Goal: Task Accomplishment & Management: Manage account settings

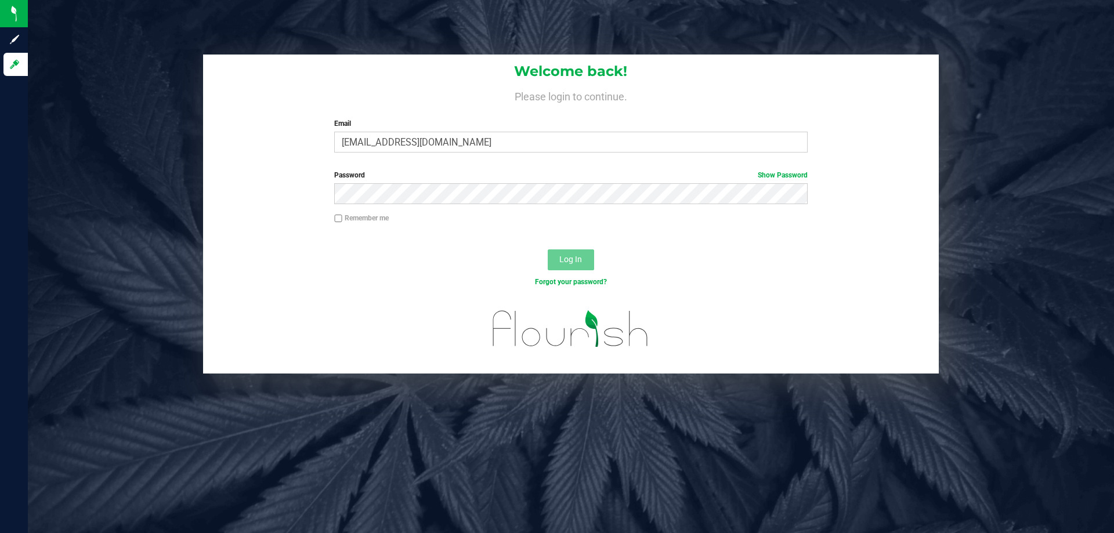
type input "[EMAIL_ADDRESS][DOMAIN_NAME]"
click at [548, 250] on button "Log In" at bounding box center [571, 260] width 46 height 21
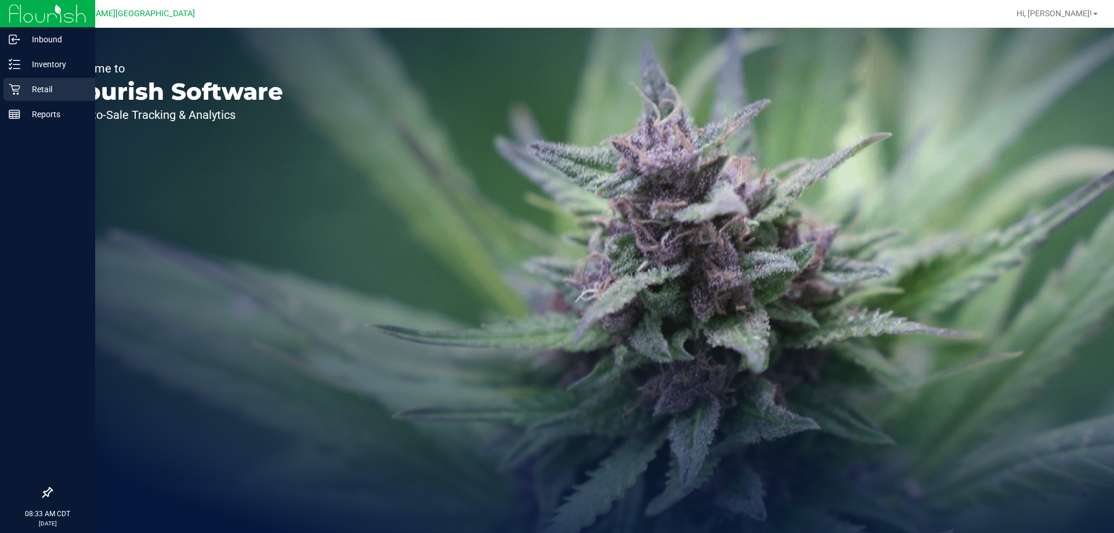
click at [25, 89] on p "Retail" at bounding box center [55, 89] width 70 height 14
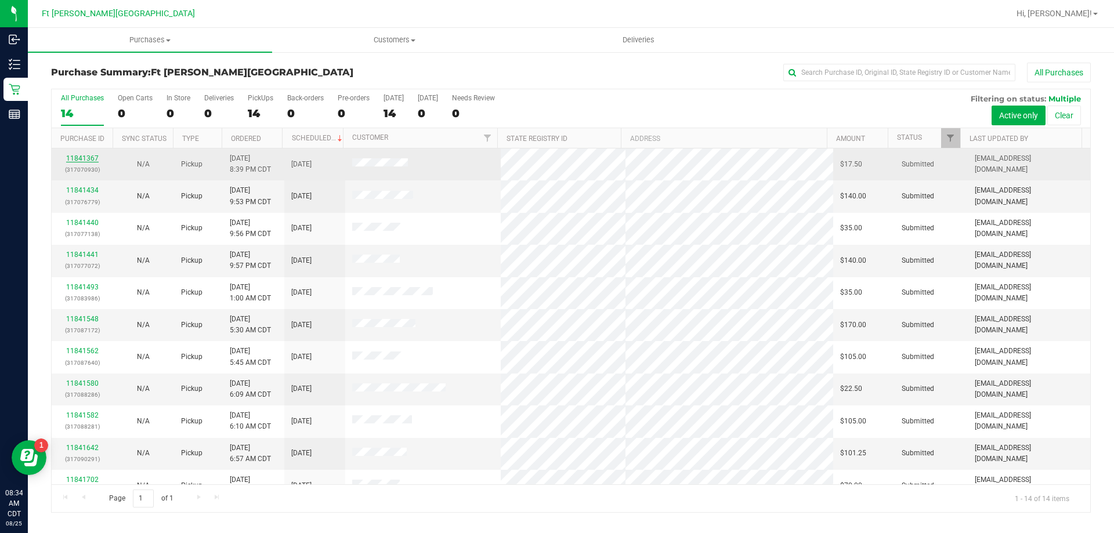
click at [81, 160] on link "11841367" at bounding box center [82, 158] width 33 height 8
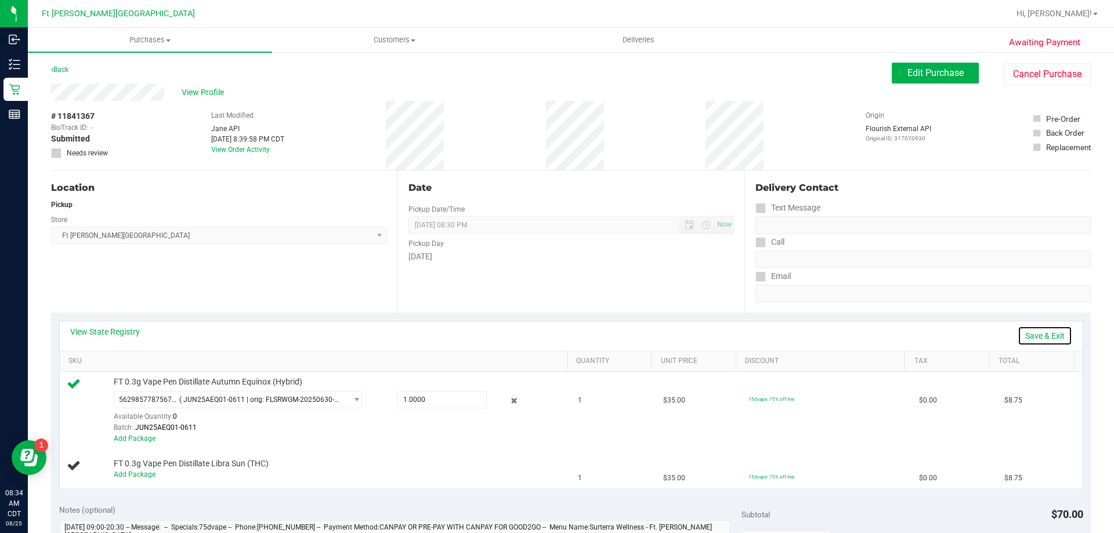
click at [1040, 332] on link "Save & Exit" at bounding box center [1045, 336] width 55 height 20
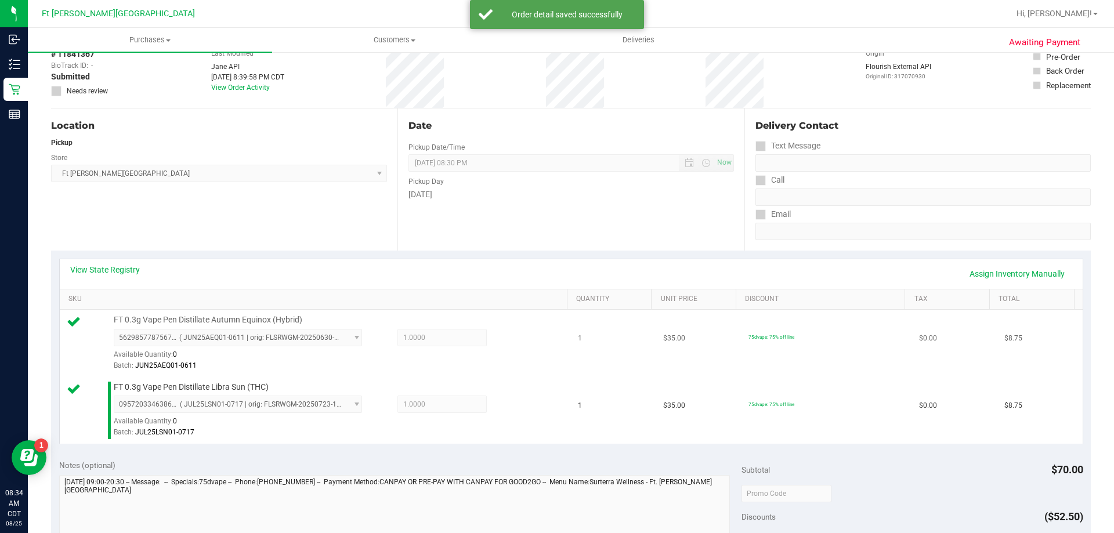
scroll to position [174, 0]
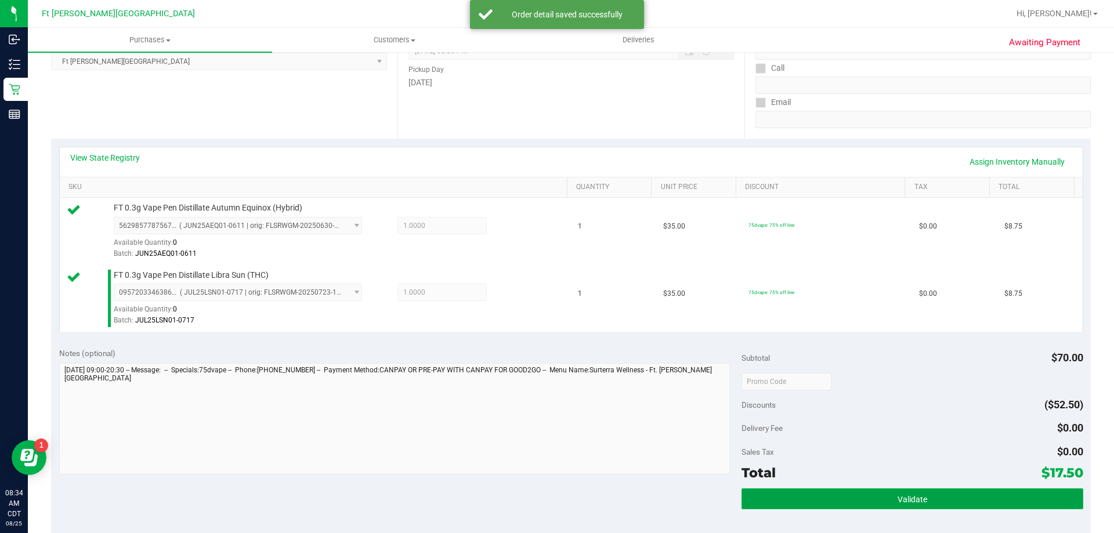
click at [884, 499] on button "Validate" at bounding box center [912, 499] width 341 height 21
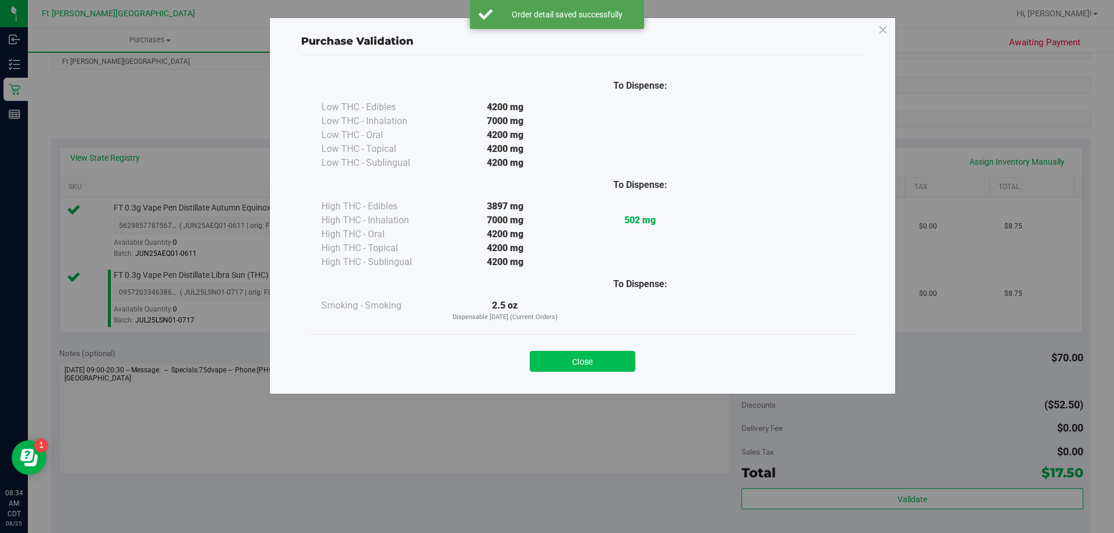
click at [591, 363] on button "Close" at bounding box center [583, 361] width 106 height 21
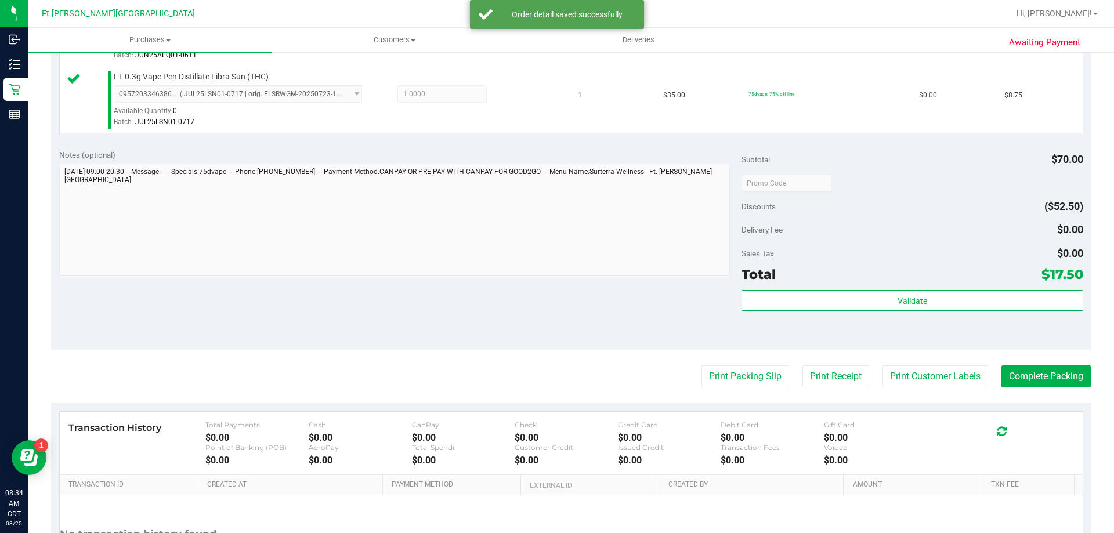
scroll to position [483, 0]
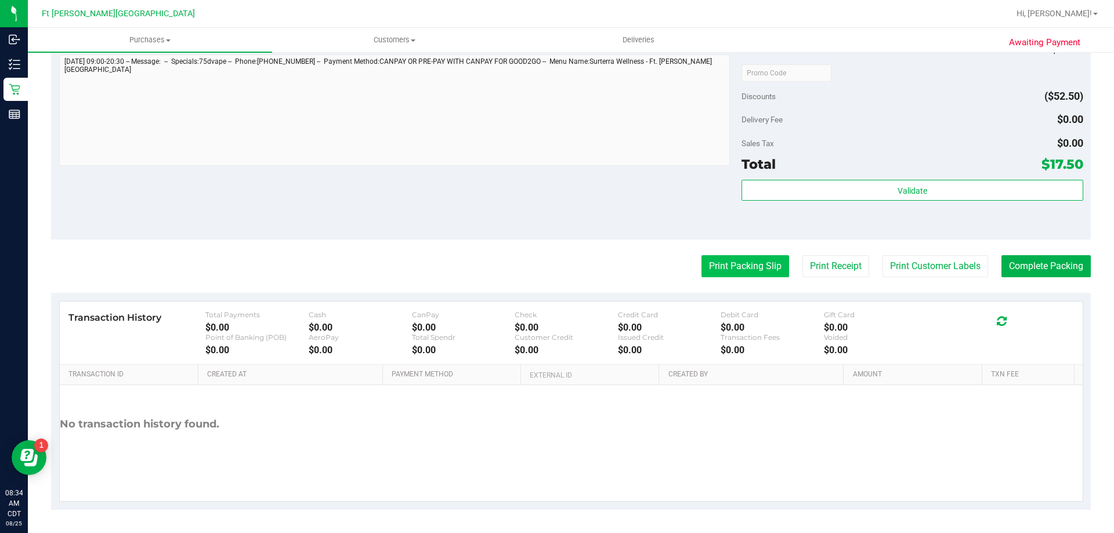
click at [749, 271] on button "Print Packing Slip" at bounding box center [746, 266] width 88 height 22
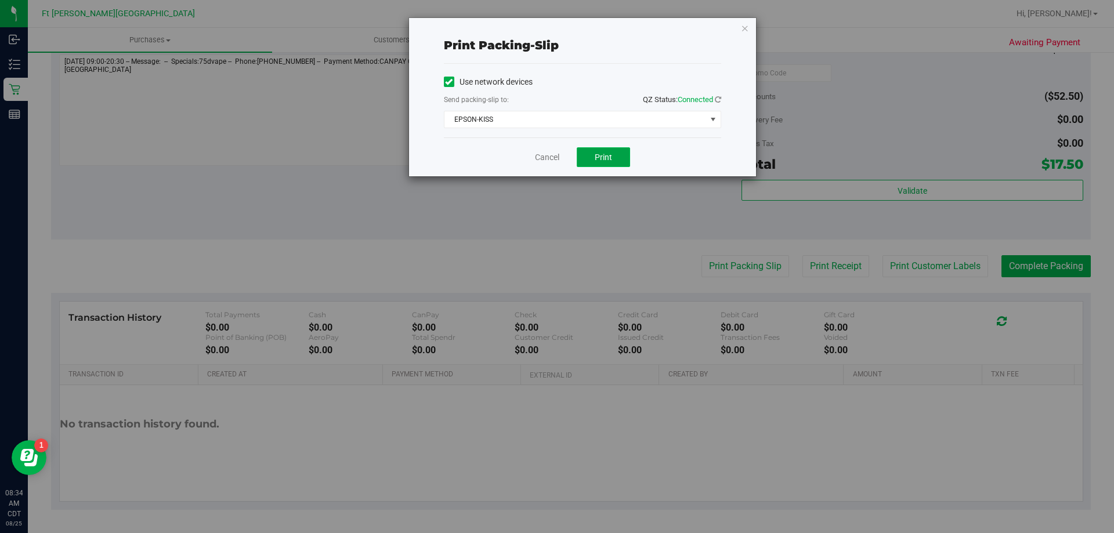
click at [601, 162] on button "Print" at bounding box center [603, 157] width 53 height 20
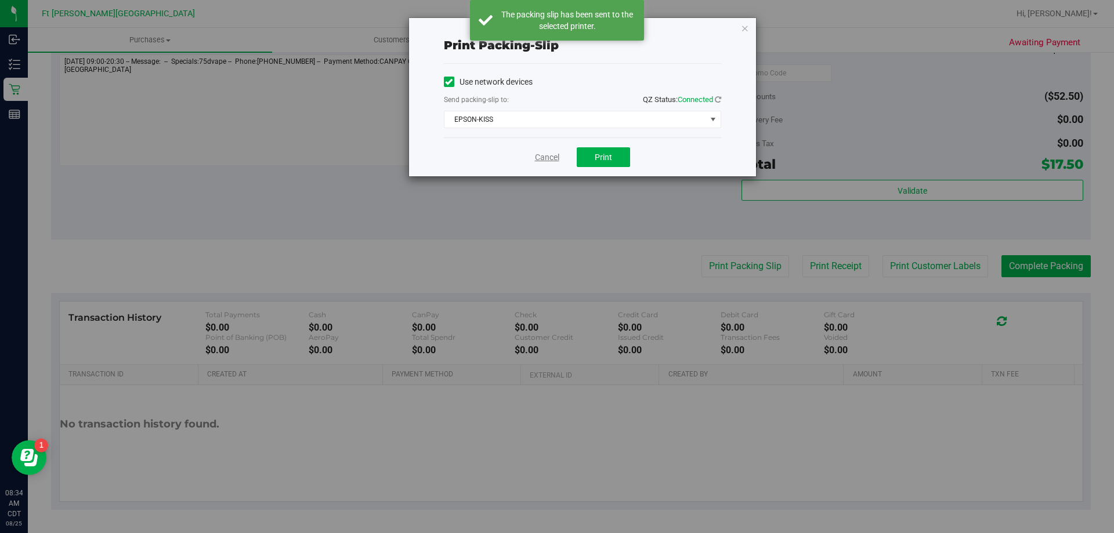
click at [546, 156] on link "Cancel" at bounding box center [547, 157] width 24 height 12
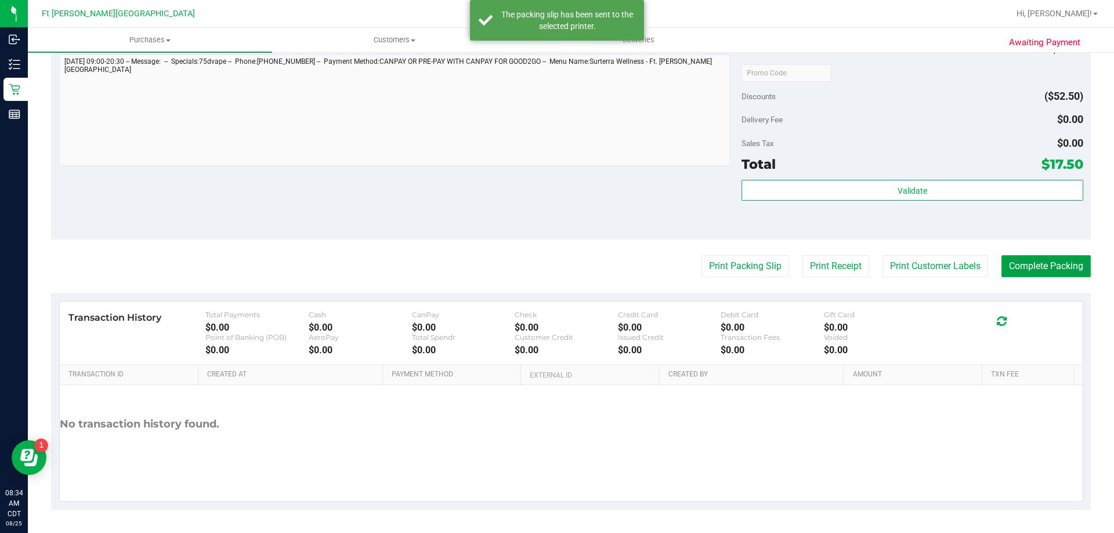
drag, startPoint x: 1019, startPoint y: 263, endPoint x: 1027, endPoint y: 270, distance: 11.1
click at [1027, 270] on button "Complete Packing" at bounding box center [1046, 266] width 89 height 22
click at [1028, 270] on button "Complete Packing" at bounding box center [1046, 266] width 89 height 22
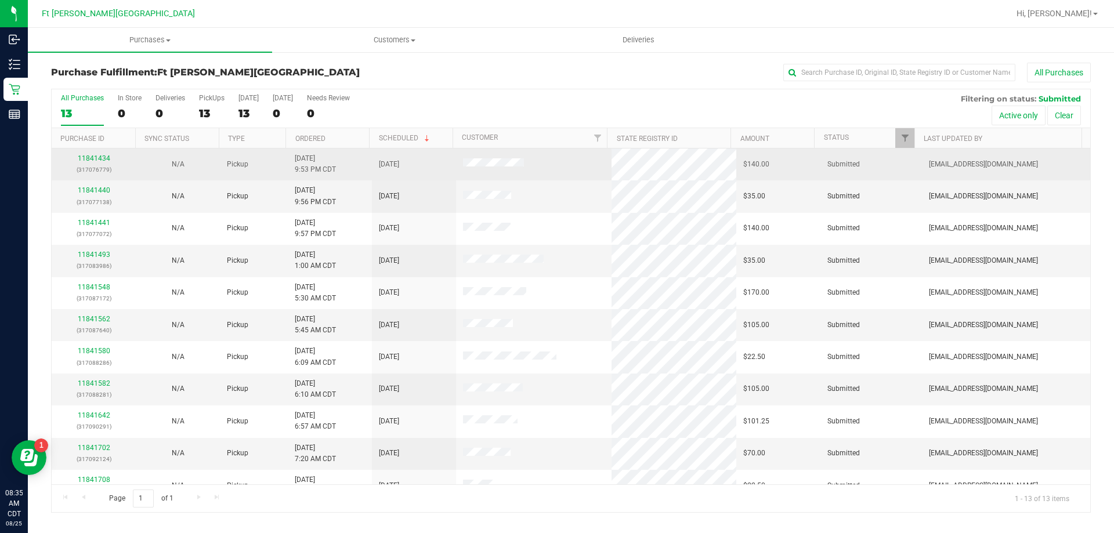
click at [100, 154] on td "11841434 (317076779)" at bounding box center [94, 165] width 84 height 32
click at [98, 158] on link "11841434" at bounding box center [94, 158] width 33 height 8
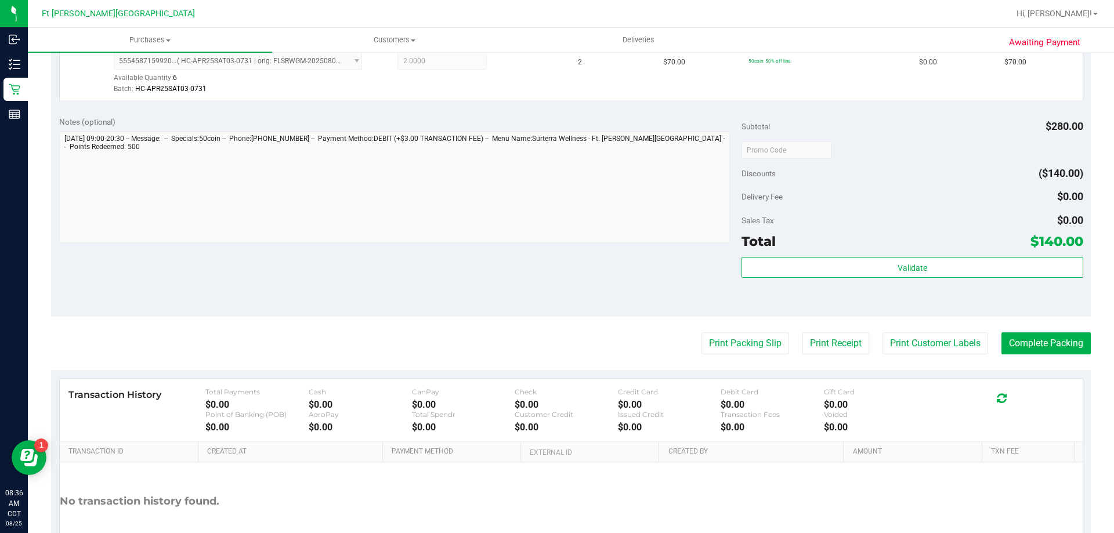
scroll to position [406, 0]
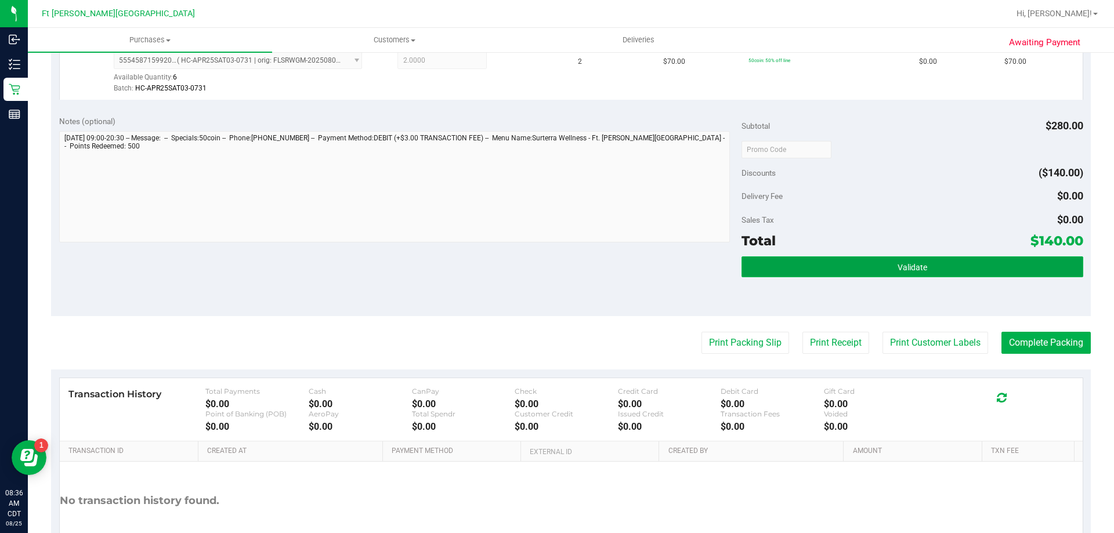
click at [885, 265] on button "Validate" at bounding box center [912, 267] width 341 height 21
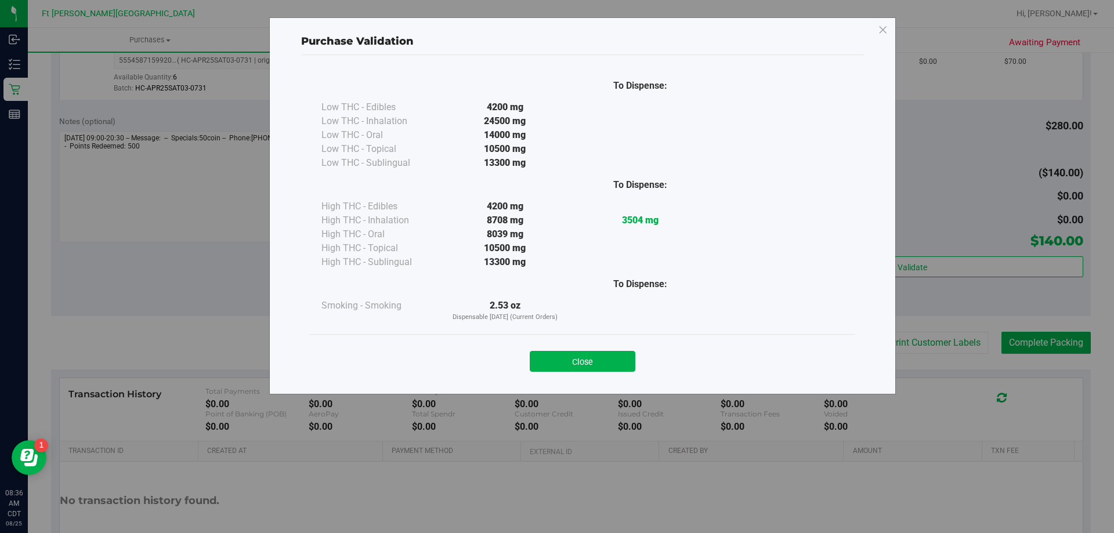
click at [621, 374] on div "Close" at bounding box center [583, 357] width 546 height 47
click at [626, 366] on button "Close" at bounding box center [583, 361] width 106 height 21
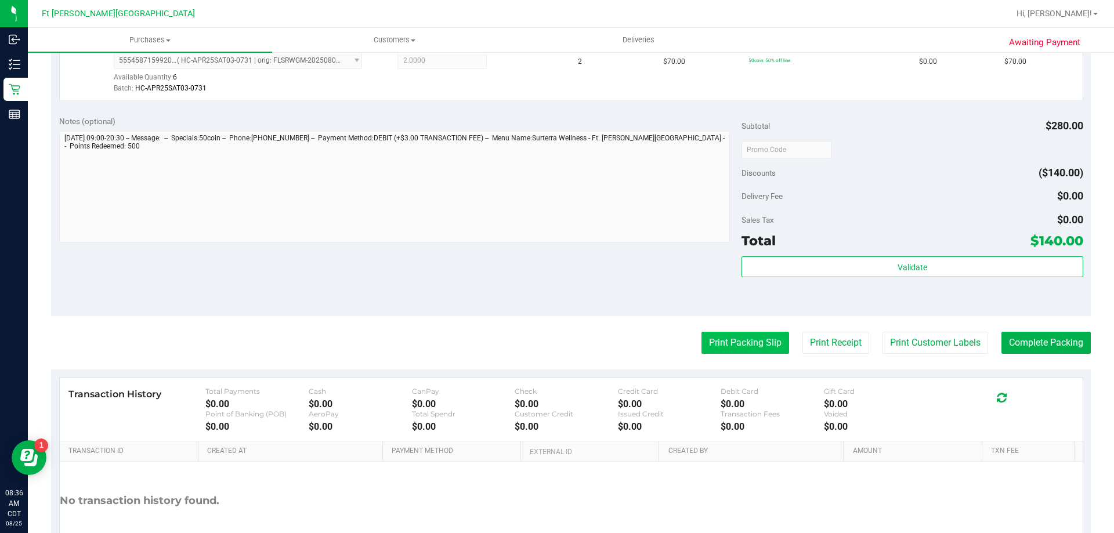
click at [744, 334] on button "Print Packing Slip" at bounding box center [746, 343] width 88 height 22
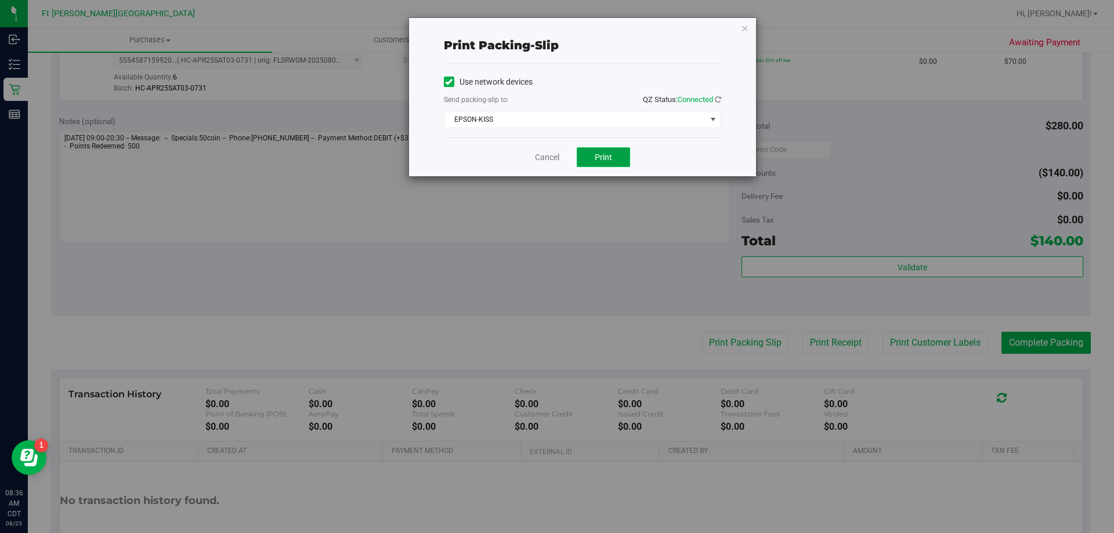
click at [614, 159] on button "Print" at bounding box center [603, 157] width 53 height 20
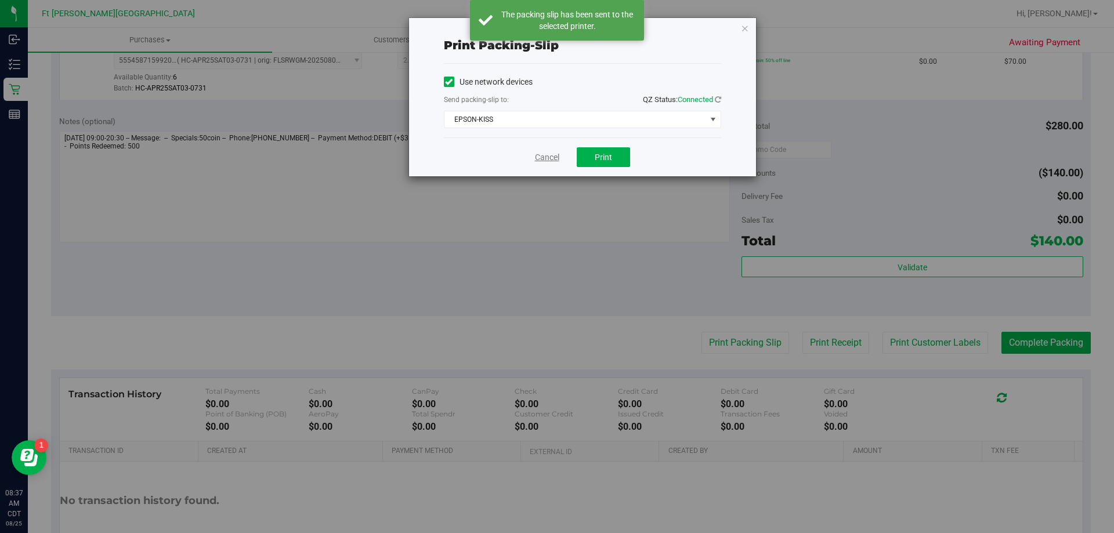
drag, startPoint x: 551, startPoint y: 158, endPoint x: 551, endPoint y: 165, distance: 7.5
click at [551, 158] on link "Cancel" at bounding box center [547, 157] width 24 height 12
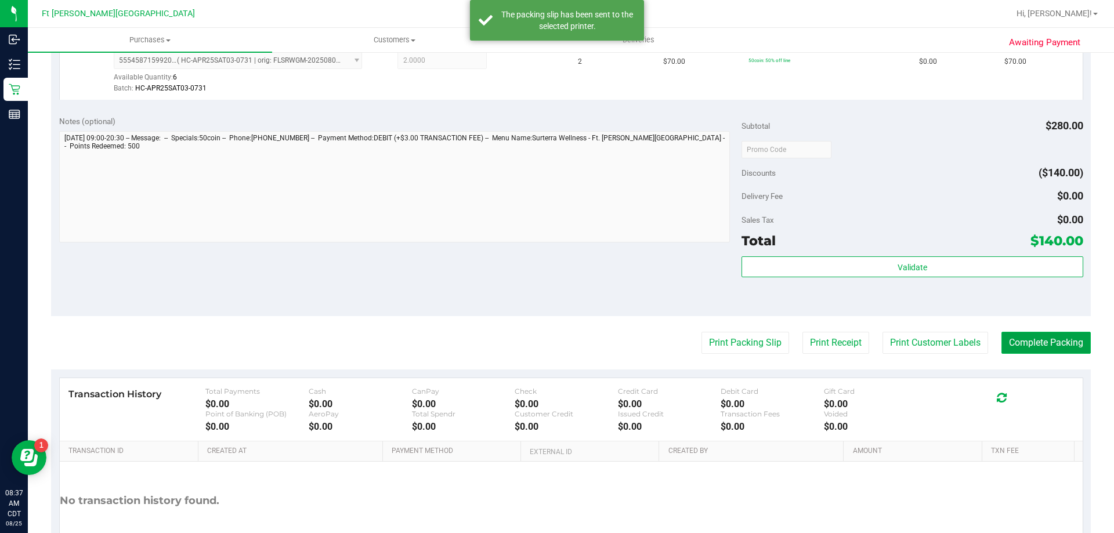
click at [1020, 342] on button "Complete Packing" at bounding box center [1046, 343] width 89 height 22
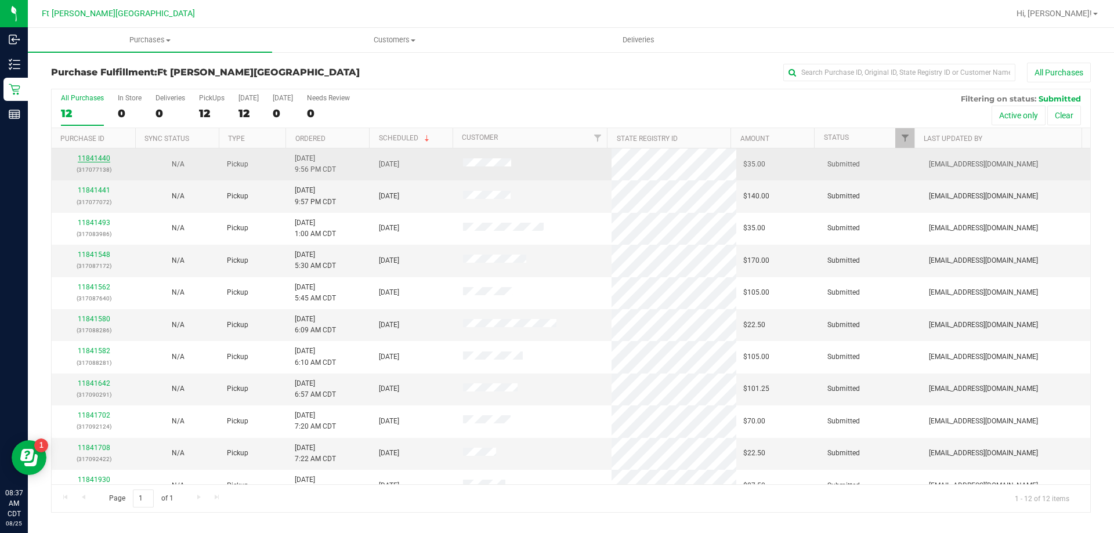
click at [102, 157] on link "11841440" at bounding box center [94, 158] width 33 height 8
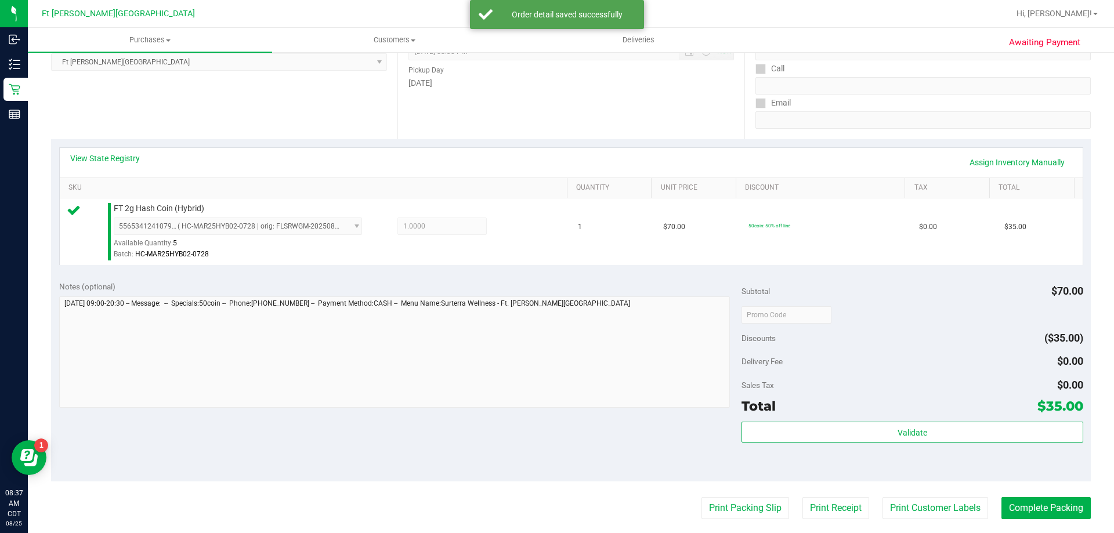
scroll to position [174, 0]
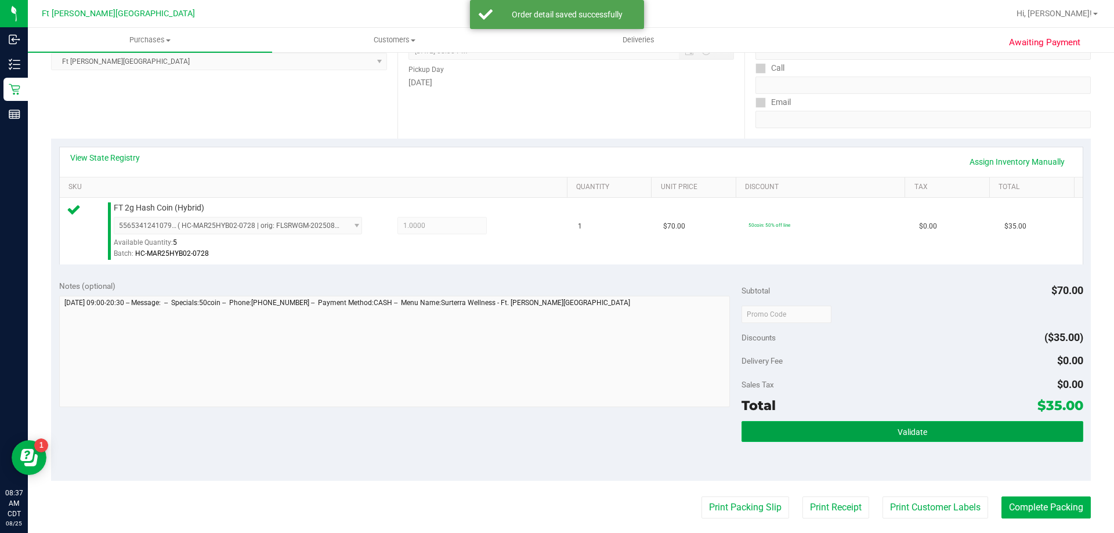
click at [905, 433] on span "Validate" at bounding box center [913, 432] width 30 height 9
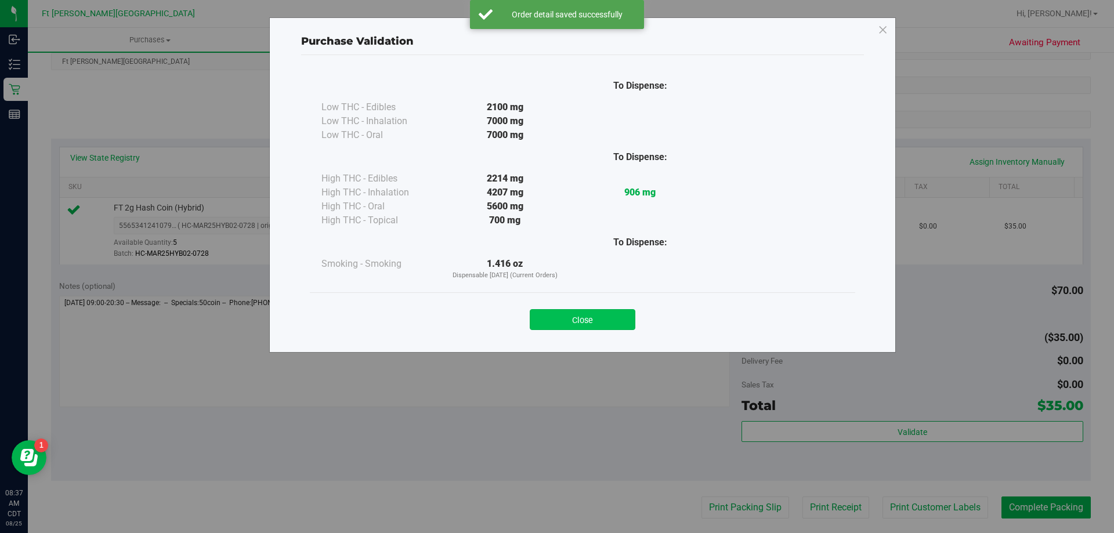
drag, startPoint x: 563, startPoint y: 323, endPoint x: 676, endPoint y: 392, distance: 132.1
click at [563, 323] on button "Close" at bounding box center [583, 319] width 106 height 21
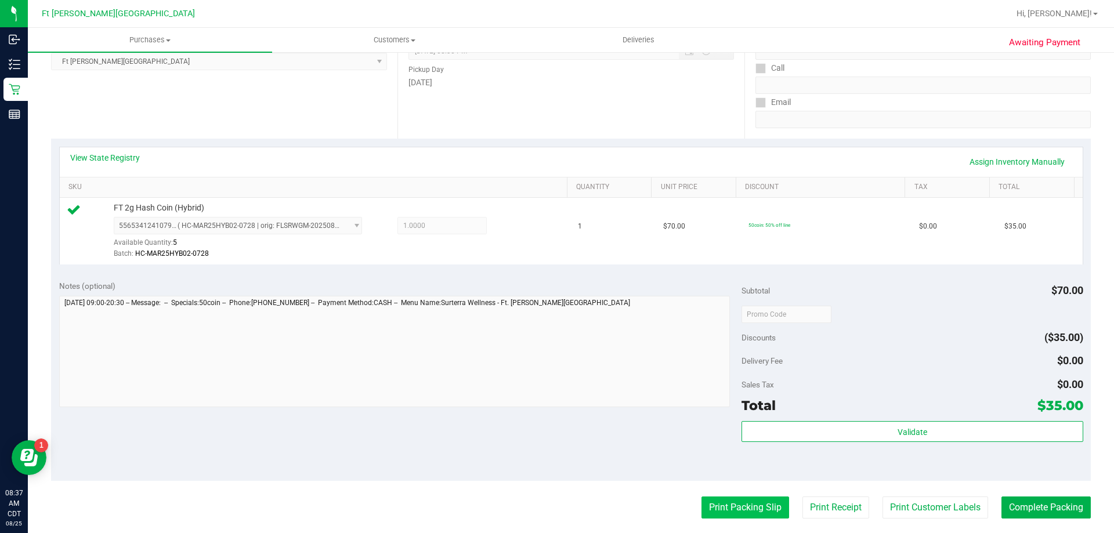
click at [712, 518] on purchase-details "Back Edit Purchase Cancel Purchase View Profile # 11841440 BioTrack ID: - Submi…" at bounding box center [571, 320] width 1040 height 863
click at [712, 514] on button "Print Packing Slip" at bounding box center [746, 508] width 88 height 22
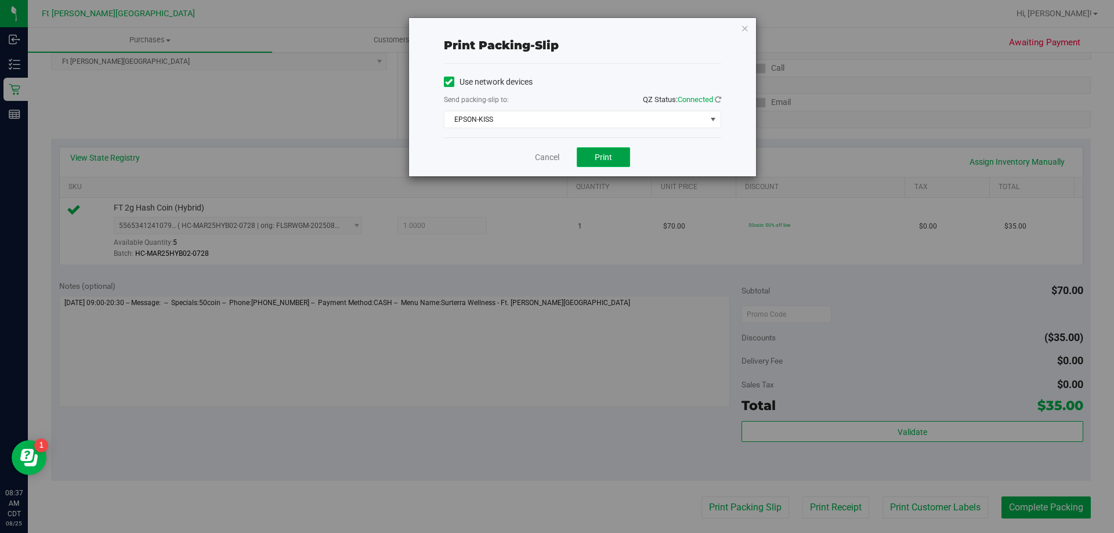
click at [612, 164] on button "Print" at bounding box center [603, 157] width 53 height 20
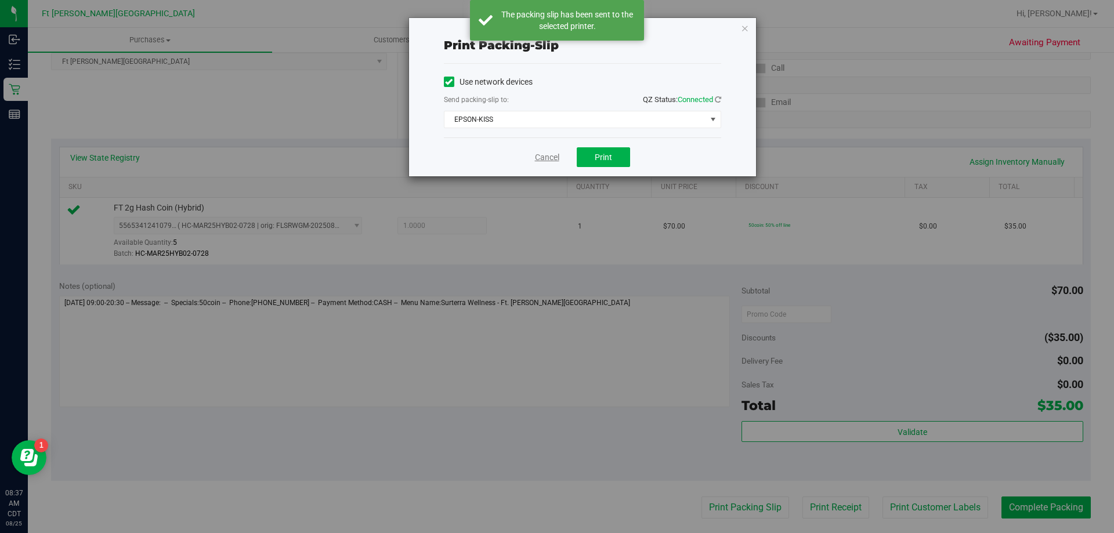
click at [537, 157] on link "Cancel" at bounding box center [547, 157] width 24 height 12
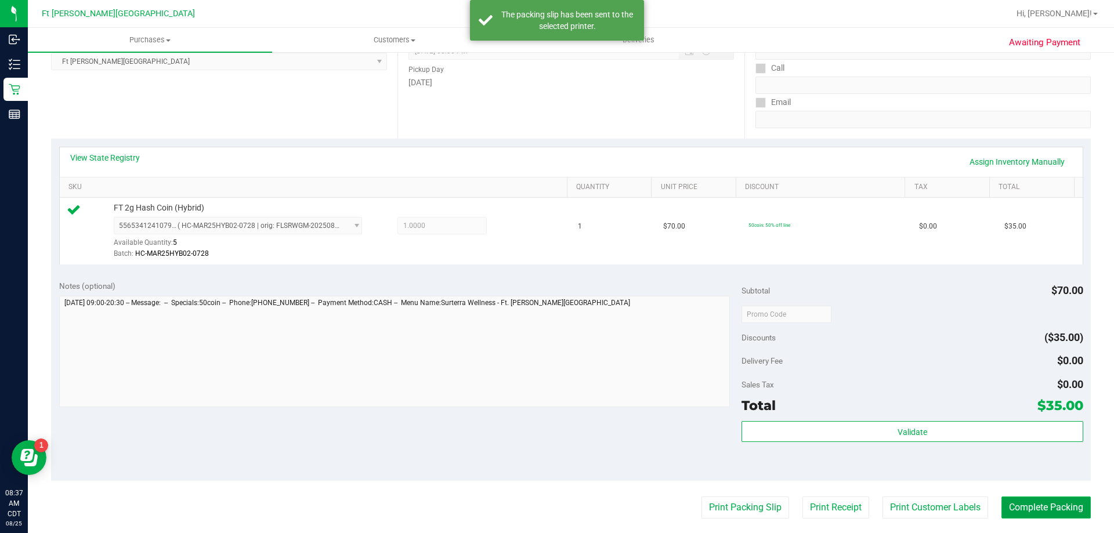
click at [1062, 517] on button "Complete Packing" at bounding box center [1046, 508] width 89 height 22
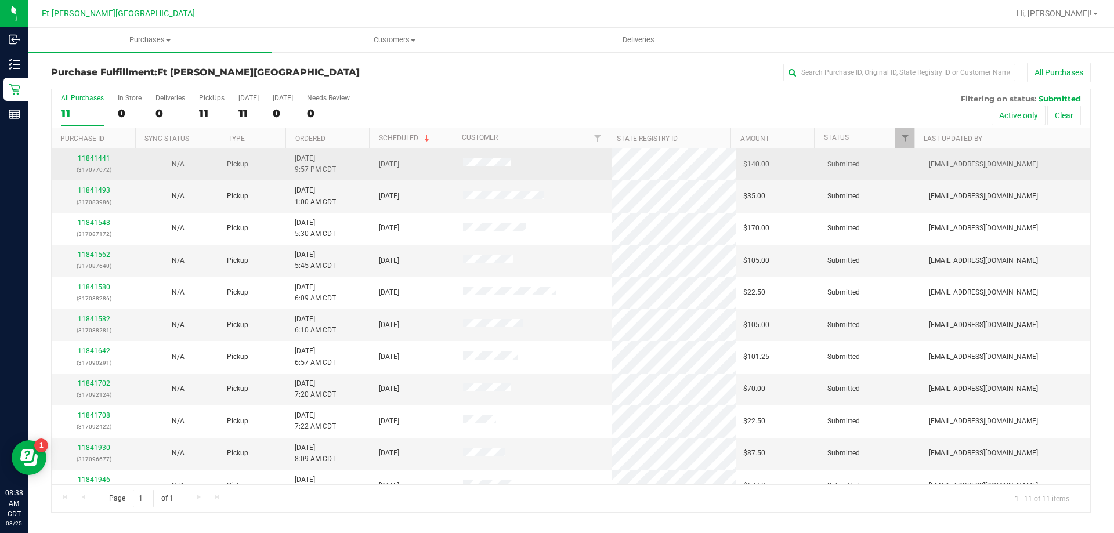
click at [92, 154] on link "11841441" at bounding box center [94, 158] width 33 height 8
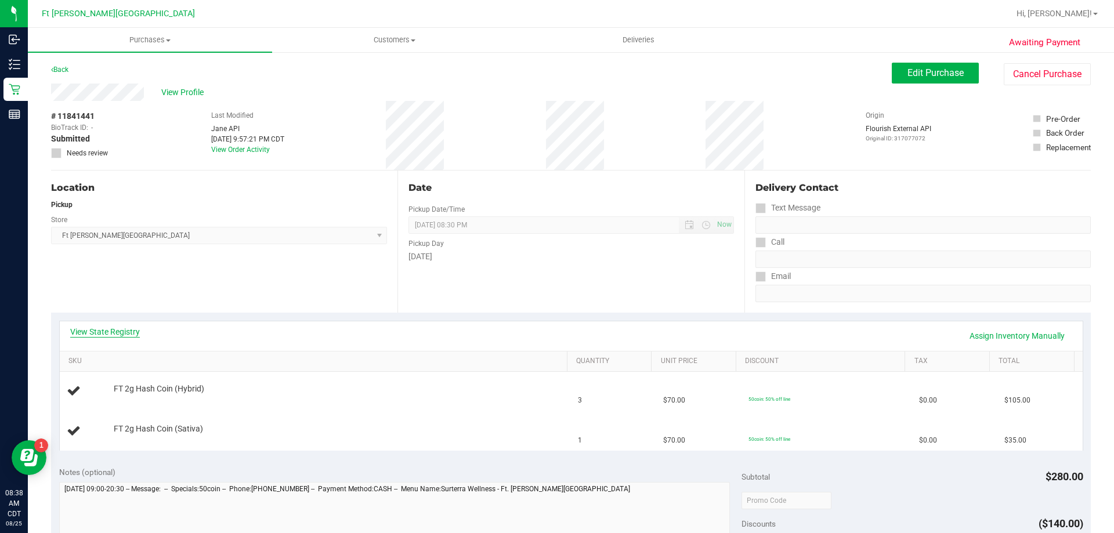
click at [129, 328] on link "View State Registry" at bounding box center [105, 332] width 70 height 12
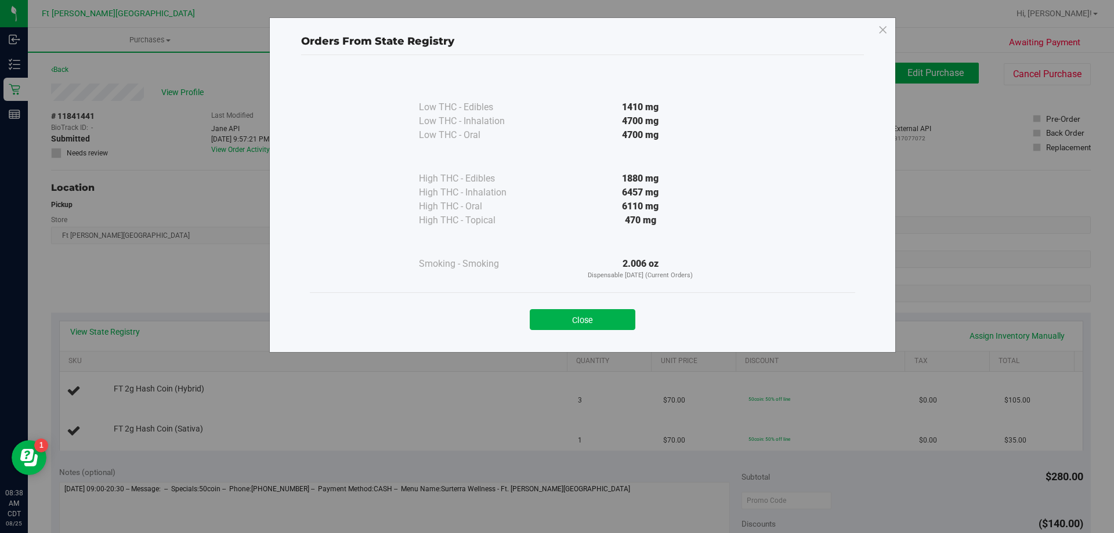
click at [619, 309] on div "Close" at bounding box center [583, 316] width 528 height 29
click at [620, 316] on button "Close" at bounding box center [583, 319] width 106 height 21
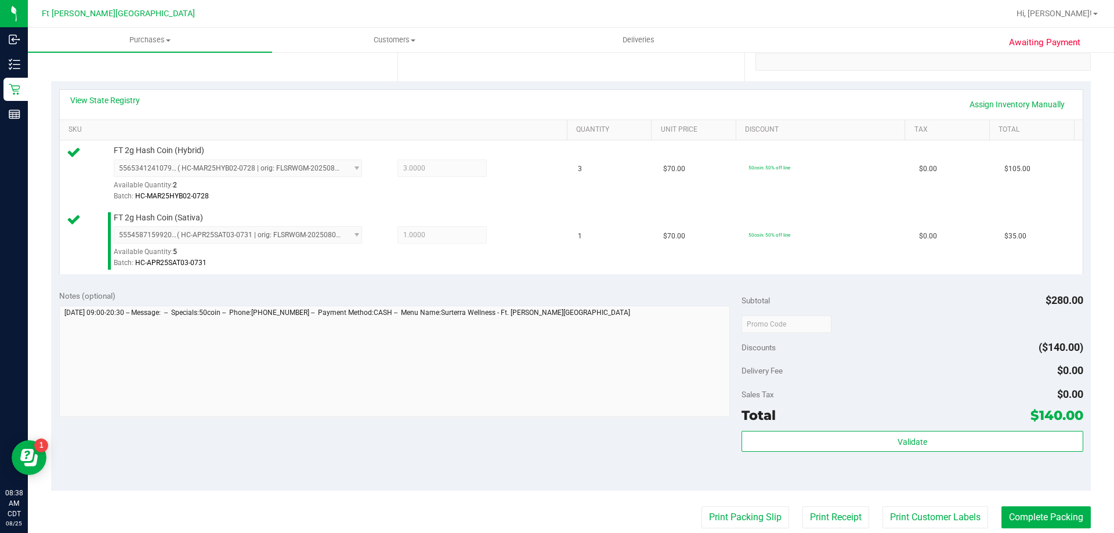
scroll to position [348, 0]
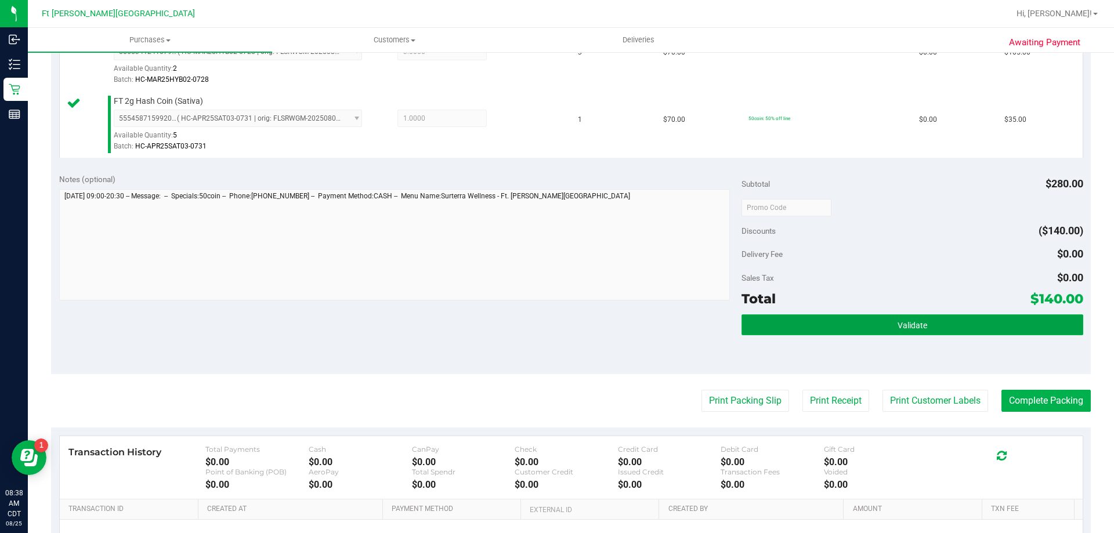
click at [885, 325] on button "Validate" at bounding box center [912, 325] width 341 height 21
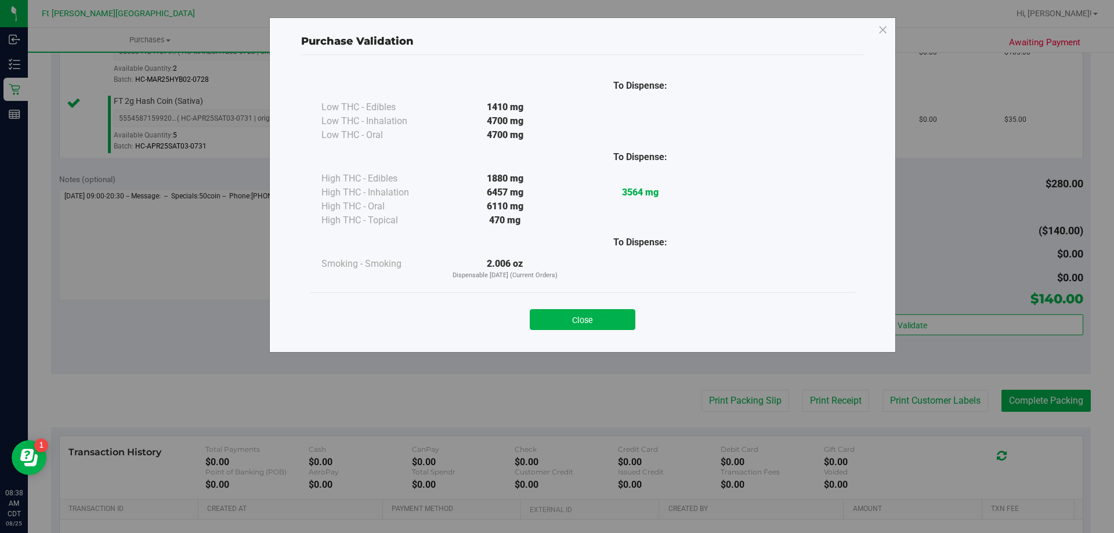
click at [584, 333] on div "Close" at bounding box center [583, 316] width 546 height 47
drag, startPoint x: 590, startPoint y: 319, endPoint x: 588, endPoint y: 331, distance: 13.0
click at [589, 322] on button "Close" at bounding box center [583, 319] width 106 height 21
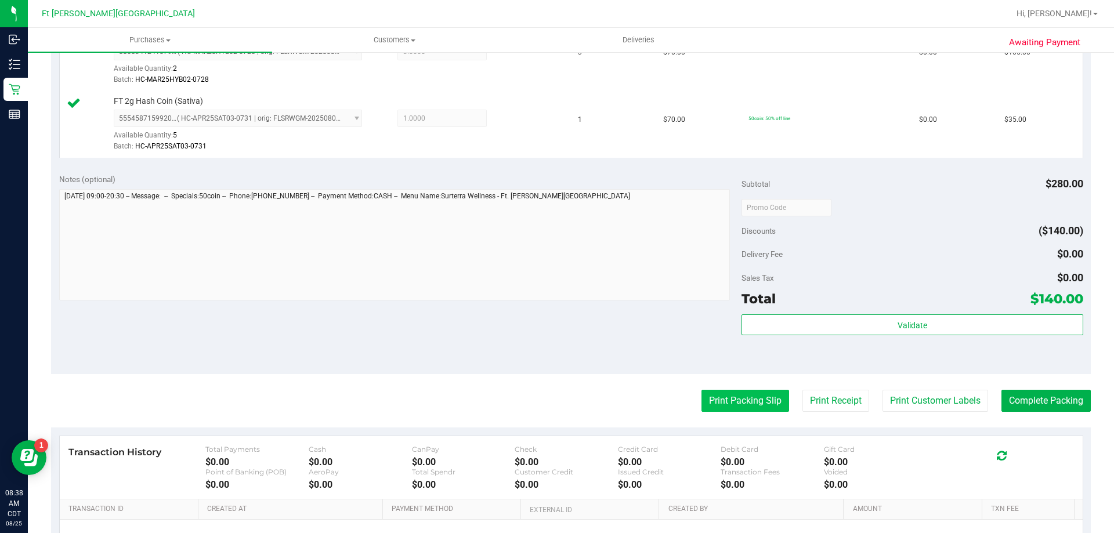
click at [731, 407] on button "Print Packing Slip" at bounding box center [746, 401] width 88 height 22
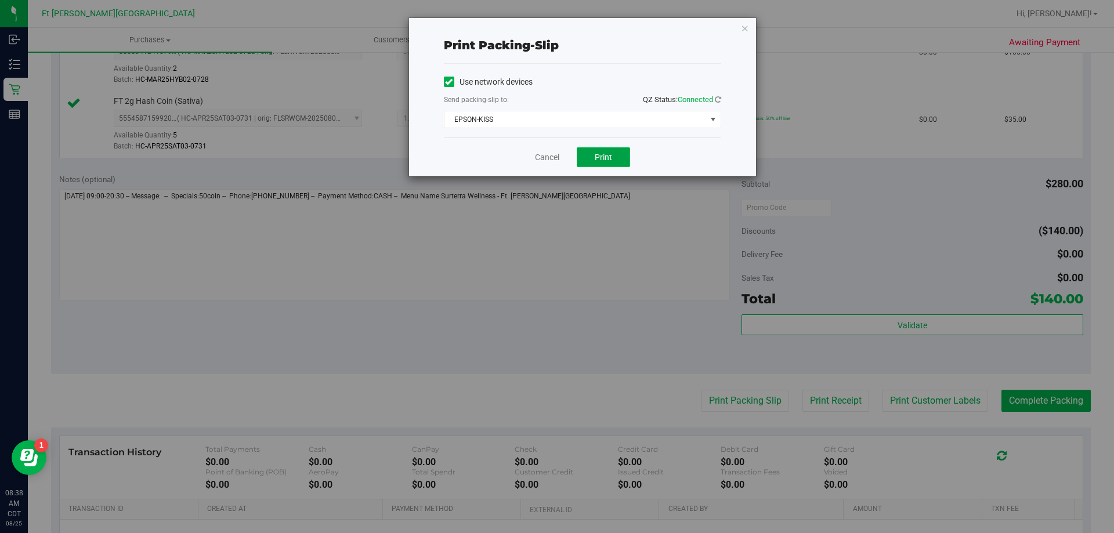
click at [593, 157] on button "Print" at bounding box center [603, 157] width 53 height 20
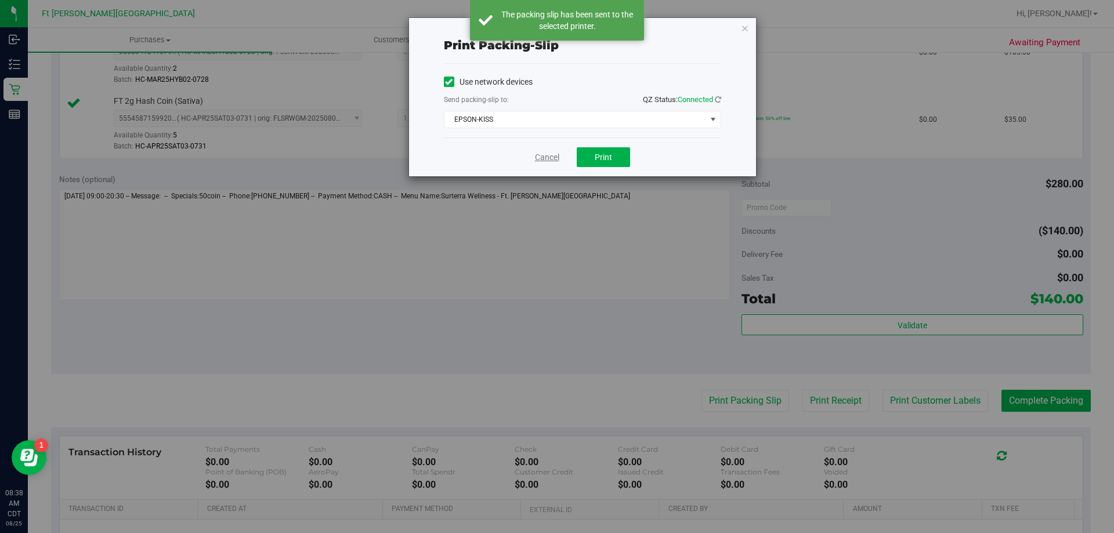
click at [546, 151] on div "Cancel Print" at bounding box center [582, 157] width 277 height 39
click at [544, 154] on link "Cancel" at bounding box center [547, 157] width 24 height 12
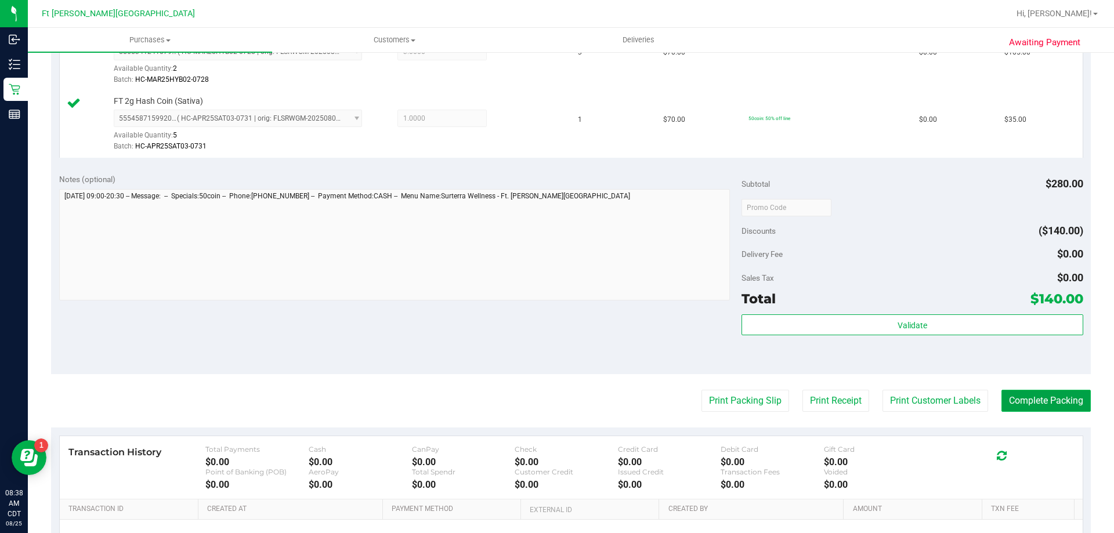
click at [1031, 392] on button "Complete Packing" at bounding box center [1046, 401] width 89 height 22
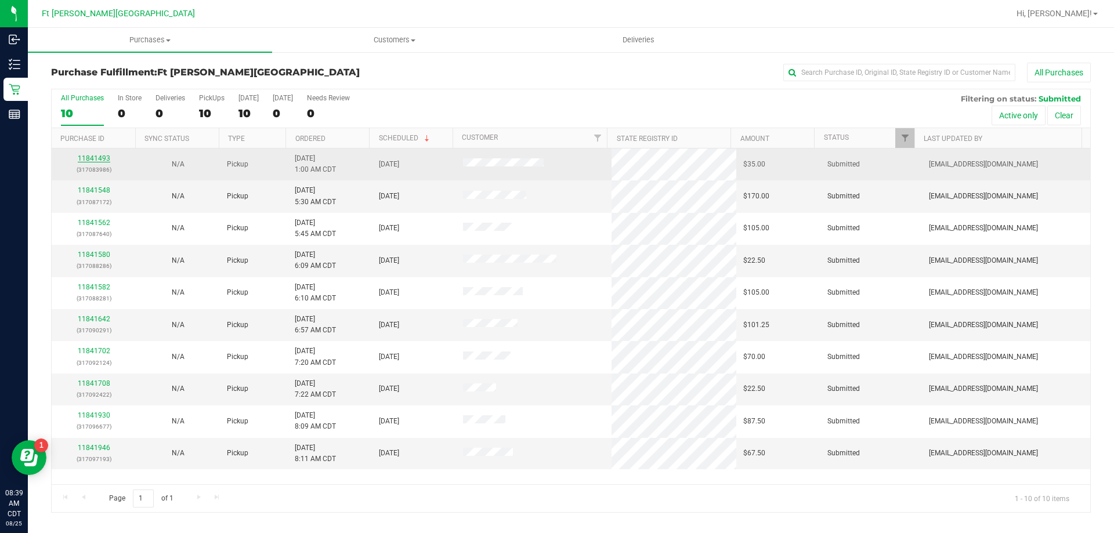
click at [84, 157] on link "11841493" at bounding box center [94, 158] width 33 height 8
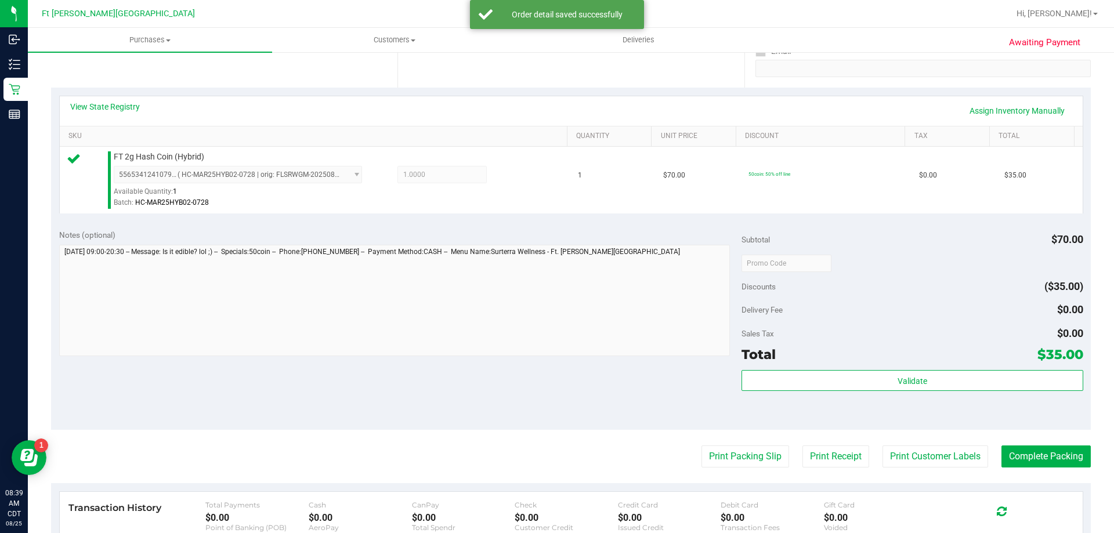
scroll to position [416, 0]
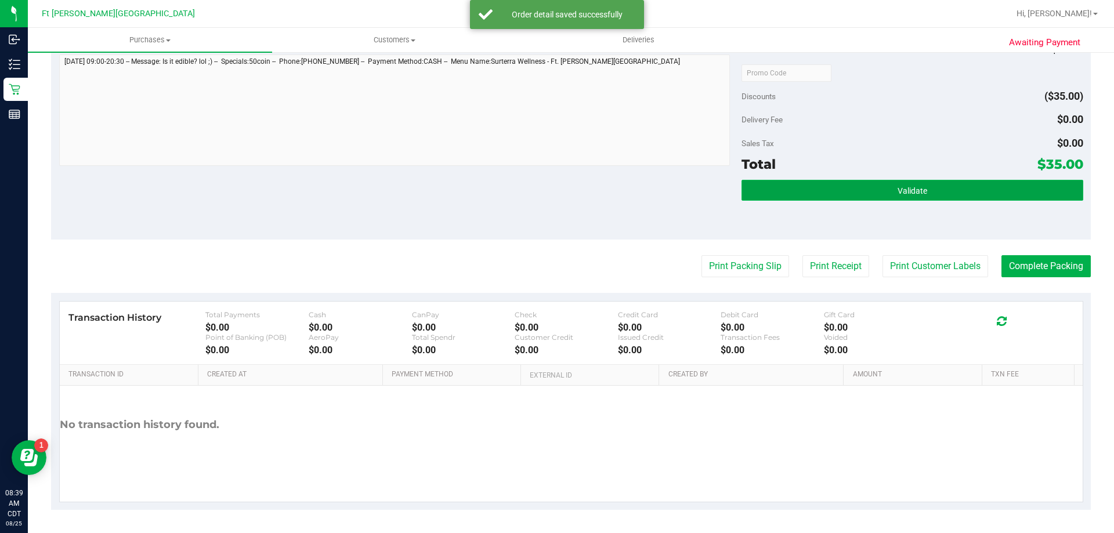
click at [908, 186] on span "Validate" at bounding box center [913, 190] width 30 height 9
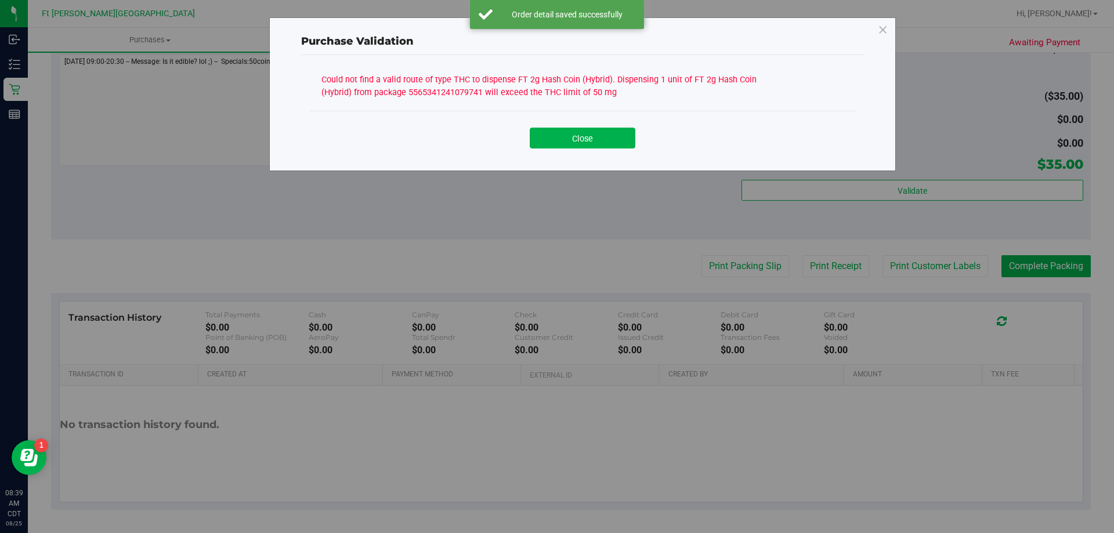
click at [601, 148] on button "Close" at bounding box center [583, 138] width 106 height 21
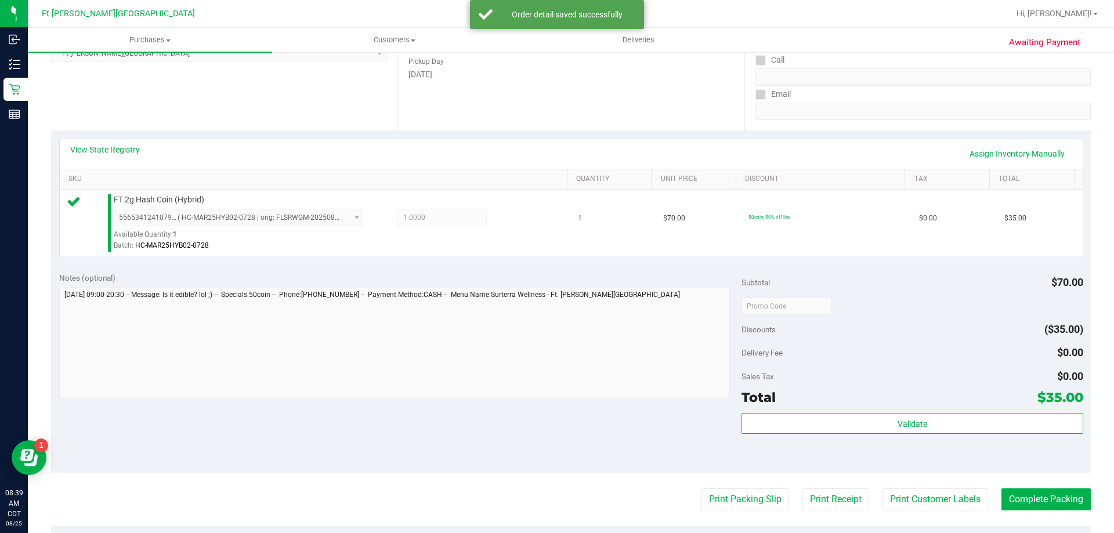
scroll to position [67, 0]
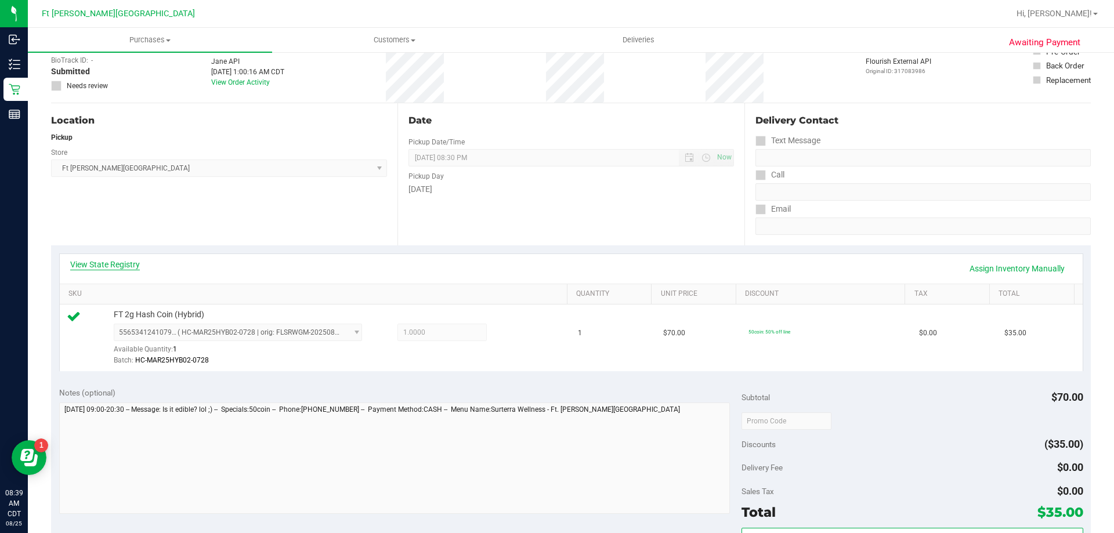
click at [131, 264] on link "View State Registry" at bounding box center [105, 265] width 70 height 12
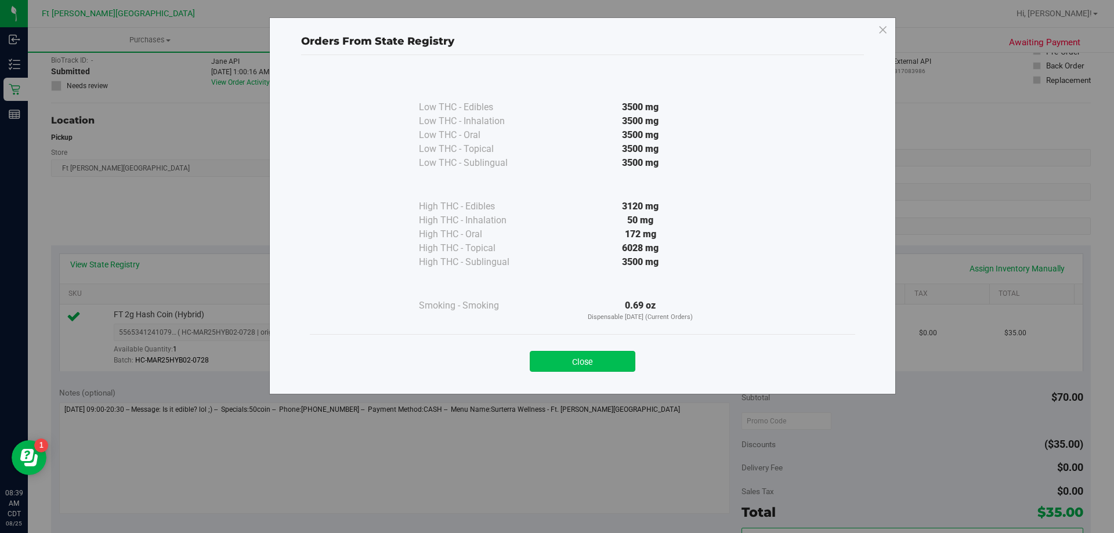
click at [614, 366] on button "Close" at bounding box center [583, 361] width 106 height 21
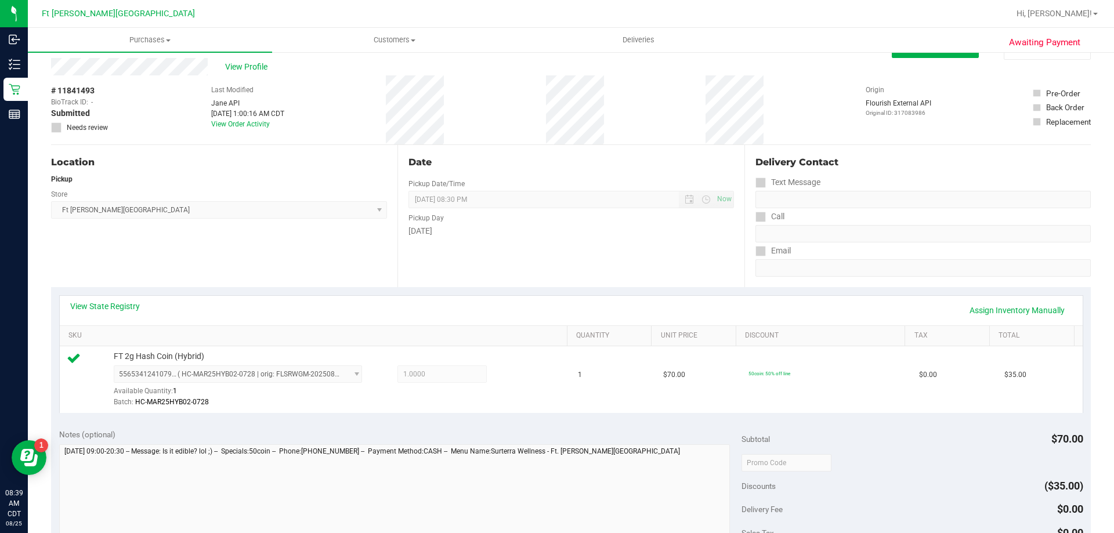
scroll to position [0, 0]
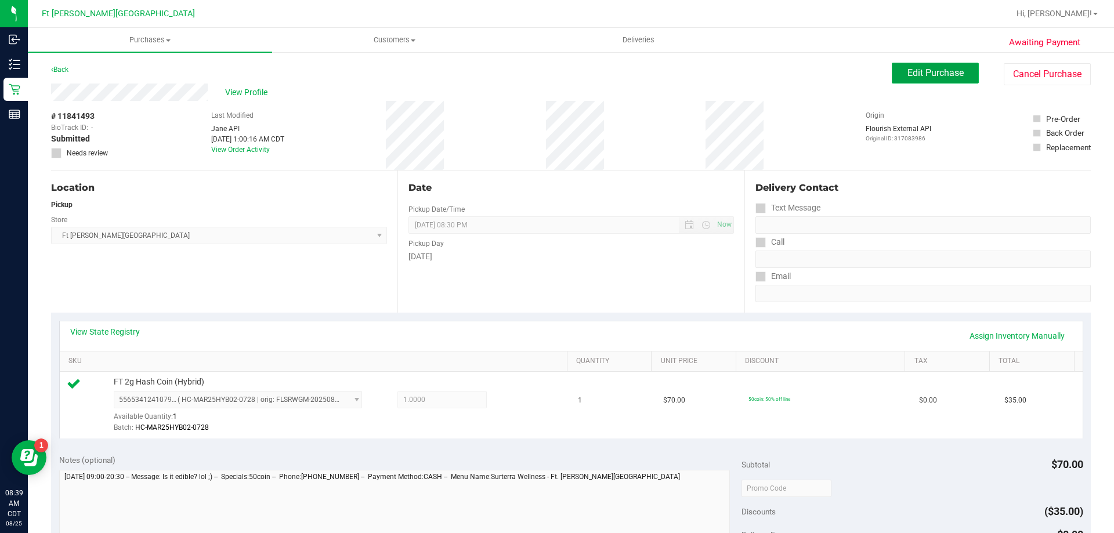
click at [952, 80] on button "Edit Purchase" at bounding box center [935, 73] width 87 height 21
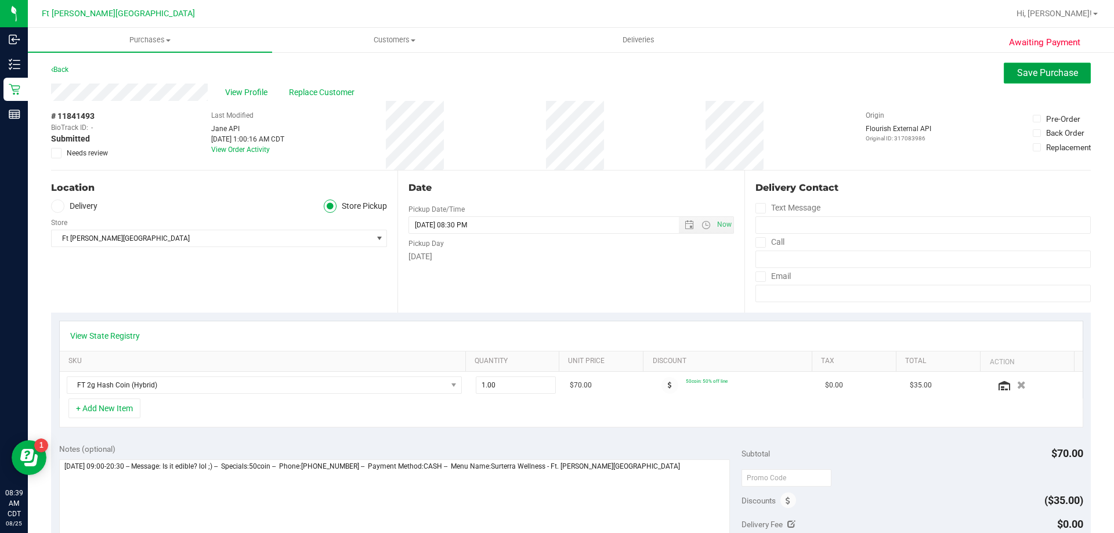
click at [1014, 78] on button "Save Purchase" at bounding box center [1047, 73] width 87 height 21
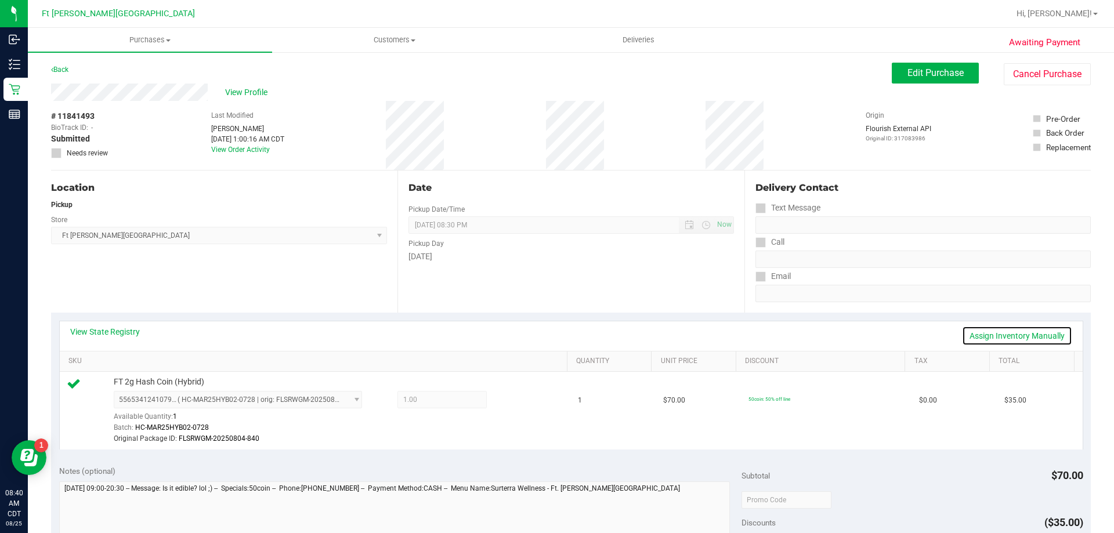
click at [1008, 336] on link "Assign Inventory Manually" at bounding box center [1017, 336] width 110 height 20
click at [508, 404] on icon at bounding box center [514, 401] width 12 height 13
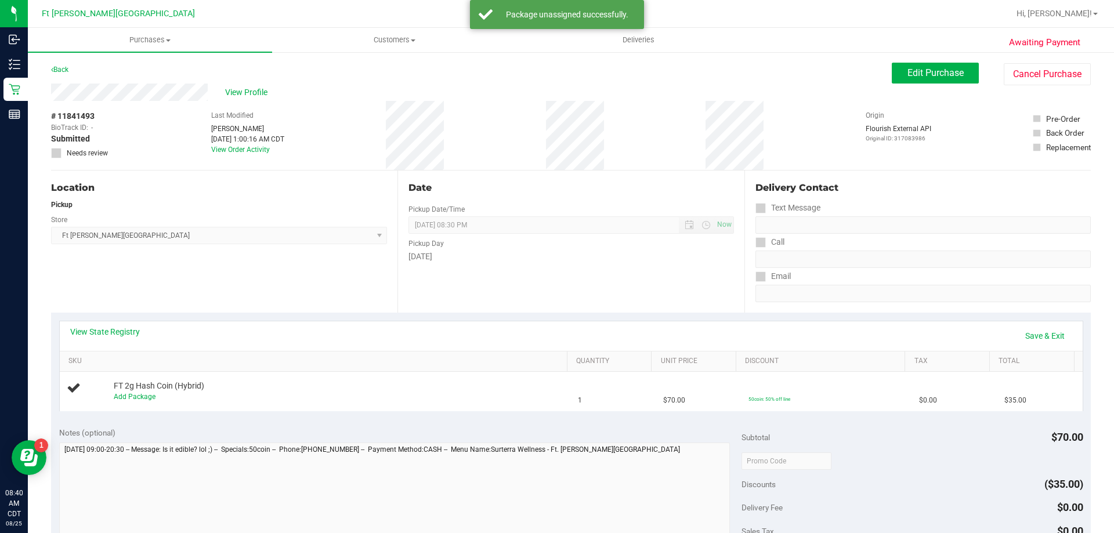
drag, startPoint x: 59, startPoint y: 153, endPoint x: 64, endPoint y: 155, distance: 6.3
click at [59, 153] on icon at bounding box center [57, 153] width 8 height 0
drag, startPoint x: 923, startPoint y: 77, endPoint x: 914, endPoint y: 81, distance: 10.1
click at [923, 78] on span "Edit Purchase" at bounding box center [936, 72] width 56 height 11
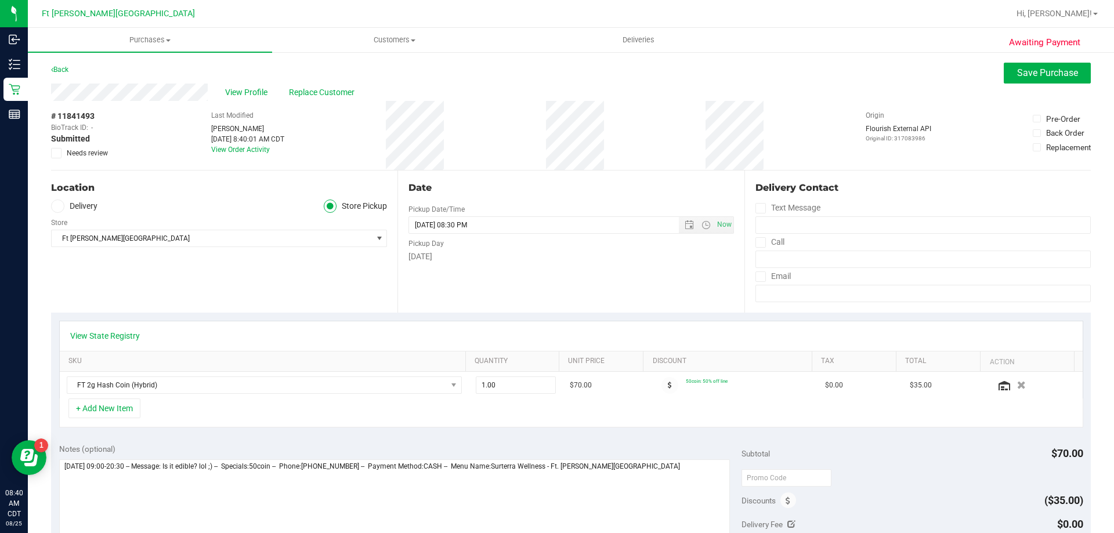
click at [56, 153] on icon at bounding box center [57, 153] width 8 height 0
click at [0, 0] on input "Needs review" at bounding box center [0, 0] width 0 height 0
click at [1040, 73] on span "Save Purchase" at bounding box center [1047, 72] width 61 height 11
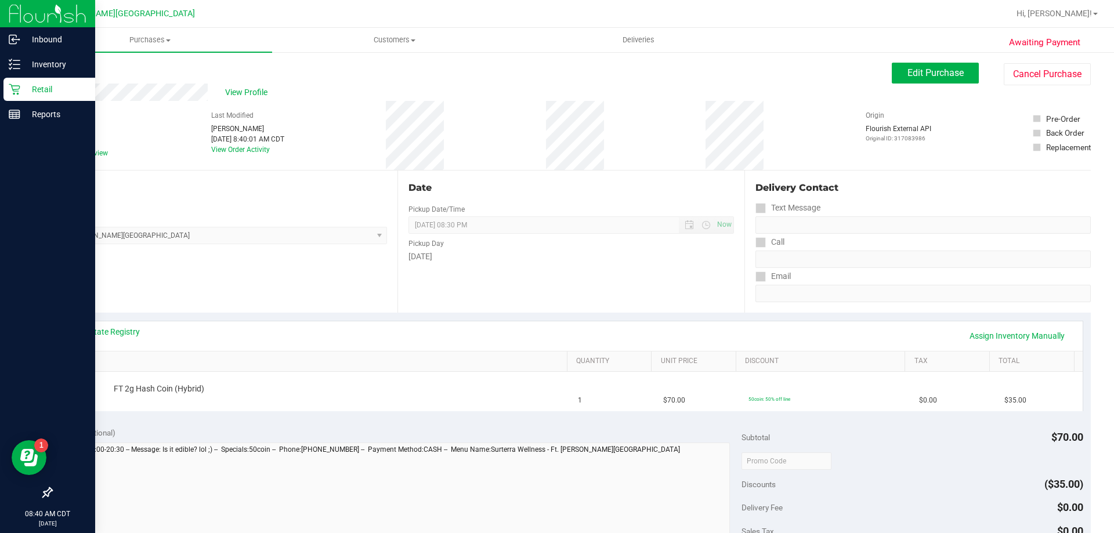
click at [31, 90] on p "Retail" at bounding box center [55, 89] width 70 height 14
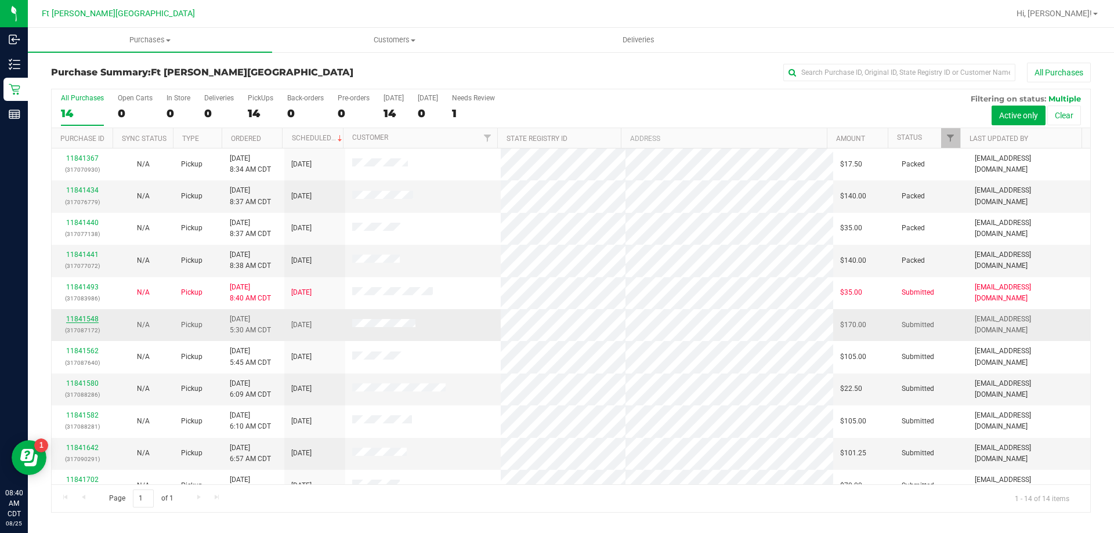
click at [82, 319] on link "11841548" at bounding box center [82, 319] width 33 height 8
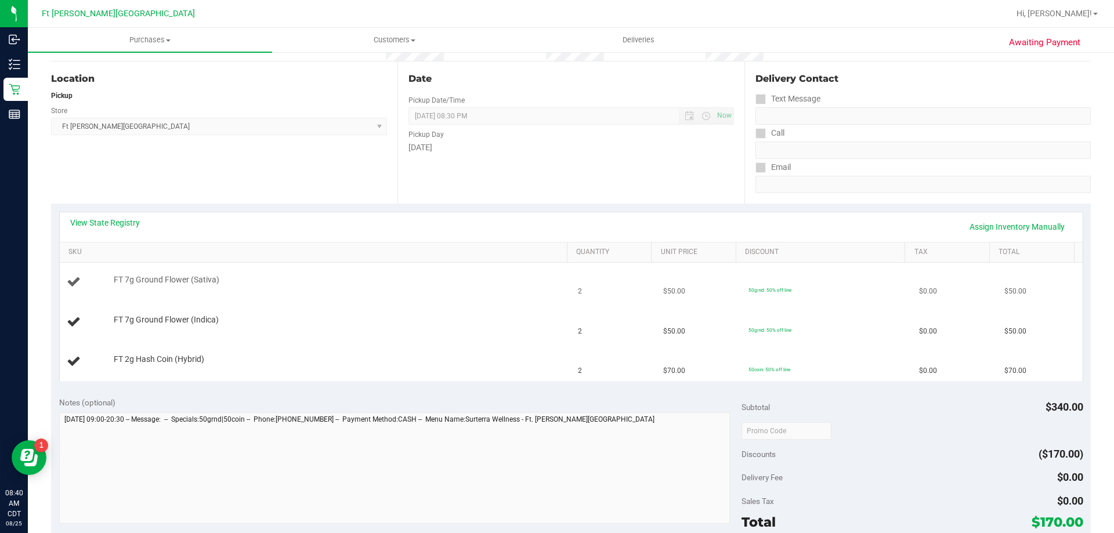
scroll to position [116, 0]
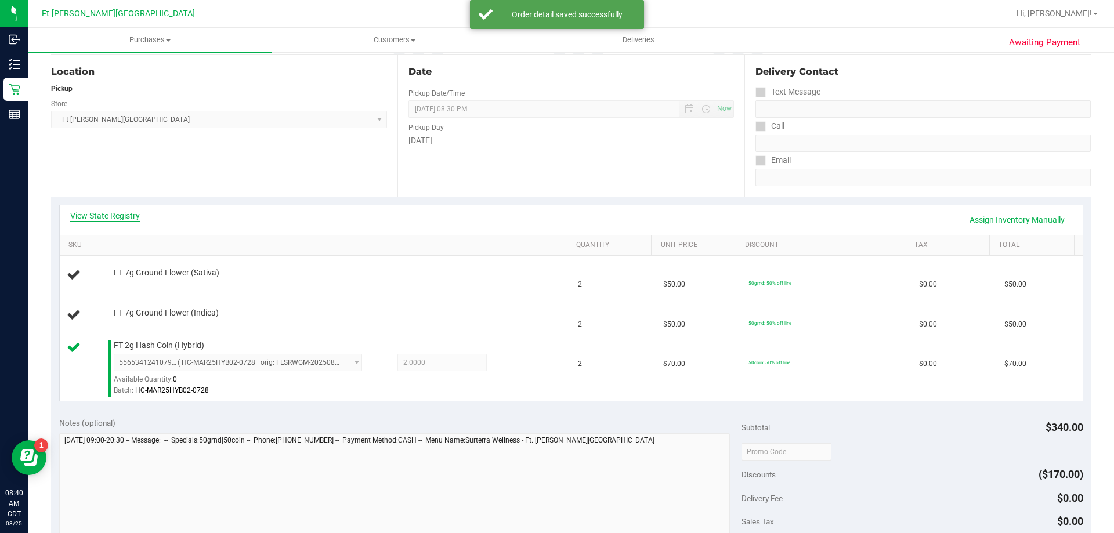
click at [115, 215] on link "View State Registry" at bounding box center [105, 216] width 70 height 12
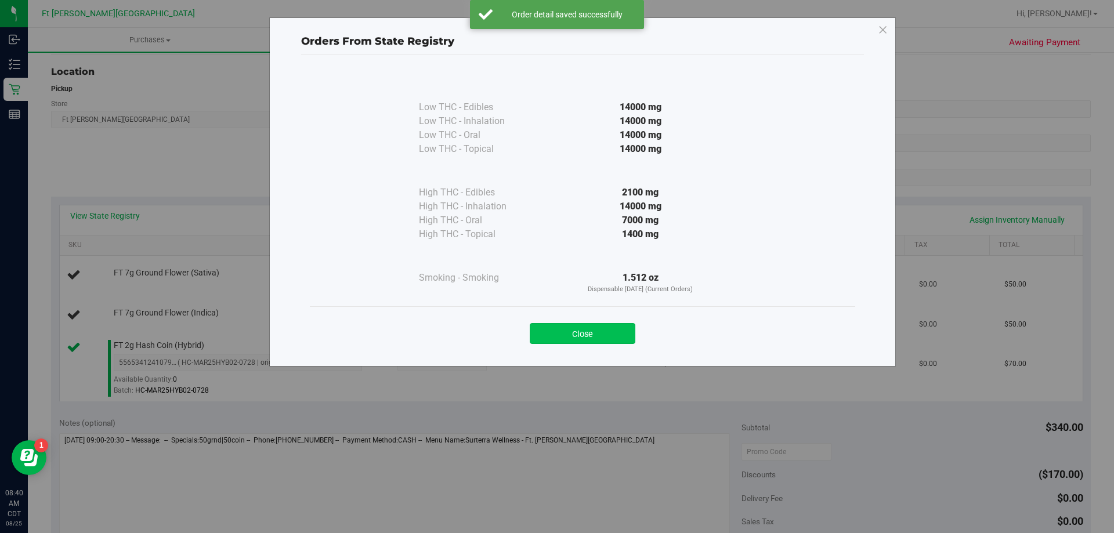
click at [594, 332] on button "Close" at bounding box center [583, 333] width 106 height 21
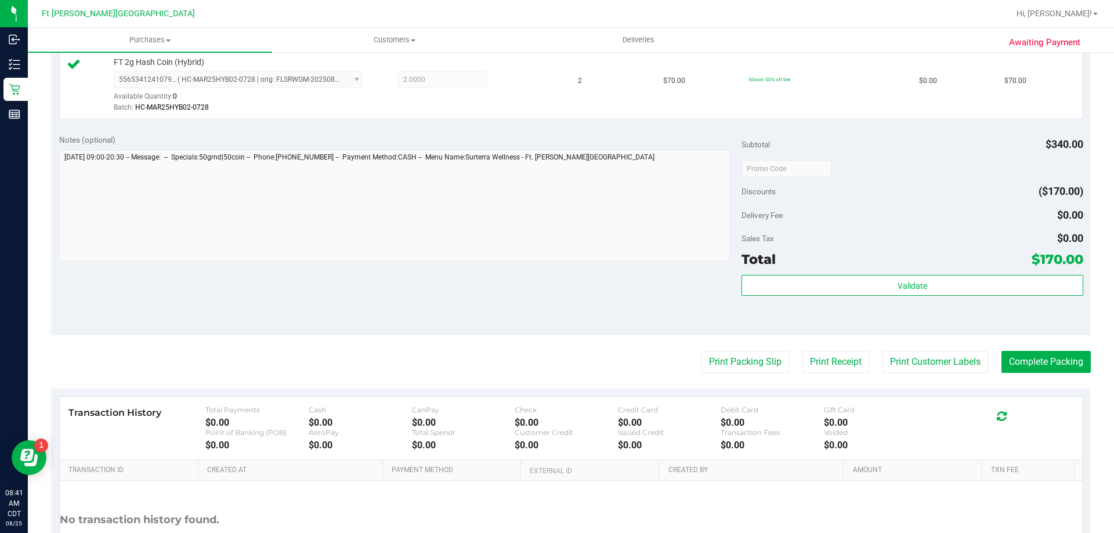
scroll to position [550, 0]
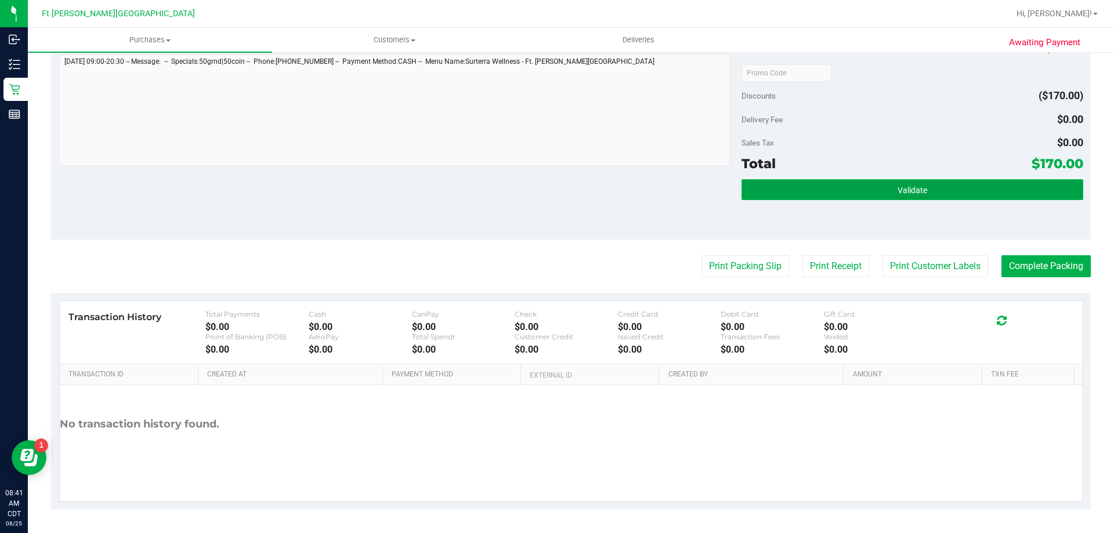
click at [955, 196] on button "Validate" at bounding box center [912, 189] width 341 height 21
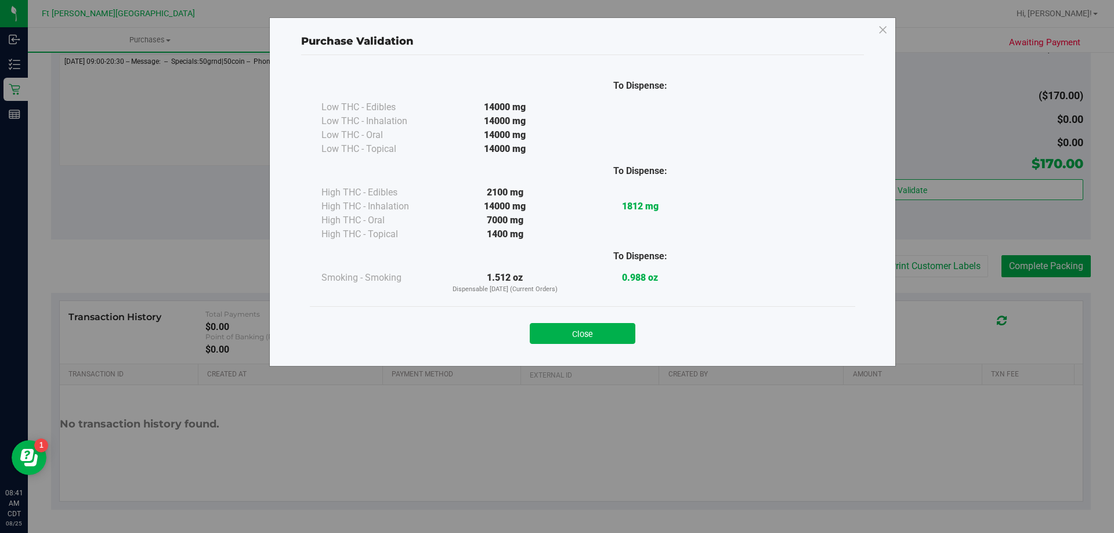
drag, startPoint x: 549, startPoint y: 336, endPoint x: 730, endPoint y: 269, distance: 192.5
click at [549, 337] on button "Close" at bounding box center [583, 333] width 106 height 21
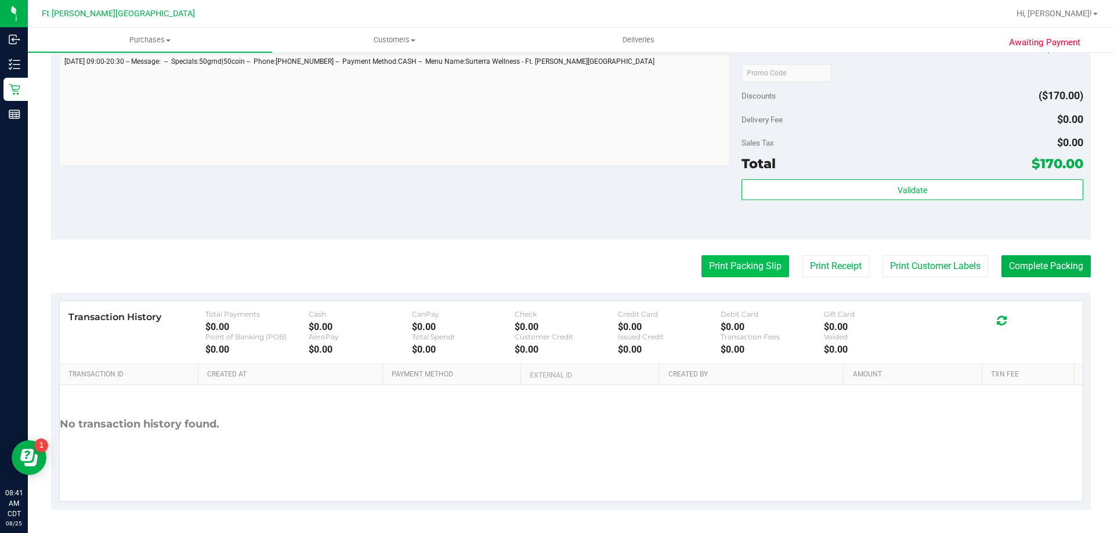
click at [731, 270] on button "Print Packing Slip" at bounding box center [746, 266] width 88 height 22
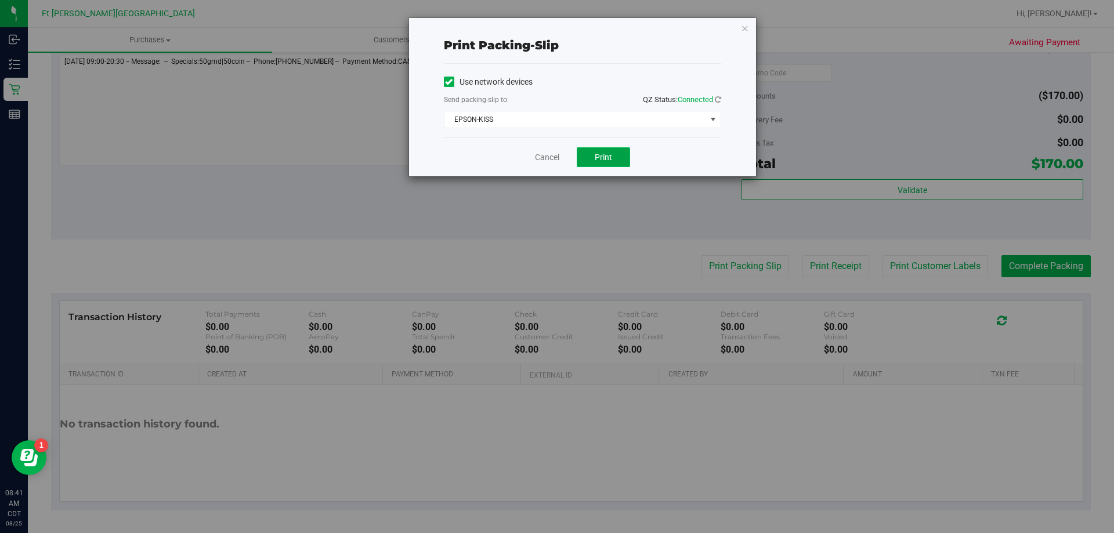
click at [608, 149] on button "Print" at bounding box center [603, 157] width 53 height 20
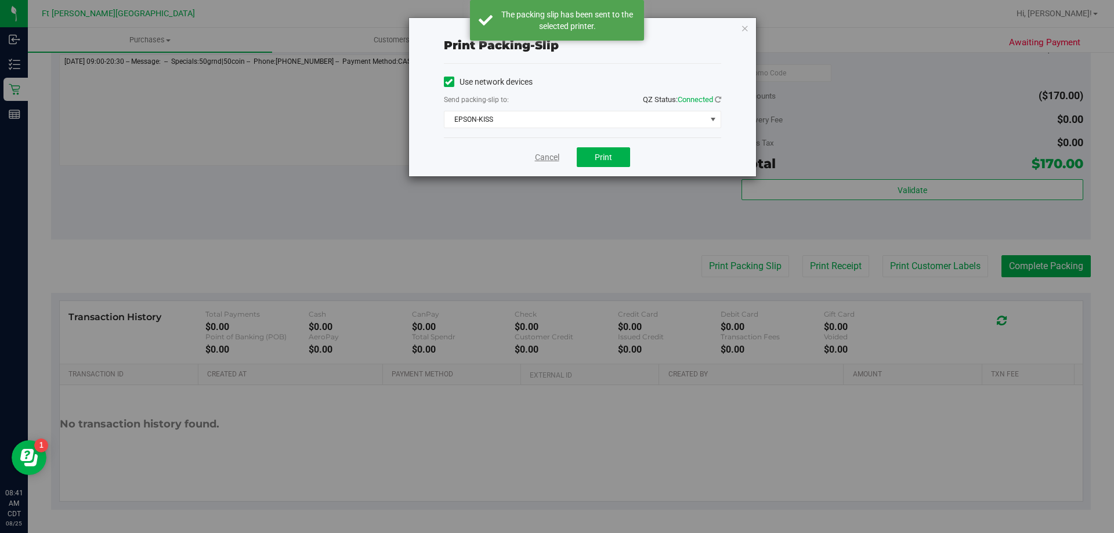
click at [555, 156] on link "Cancel" at bounding box center [547, 157] width 24 height 12
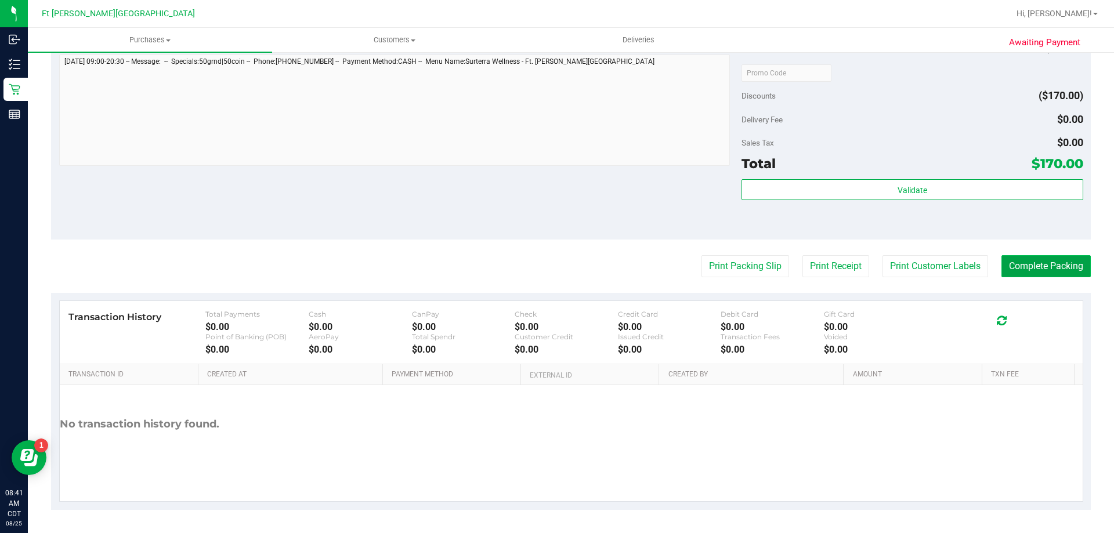
click at [1041, 266] on button "Complete Packing" at bounding box center [1046, 266] width 89 height 22
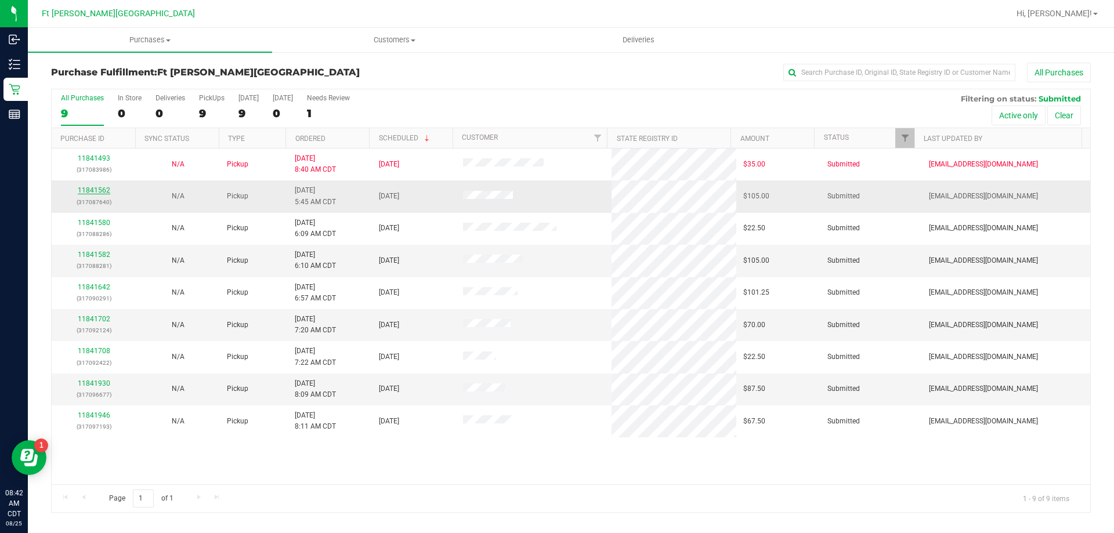
click at [101, 192] on link "11841562" at bounding box center [94, 190] width 33 height 8
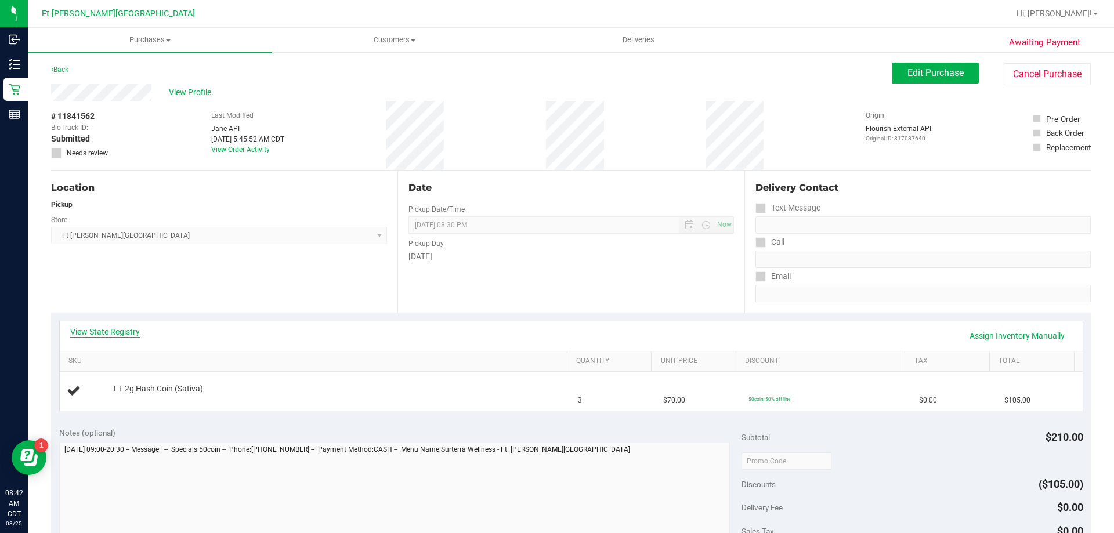
click at [107, 332] on link "View State Registry" at bounding box center [105, 332] width 70 height 12
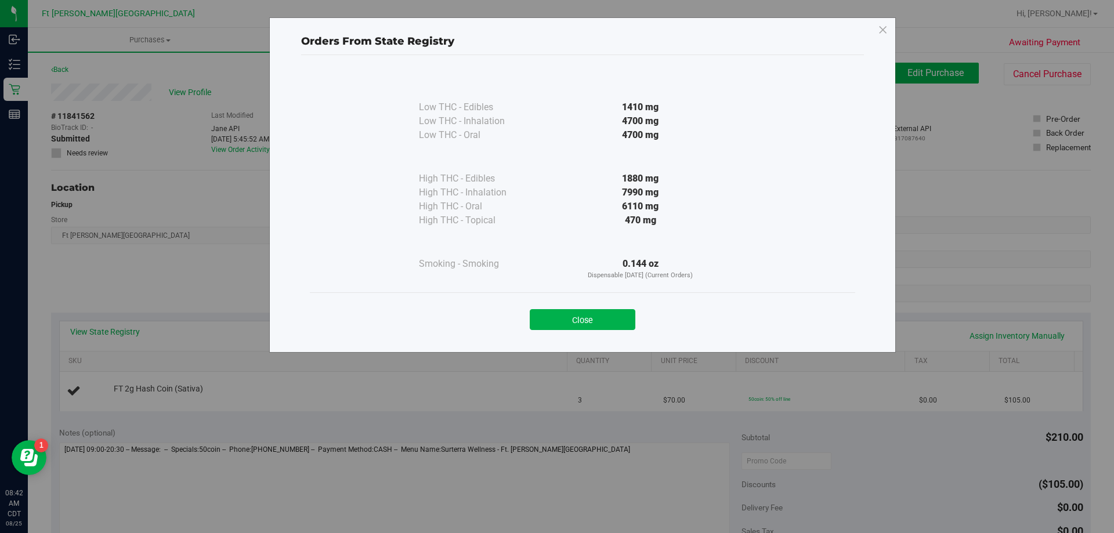
drag, startPoint x: 615, startPoint y: 316, endPoint x: 625, endPoint y: 313, distance: 10.5
click at [618, 316] on button "Close" at bounding box center [583, 319] width 106 height 21
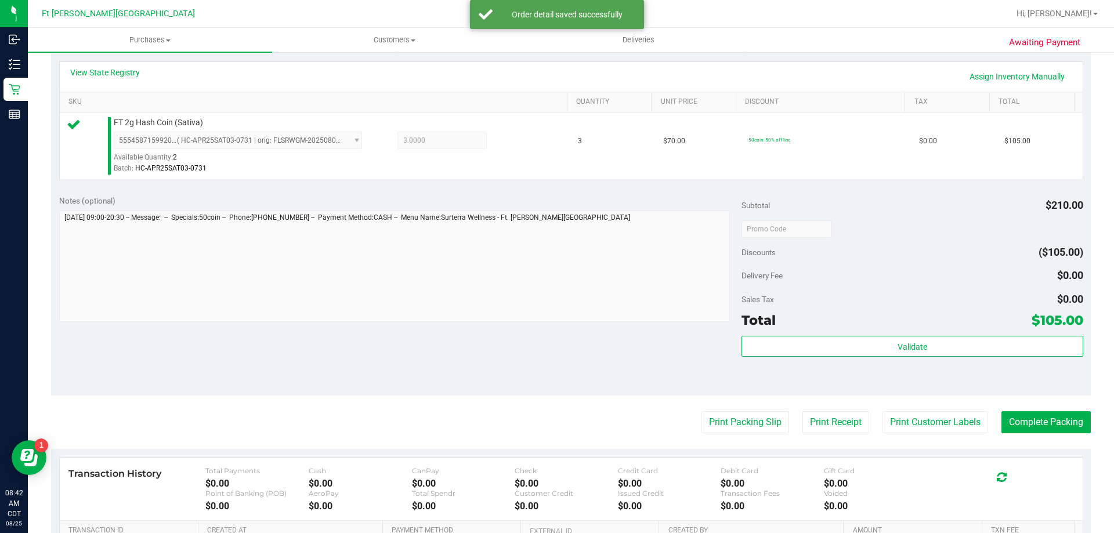
scroll to position [348, 0]
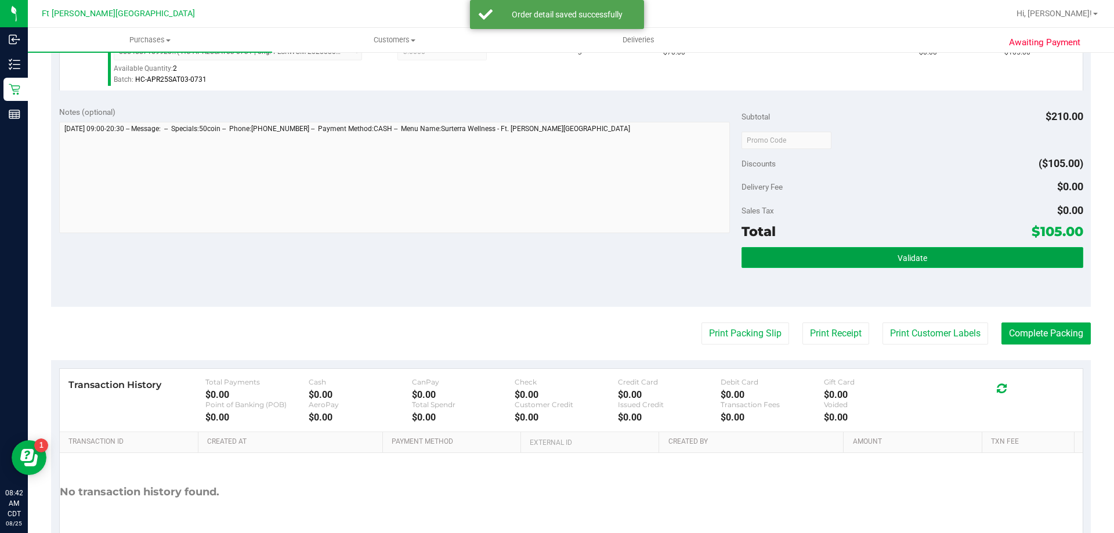
click at [912, 265] on button "Validate" at bounding box center [912, 257] width 341 height 21
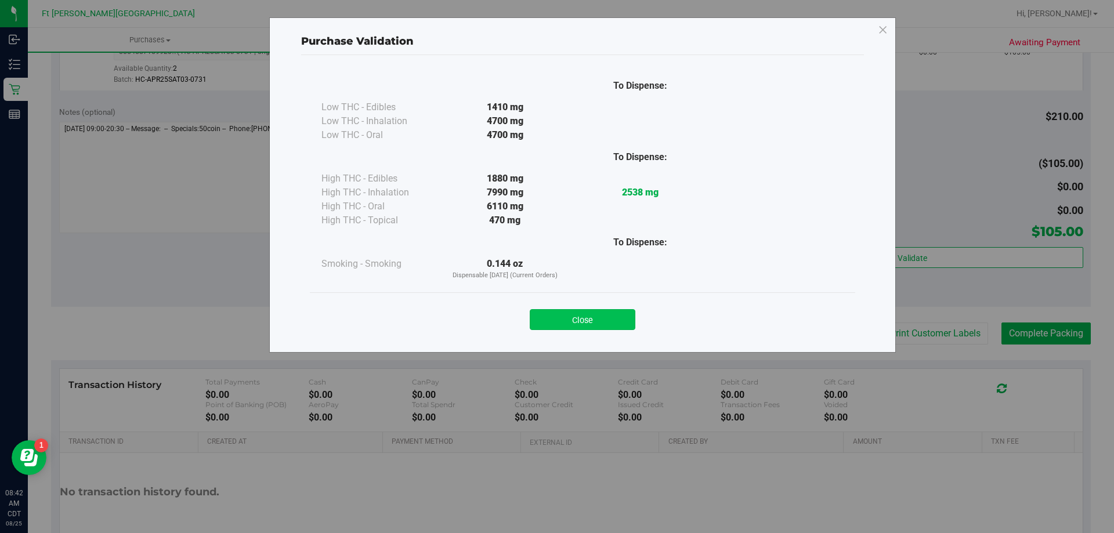
click at [582, 324] on button "Close" at bounding box center [583, 319] width 106 height 21
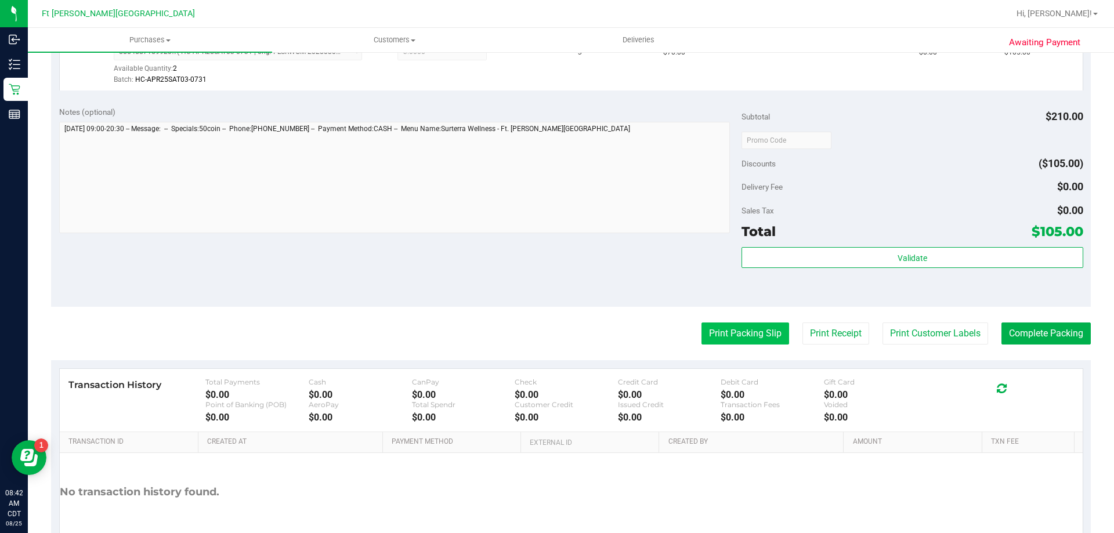
click at [721, 330] on button "Print Packing Slip" at bounding box center [746, 334] width 88 height 22
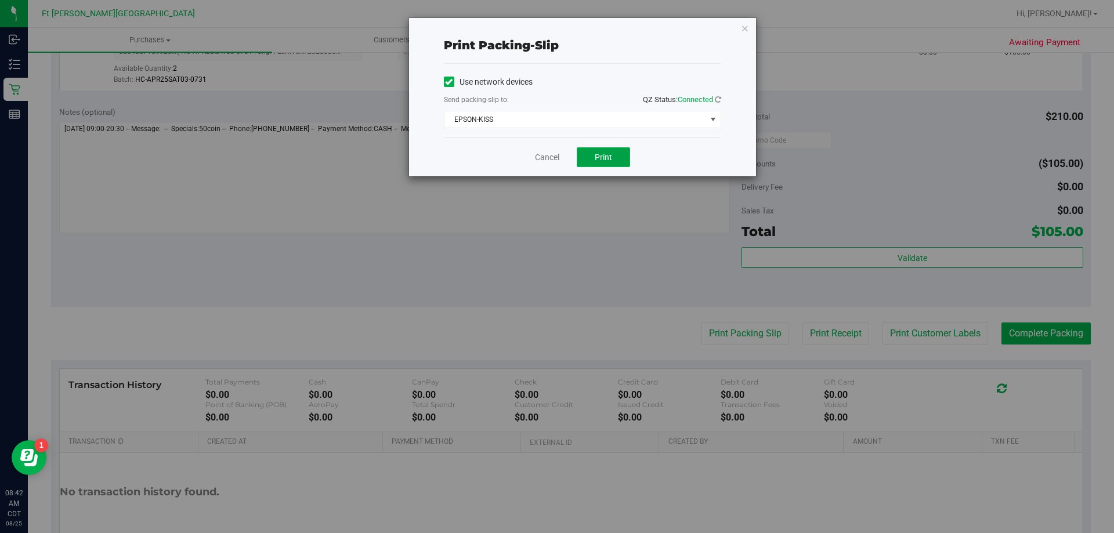
click at [608, 156] on span "Print" at bounding box center [603, 157] width 17 height 9
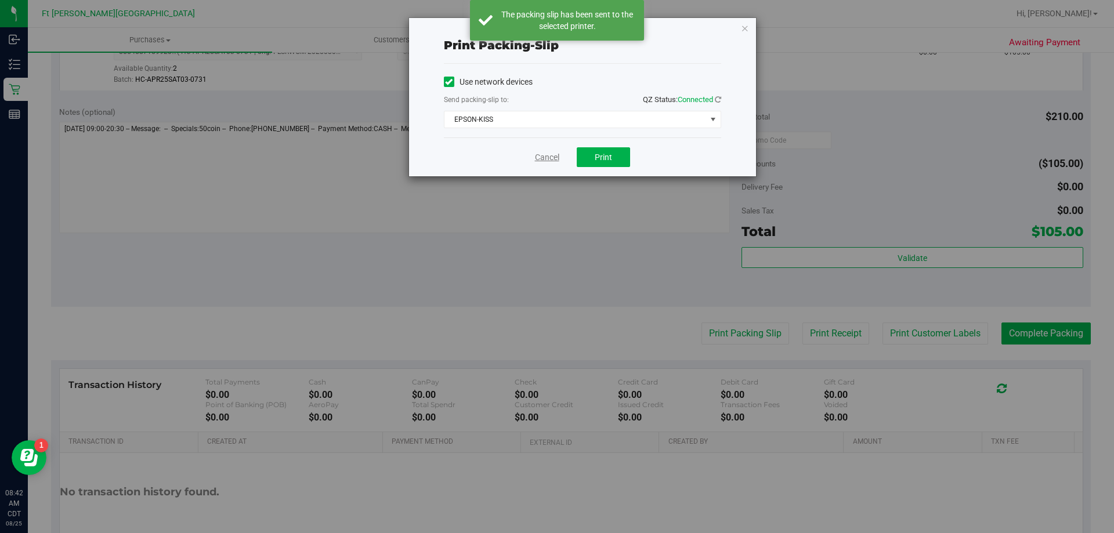
click at [542, 157] on link "Cancel" at bounding box center [547, 157] width 24 height 12
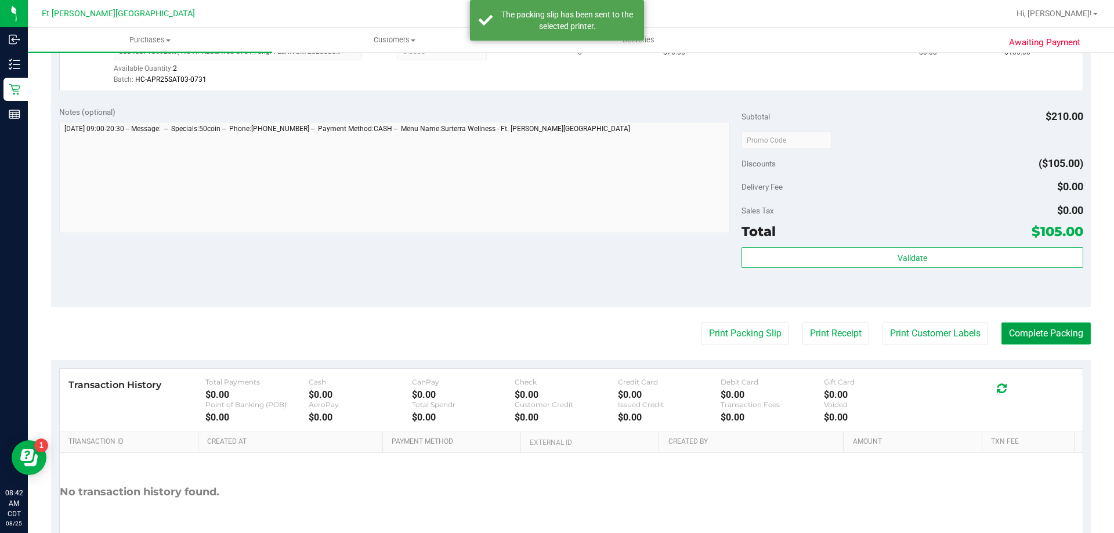
click at [1040, 335] on button "Complete Packing" at bounding box center [1046, 334] width 89 height 22
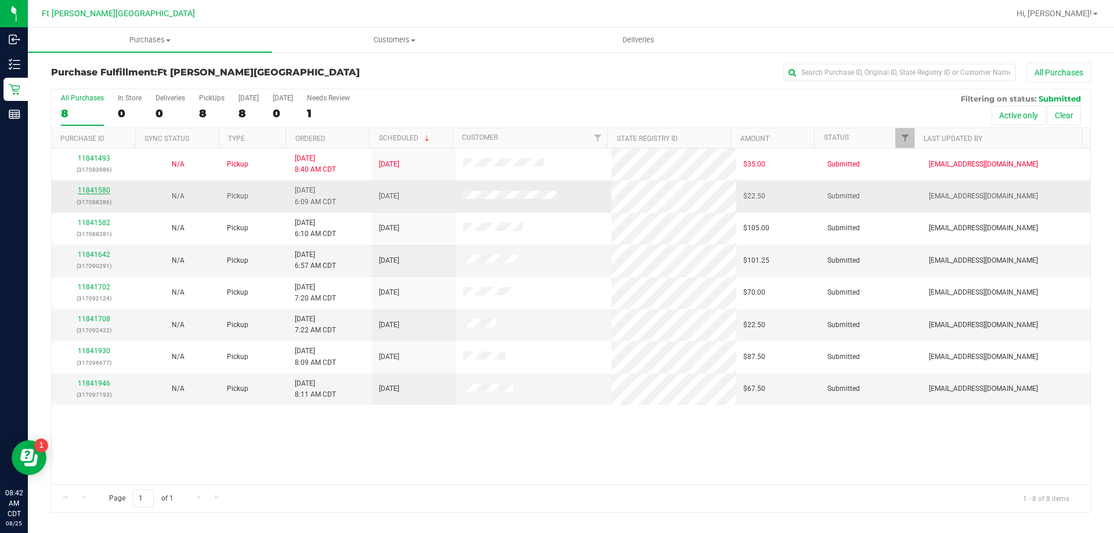
click at [96, 190] on link "11841580" at bounding box center [94, 190] width 33 height 8
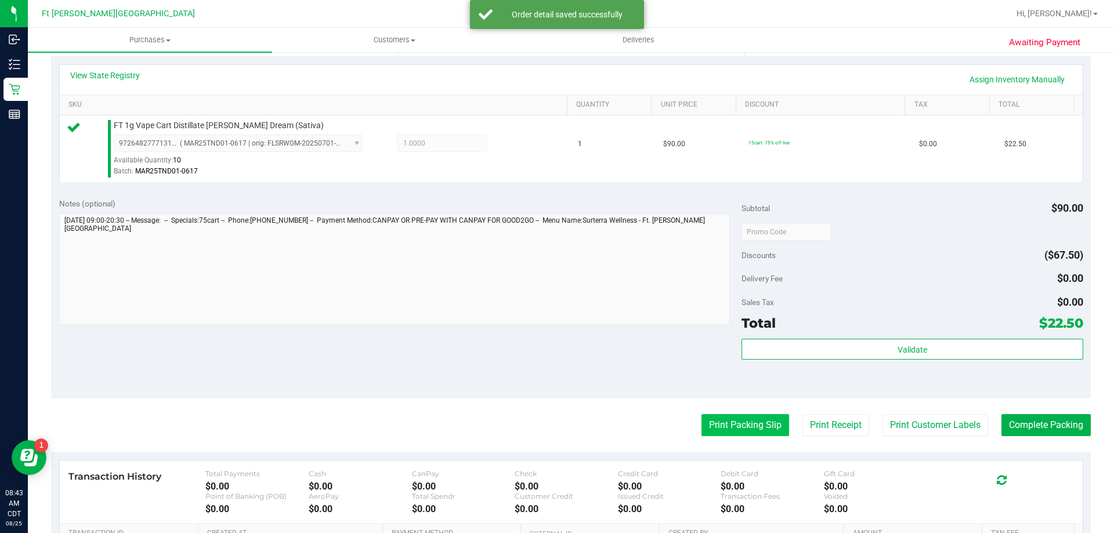
scroll to position [348, 0]
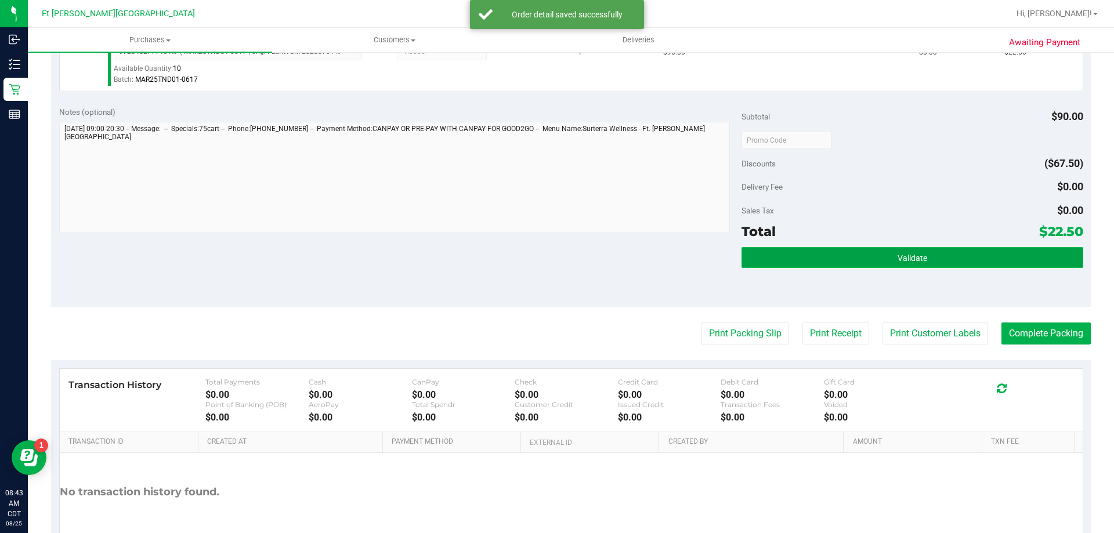
click at [816, 264] on button "Validate" at bounding box center [912, 257] width 341 height 21
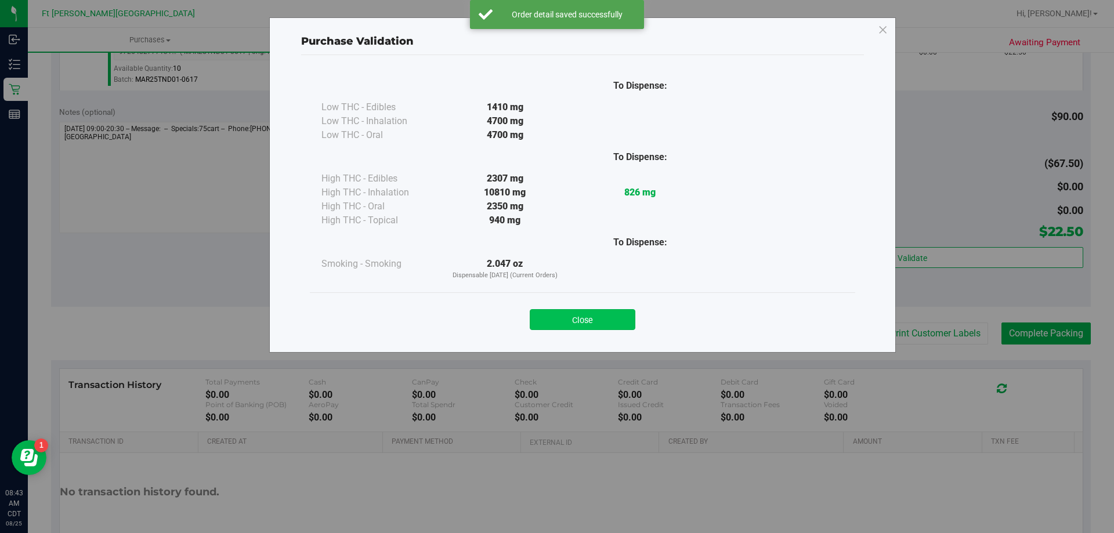
click at [610, 325] on button "Close" at bounding box center [583, 319] width 106 height 21
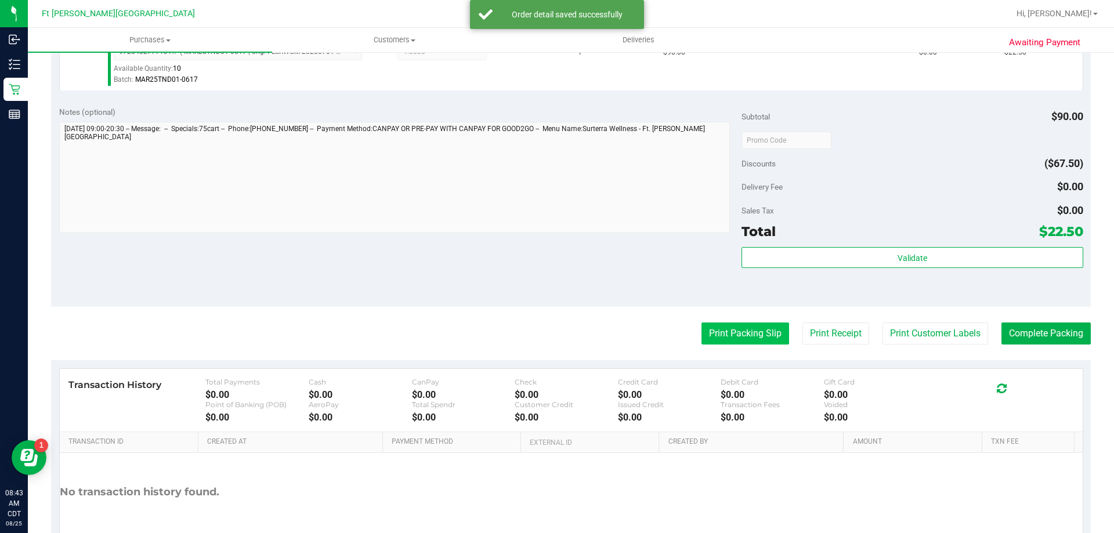
click at [731, 324] on button "Print Packing Slip" at bounding box center [746, 334] width 88 height 22
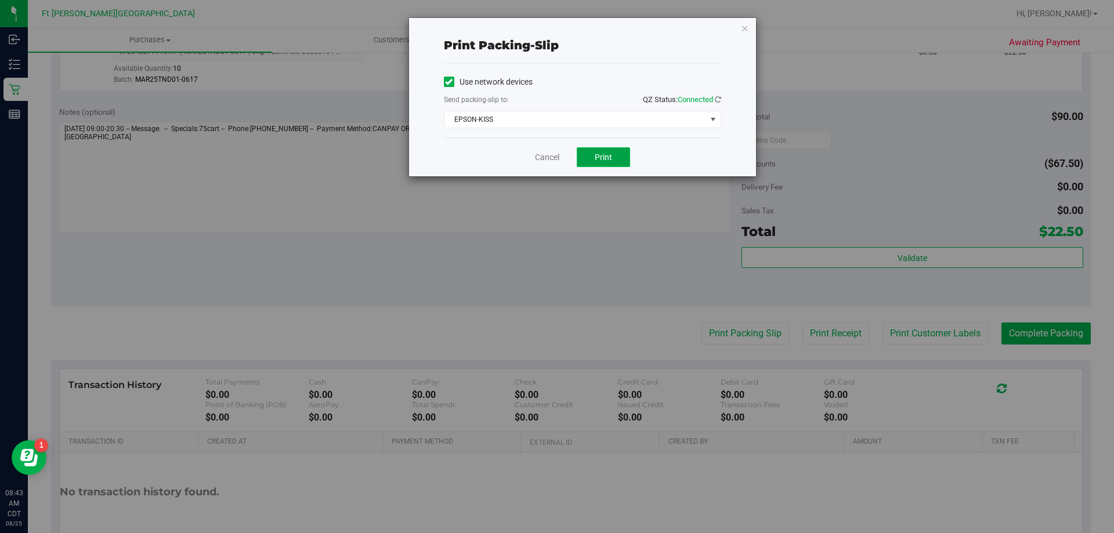
click at [619, 159] on button "Print" at bounding box center [603, 157] width 53 height 20
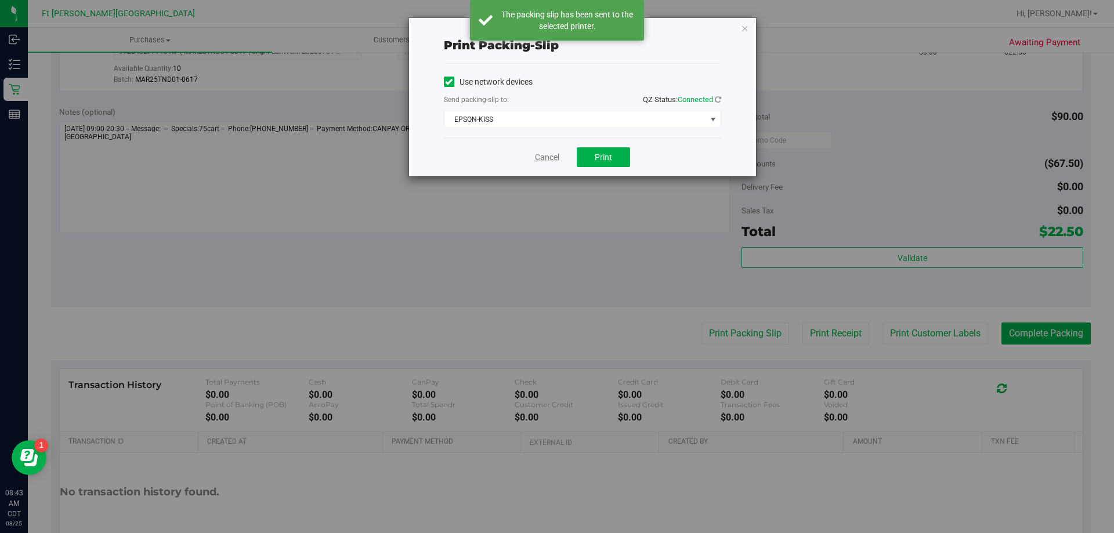
click at [550, 158] on link "Cancel" at bounding box center [547, 157] width 24 height 12
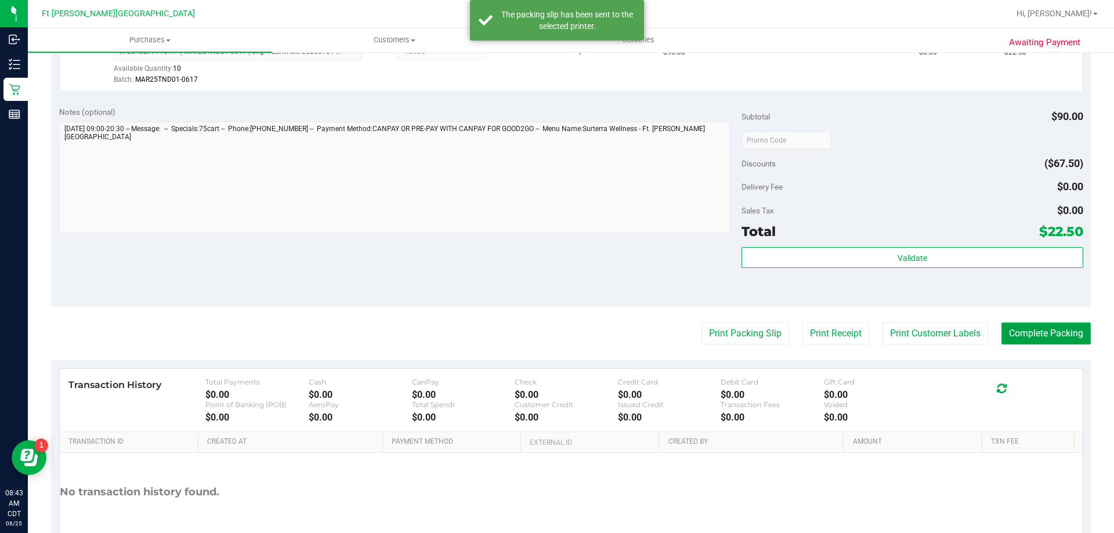
drag, startPoint x: 1040, startPoint y: 327, endPoint x: 1037, endPoint y: 336, distance: 9.2
click at [1038, 332] on button "Complete Packing" at bounding box center [1046, 334] width 89 height 22
click at [1037, 333] on button "Complete Packing" at bounding box center [1042, 334] width 99 height 22
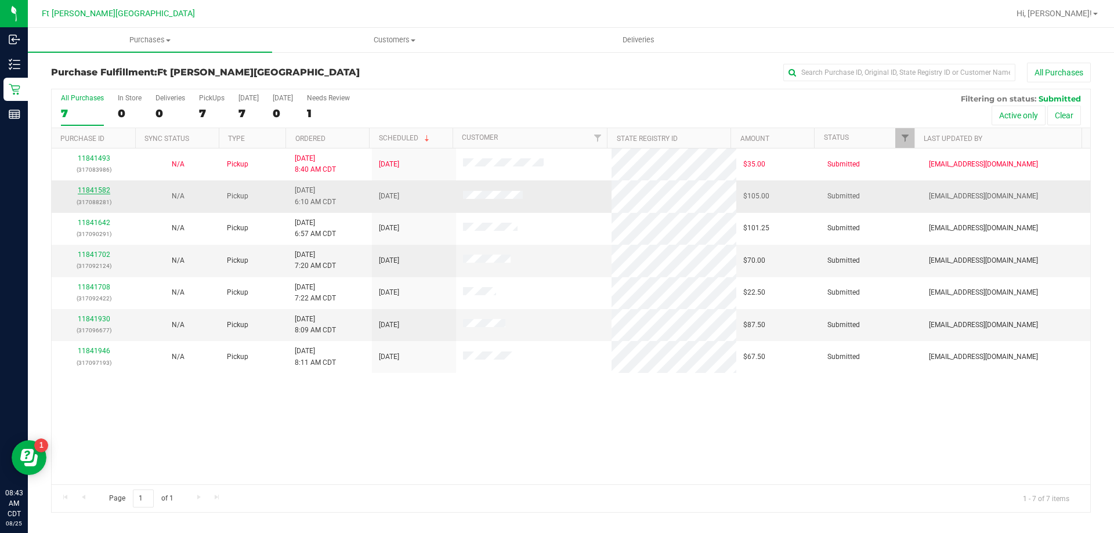
click at [105, 189] on link "11841582" at bounding box center [94, 190] width 33 height 8
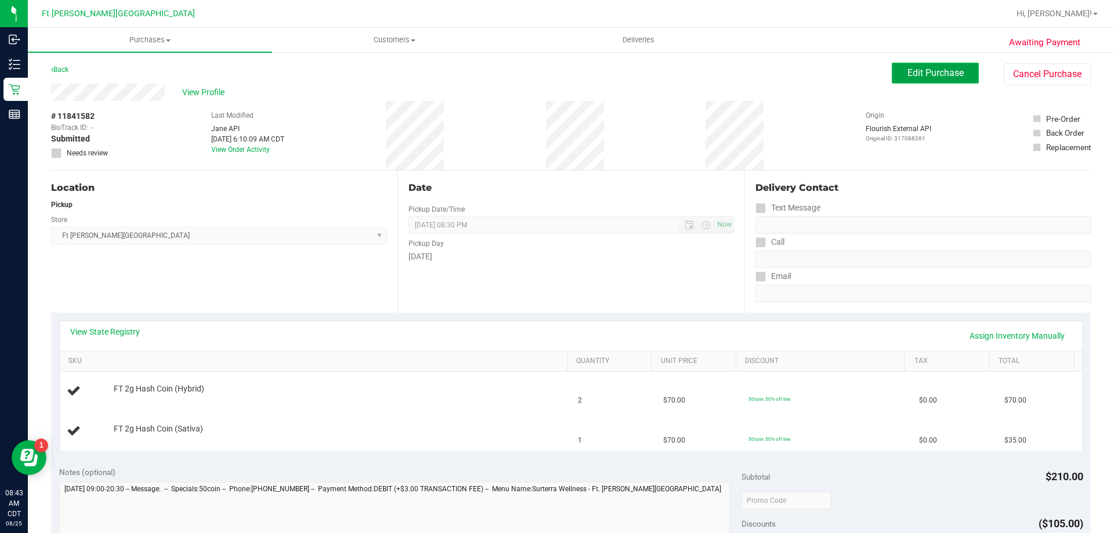
click at [941, 73] on span "Edit Purchase" at bounding box center [936, 72] width 56 height 11
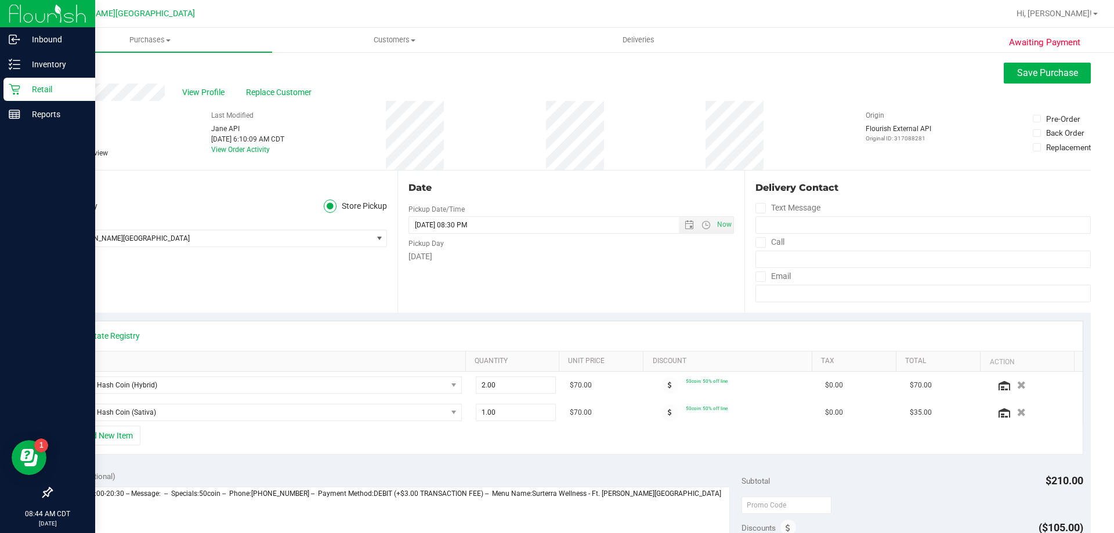
click at [53, 92] on p "Retail" at bounding box center [55, 89] width 70 height 14
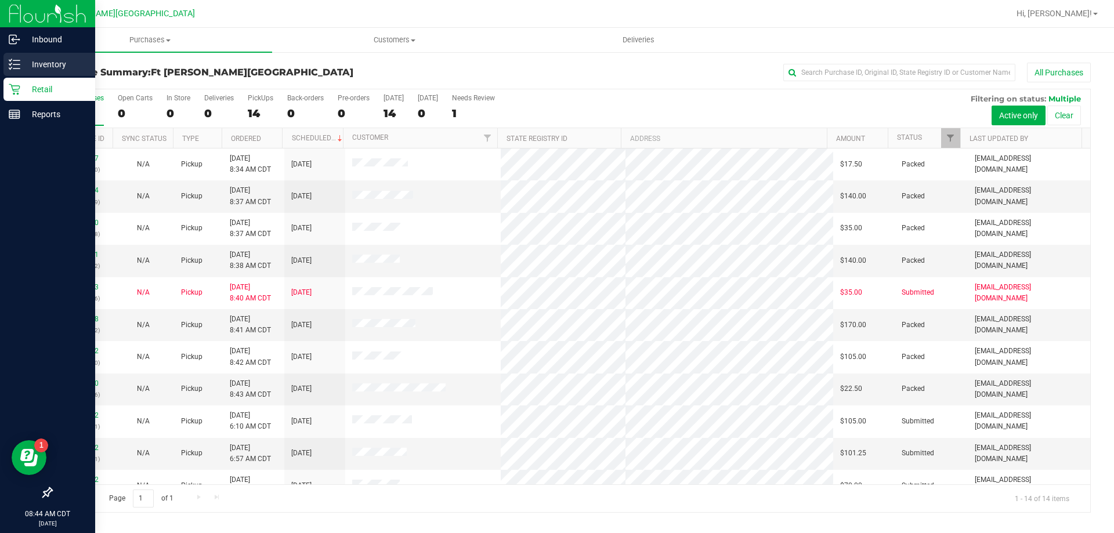
click at [33, 59] on p "Inventory" at bounding box center [55, 64] width 70 height 14
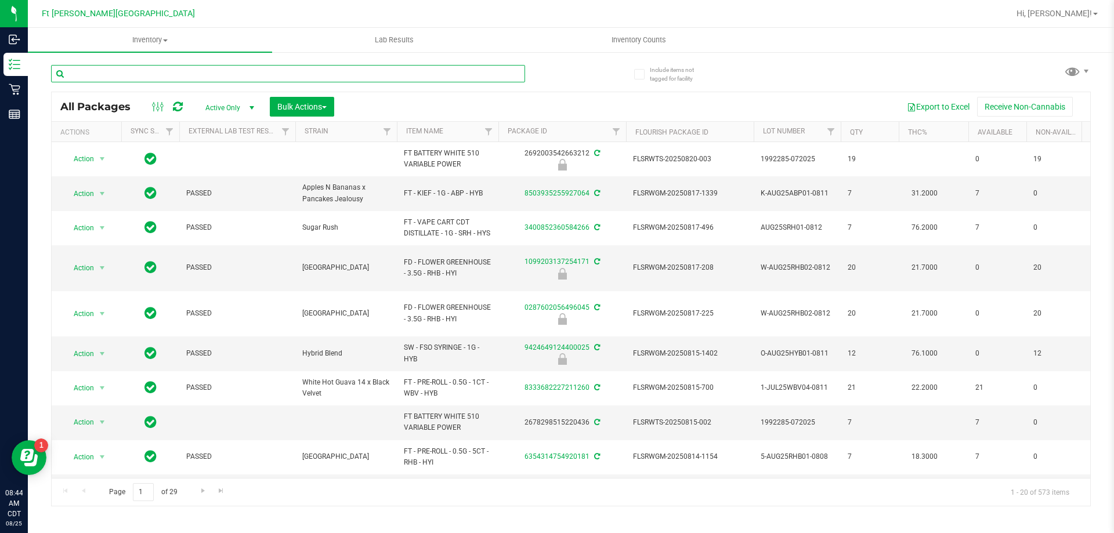
click at [171, 74] on input "text" at bounding box center [288, 73] width 474 height 17
type input "hash"
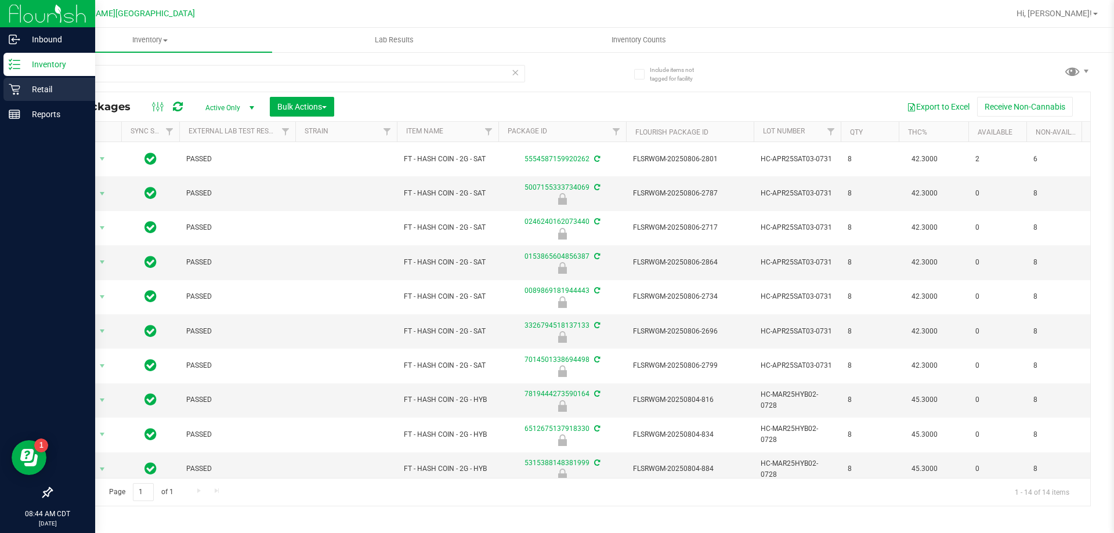
click at [32, 92] on p "Retail" at bounding box center [55, 89] width 70 height 14
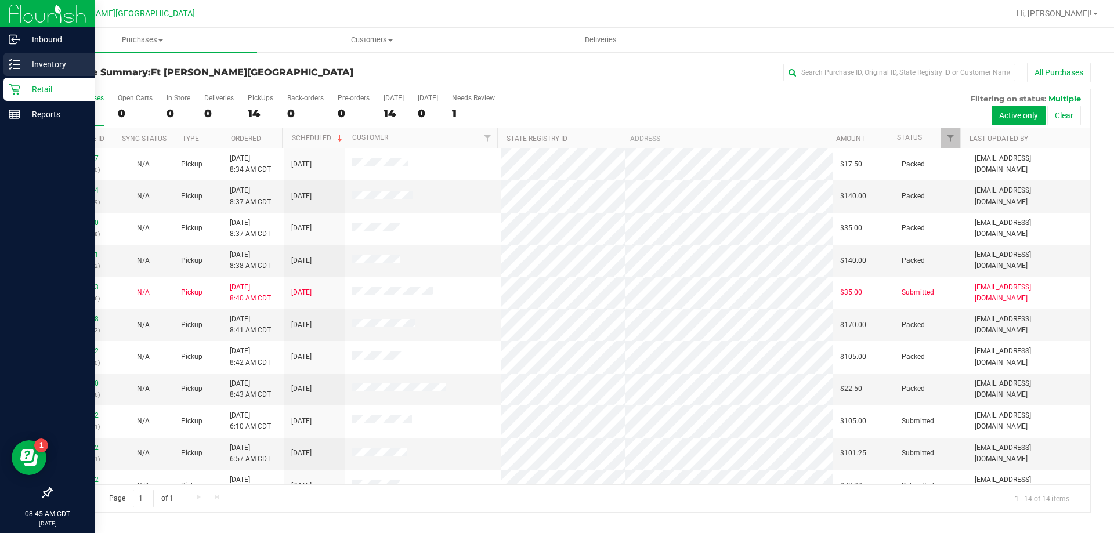
click at [28, 63] on p "Inventory" at bounding box center [55, 64] width 70 height 14
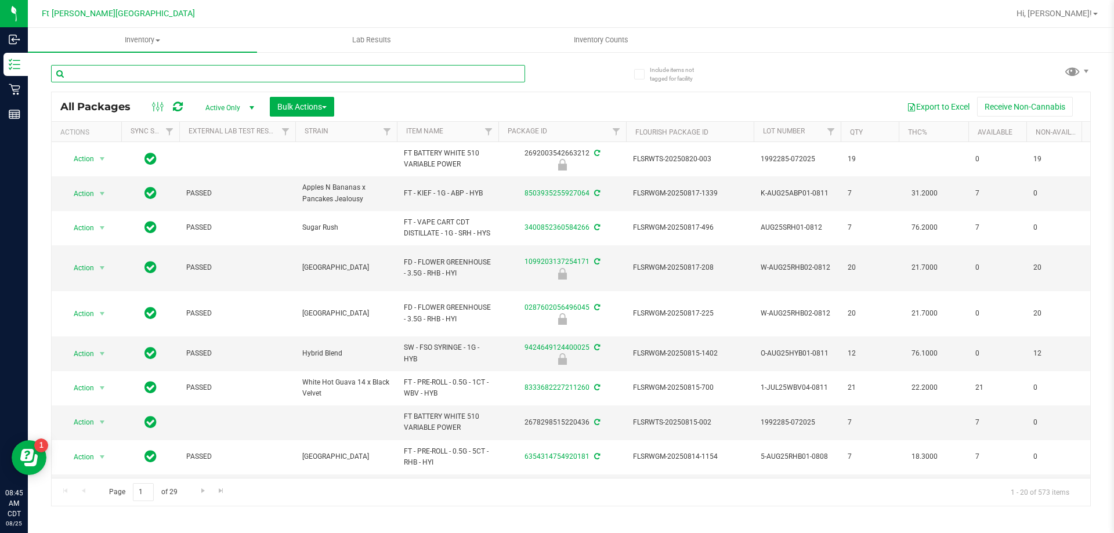
click at [107, 68] on input "text" at bounding box center [288, 73] width 474 height 17
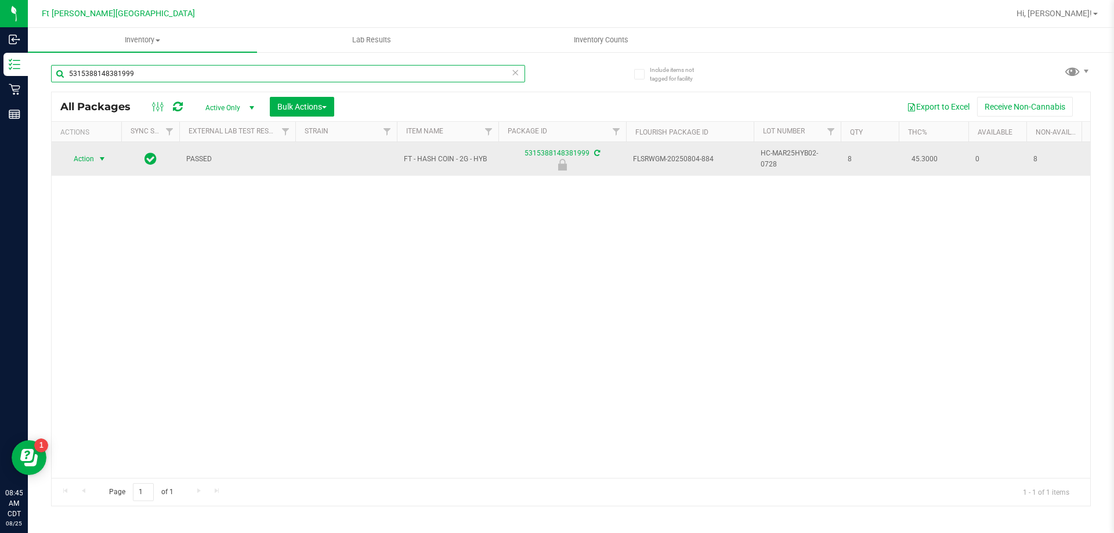
type input "5315388148381999"
click at [99, 161] on span "select" at bounding box center [102, 158] width 9 height 9
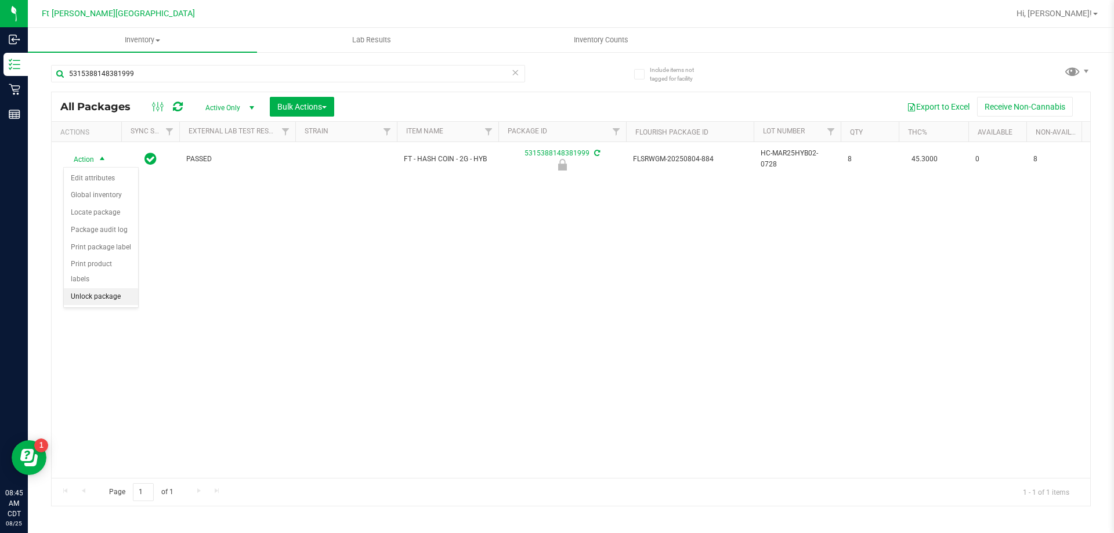
click at [110, 288] on li "Unlock package" at bounding box center [101, 296] width 74 height 17
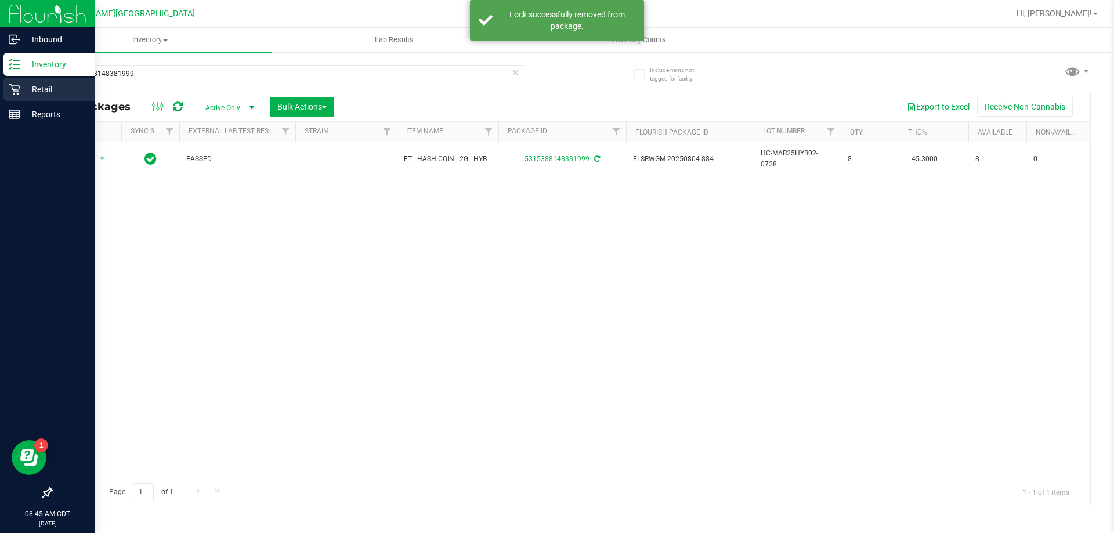
click at [35, 88] on p "Retail" at bounding box center [55, 89] width 70 height 14
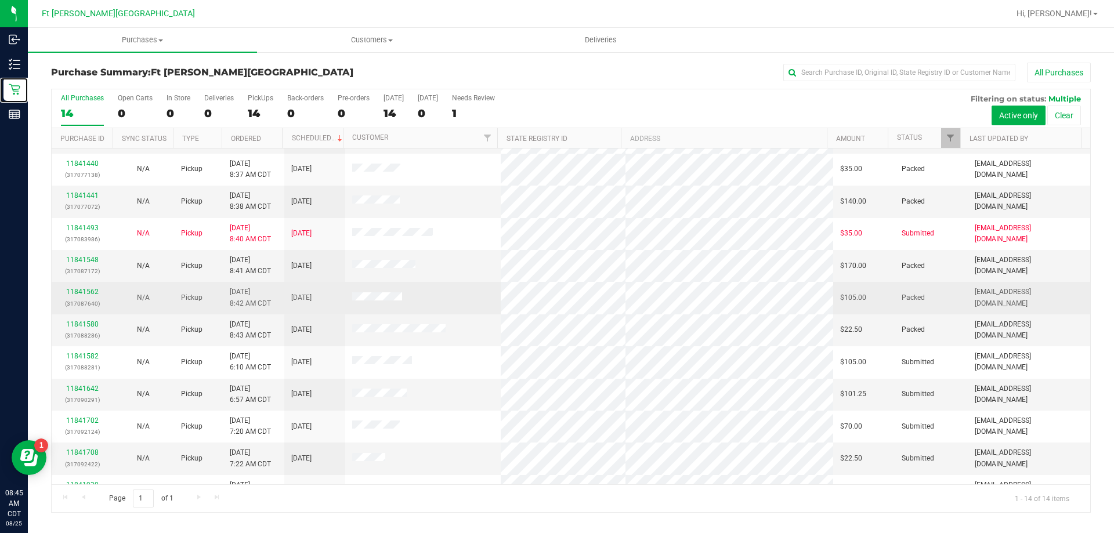
scroll to position [114, 0]
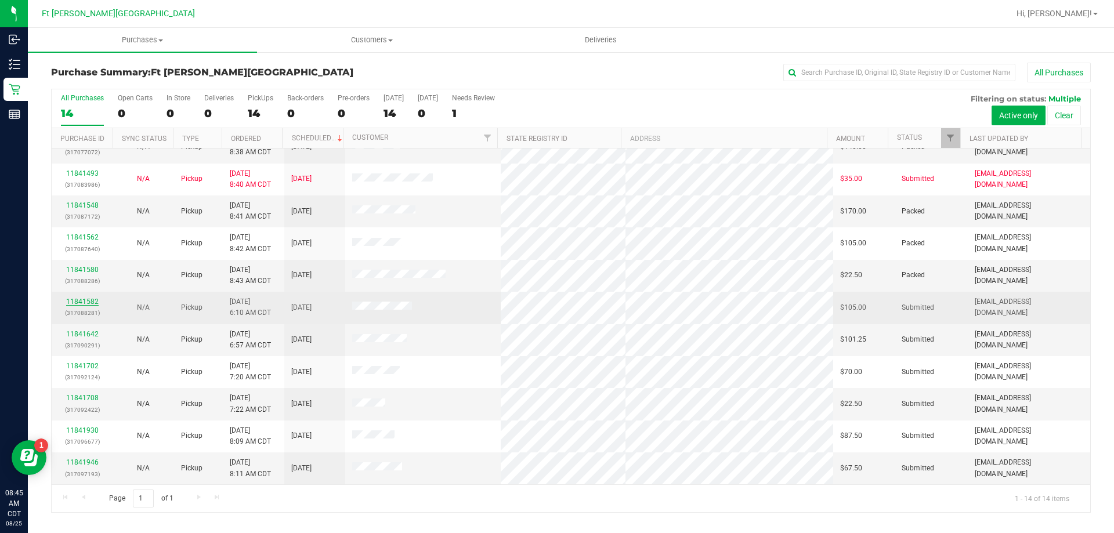
click at [93, 304] on link "11841582" at bounding box center [82, 302] width 33 height 8
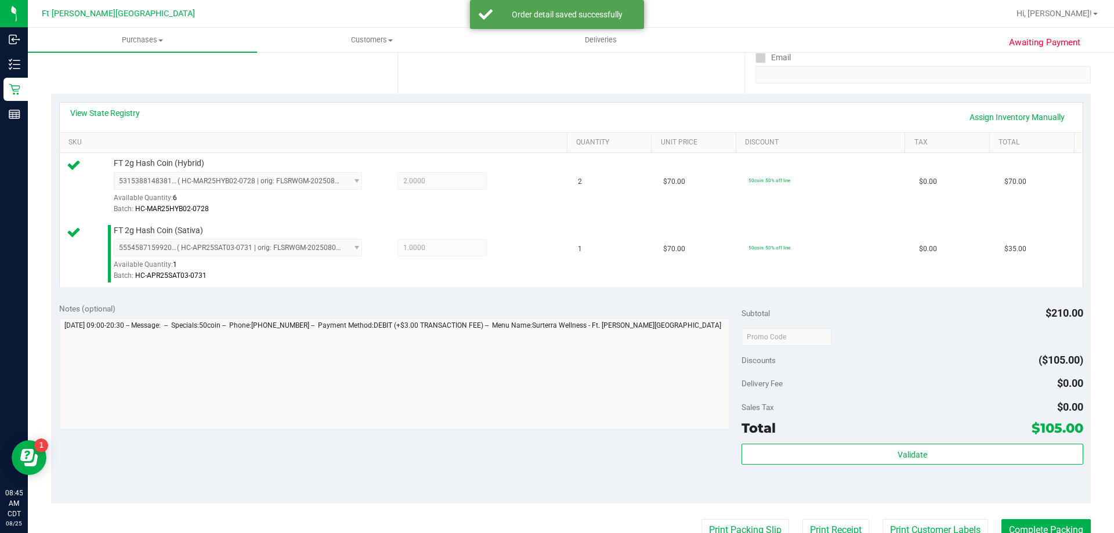
scroll to position [348, 0]
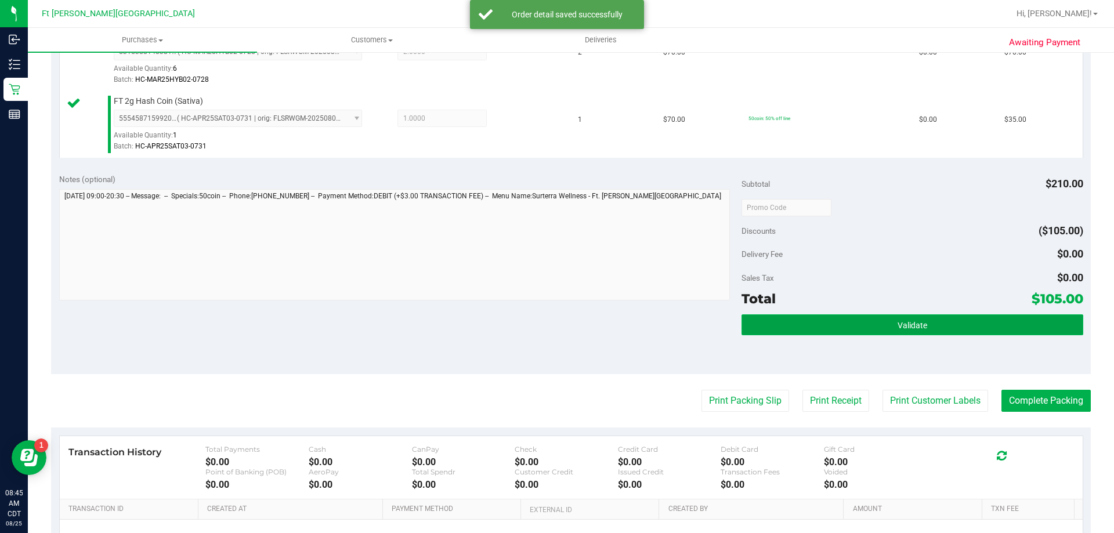
click at [857, 327] on button "Validate" at bounding box center [912, 325] width 341 height 21
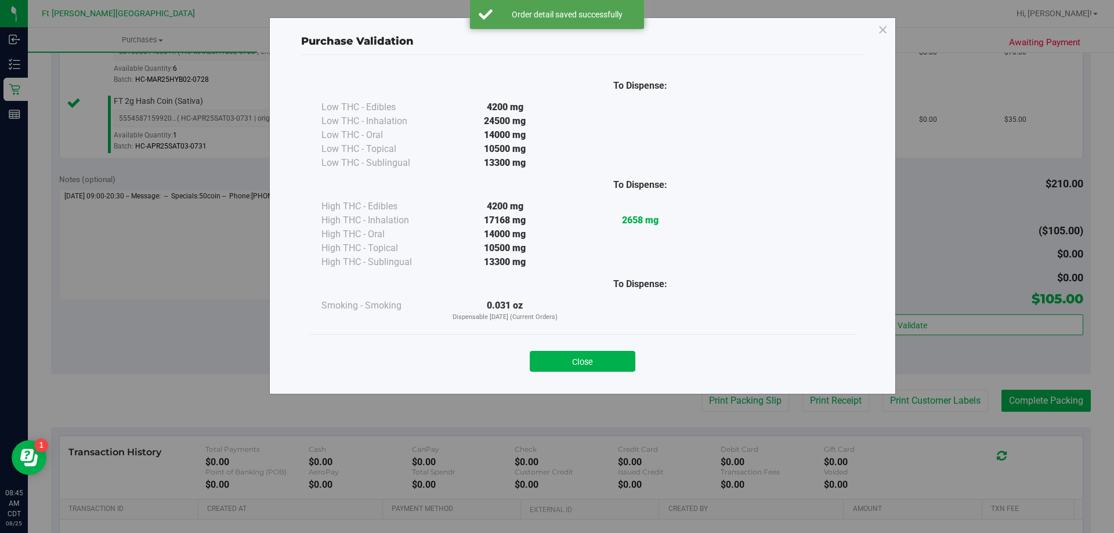
click at [589, 365] on button "Close" at bounding box center [583, 361] width 106 height 21
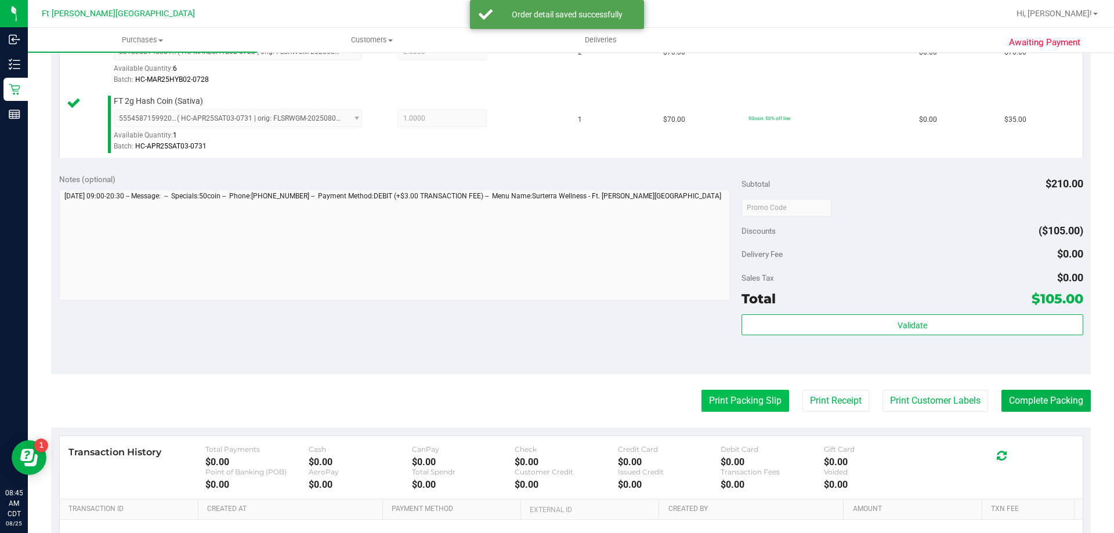
click at [754, 409] on button "Print Packing Slip" at bounding box center [746, 401] width 88 height 22
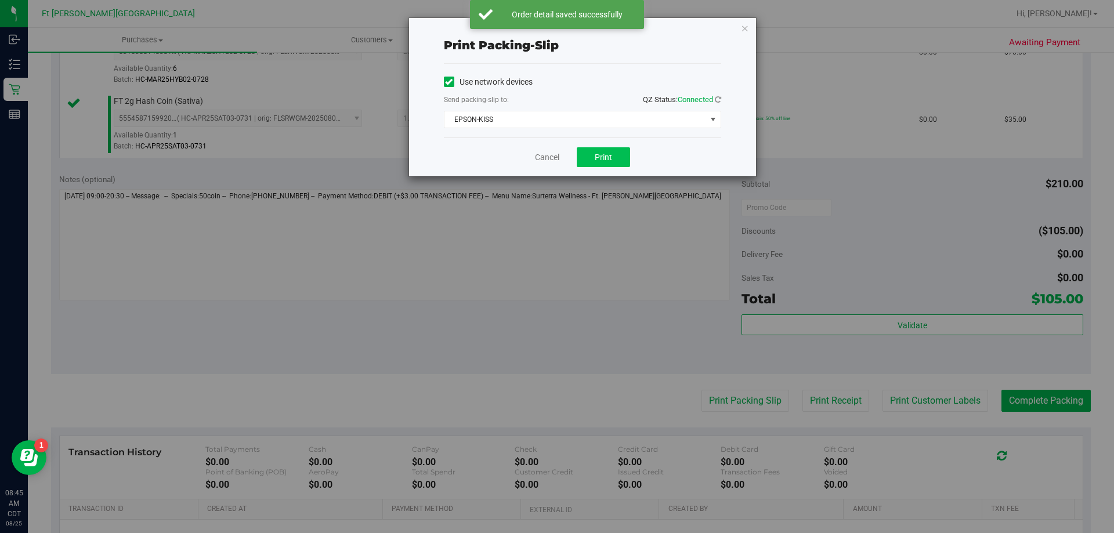
click at [577, 156] on div "Cancel Print" at bounding box center [582, 157] width 277 height 39
drag, startPoint x: 630, startPoint y: 143, endPoint x: 606, endPoint y: 158, distance: 28.4
click at [626, 146] on div "Cancel Print" at bounding box center [582, 157] width 277 height 39
click at [606, 157] on span "Print" at bounding box center [603, 157] width 17 height 9
drag, startPoint x: 542, startPoint y: 157, endPoint x: 1033, endPoint y: 348, distance: 526.1
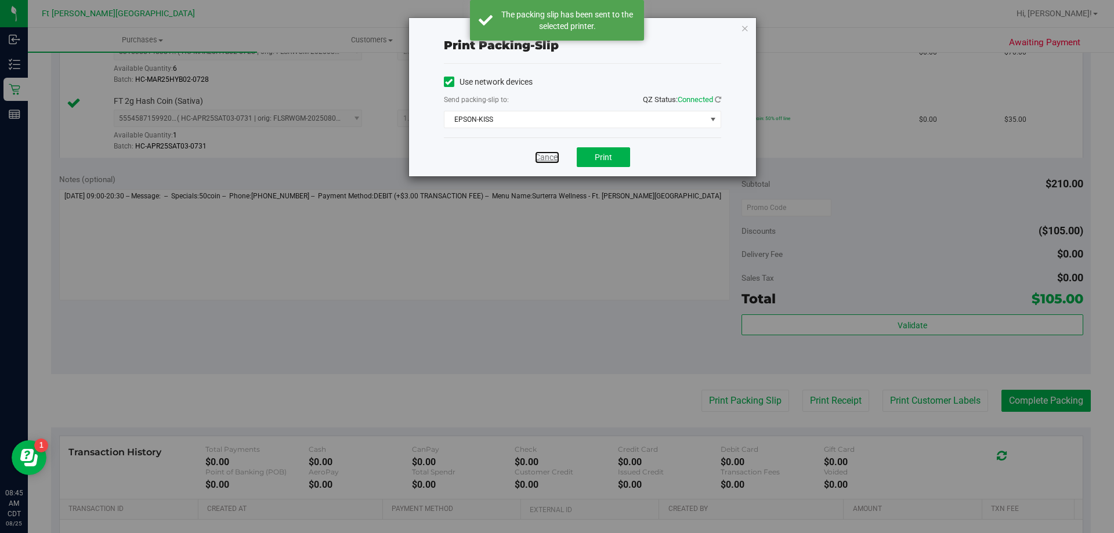
click at [542, 158] on link "Cancel" at bounding box center [547, 157] width 24 height 12
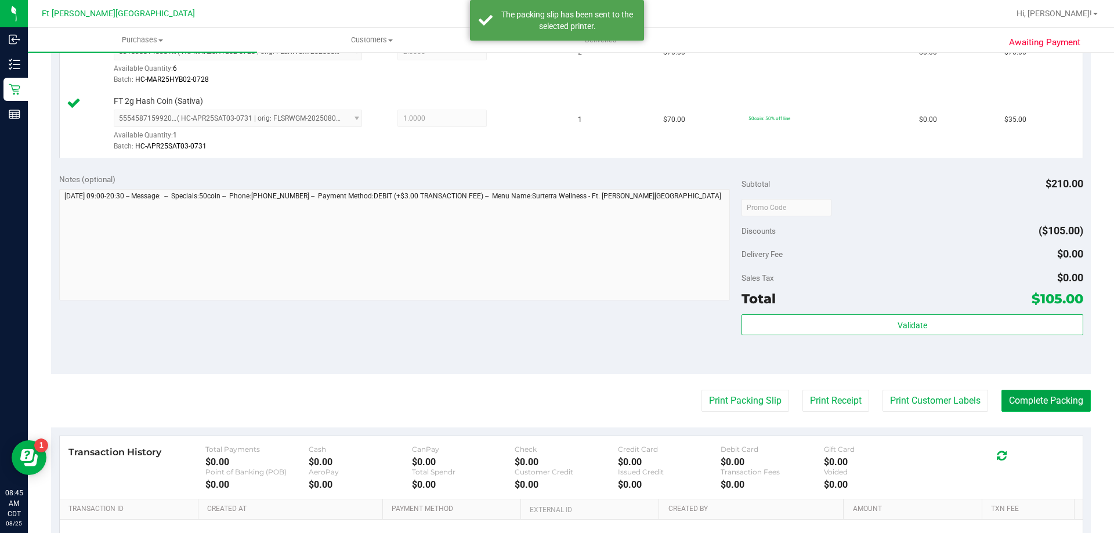
click at [1038, 405] on button "Complete Packing" at bounding box center [1046, 401] width 89 height 22
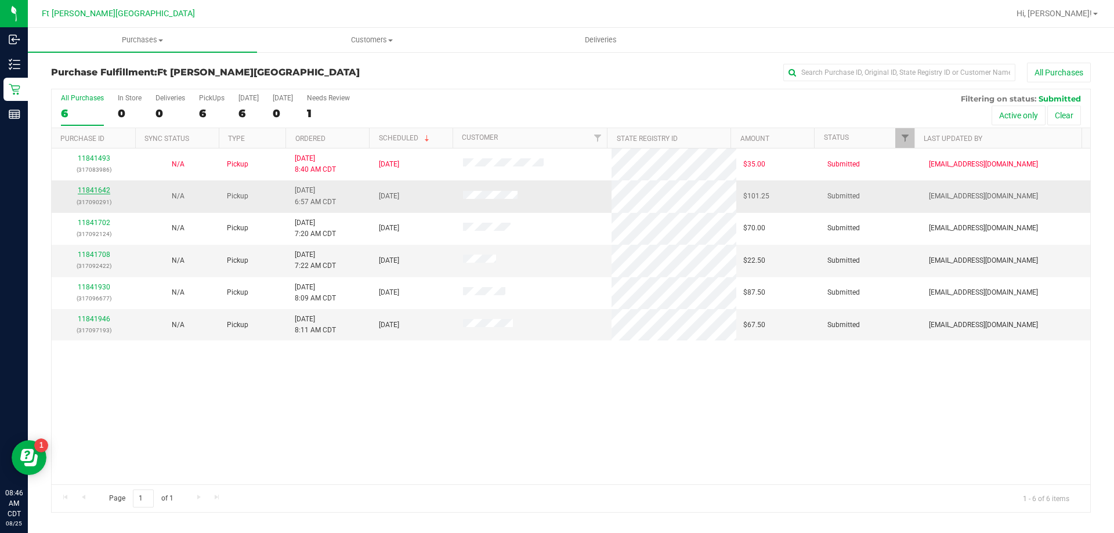
click at [103, 193] on link "11841642" at bounding box center [94, 190] width 33 height 8
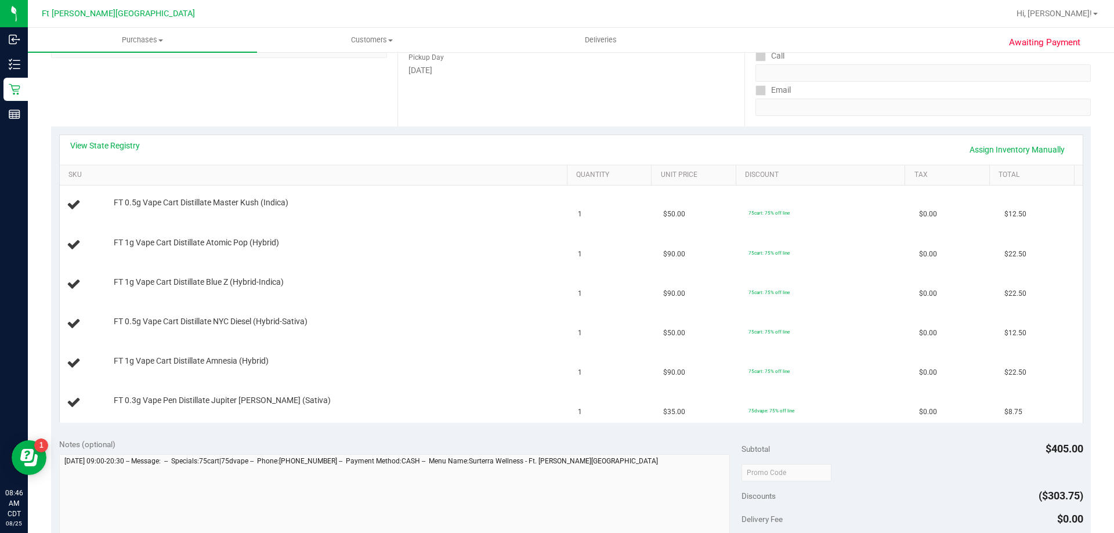
scroll to position [58, 0]
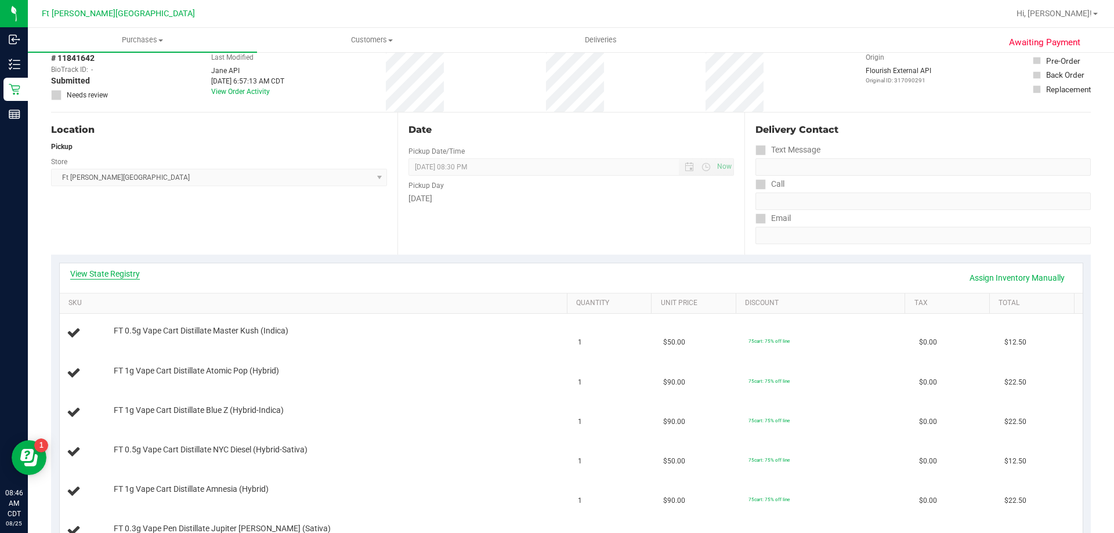
click at [122, 273] on link "View State Registry" at bounding box center [105, 274] width 70 height 12
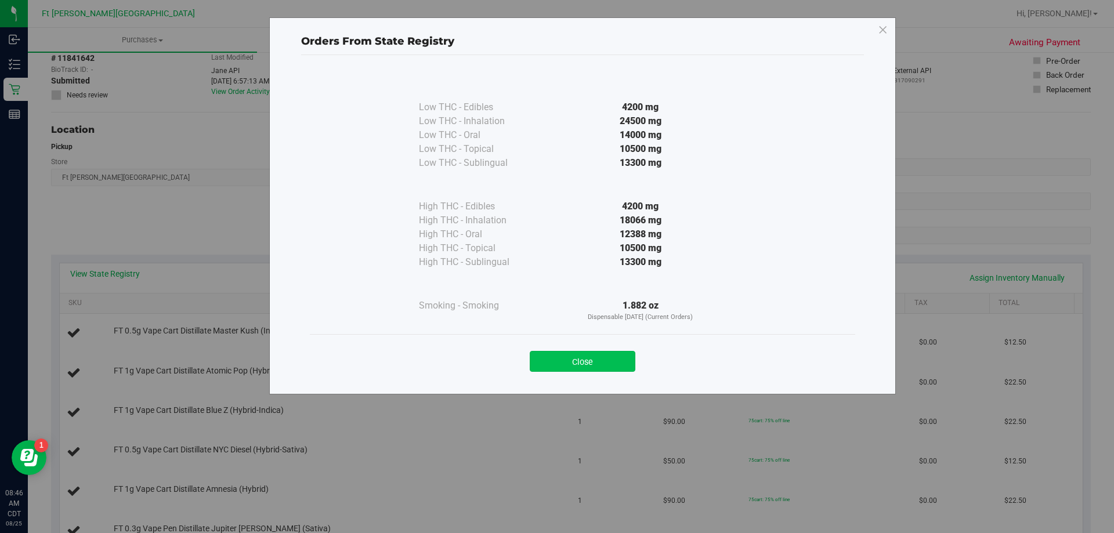
click at [580, 352] on button "Close" at bounding box center [583, 361] width 106 height 21
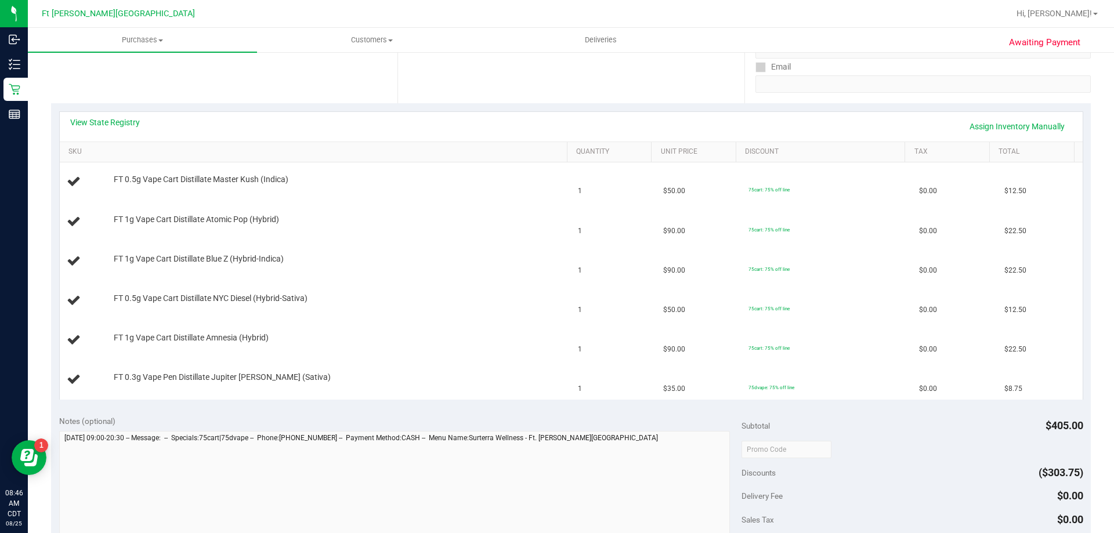
scroll to position [406, 0]
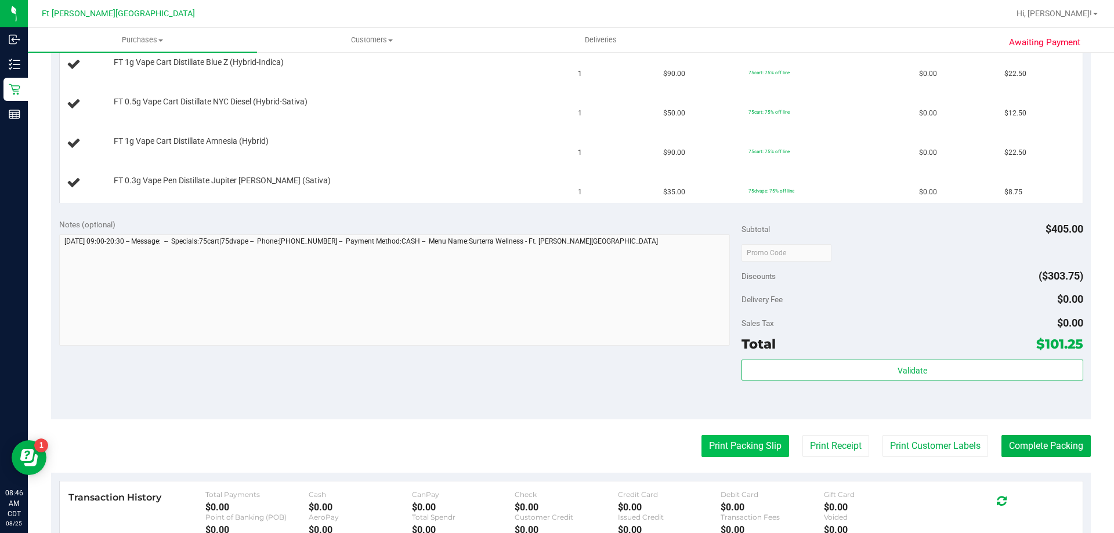
click at [712, 443] on button "Print Packing Slip" at bounding box center [746, 446] width 88 height 22
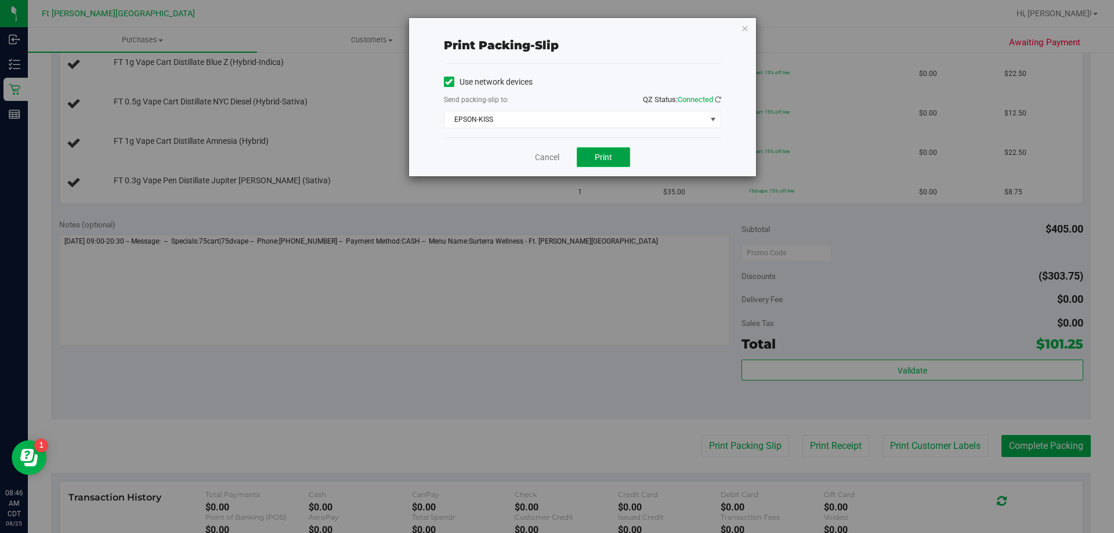
click at [604, 161] on span "Print" at bounding box center [603, 157] width 17 height 9
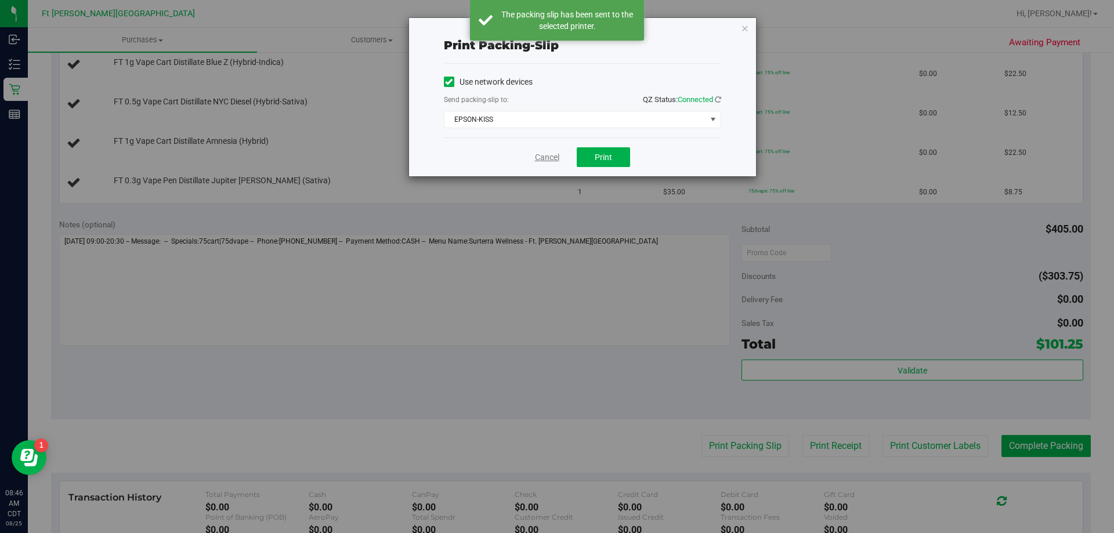
click at [546, 163] on link "Cancel" at bounding box center [547, 157] width 24 height 12
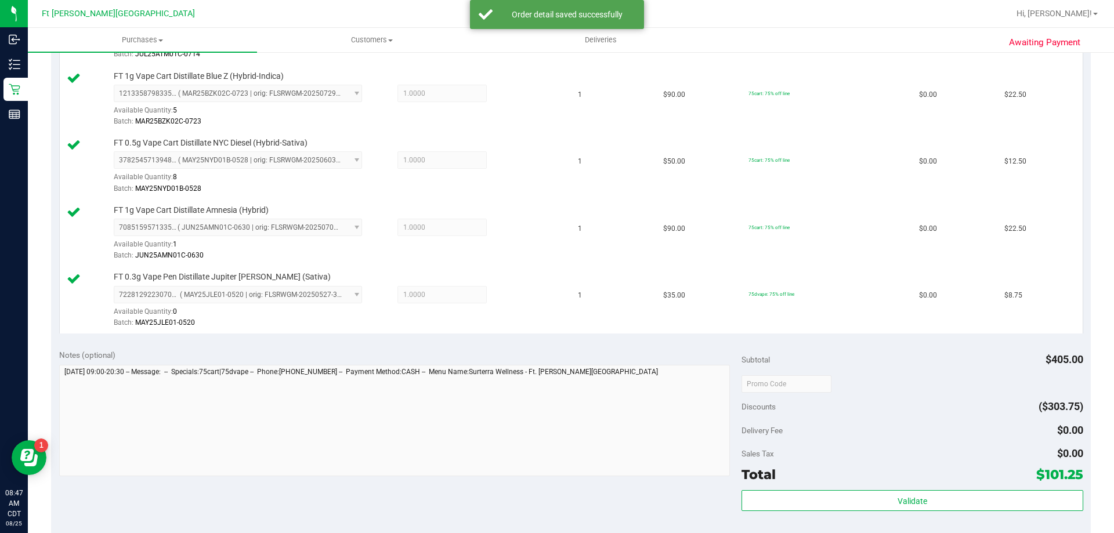
scroll to position [638, 0]
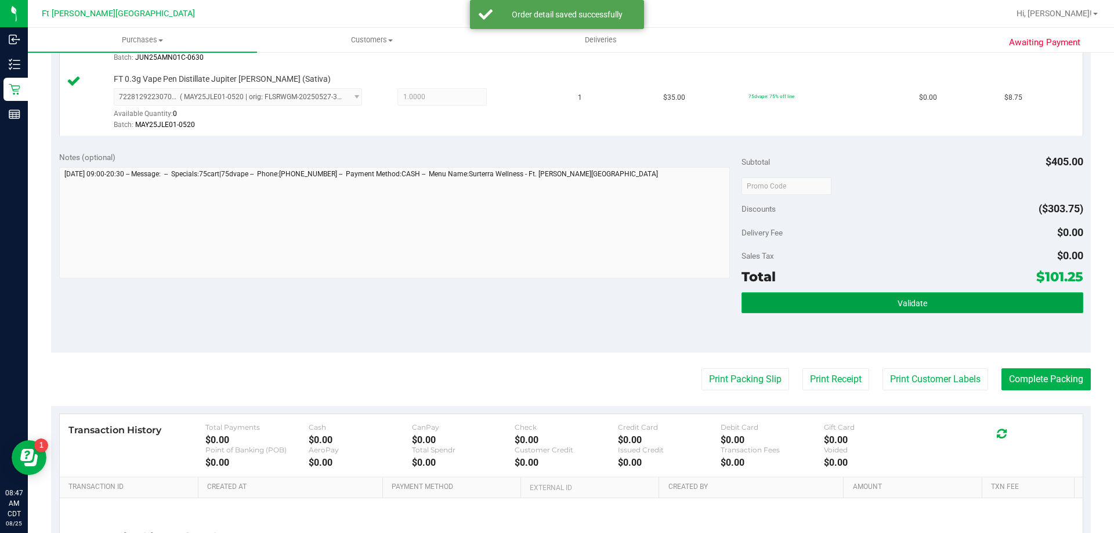
click at [862, 298] on button "Validate" at bounding box center [912, 303] width 341 height 21
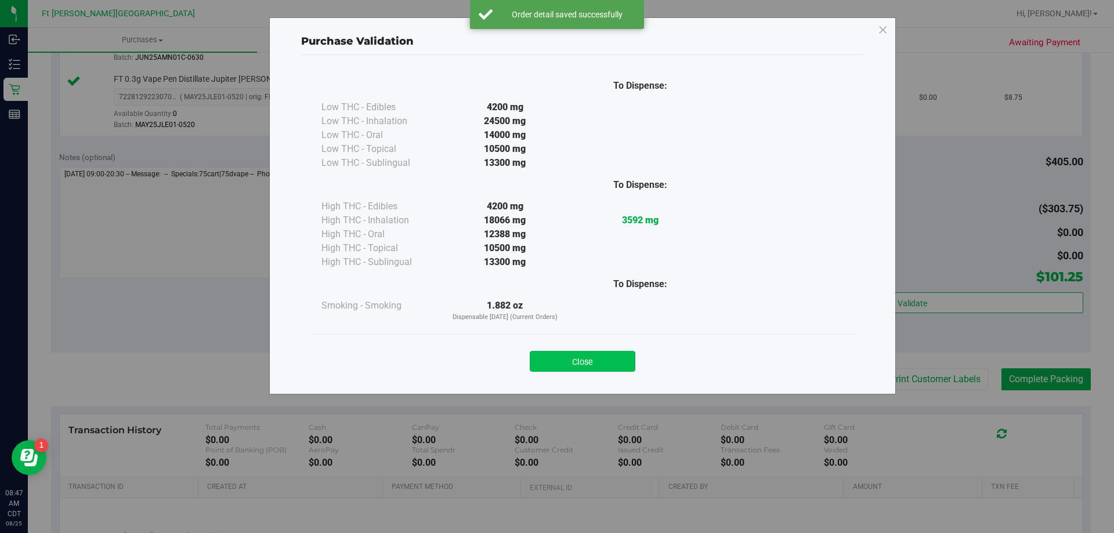
click at [560, 358] on button "Close" at bounding box center [583, 361] width 106 height 21
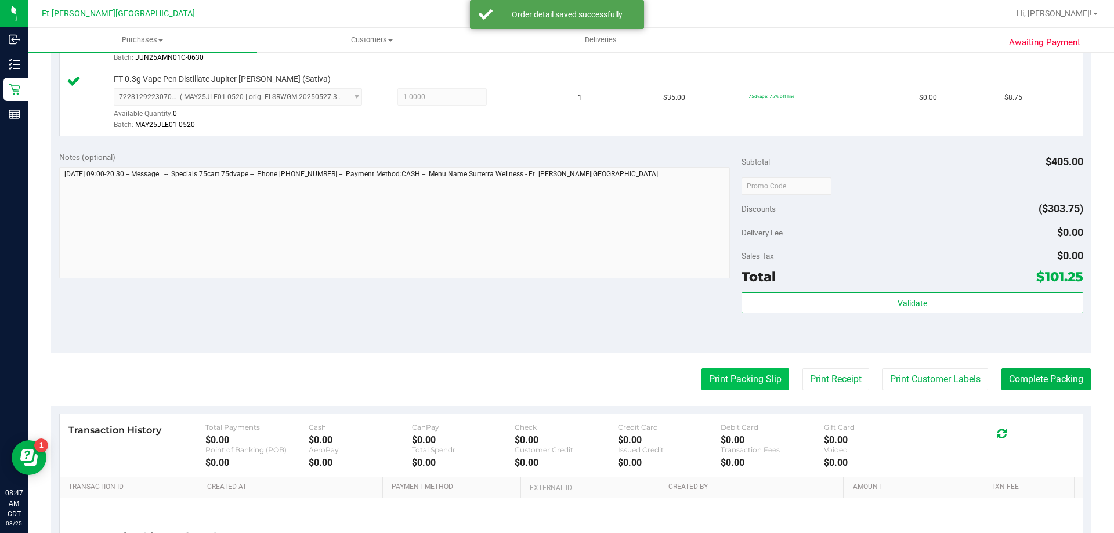
drag, startPoint x: 749, startPoint y: 391, endPoint x: 755, endPoint y: 378, distance: 13.5
click at [747, 392] on purchase-details "Back Edit Purchase Cancel Purchase View Profile # 11841642 BioTrack ID: - Submi…" at bounding box center [571, 23] width 1040 height 1199
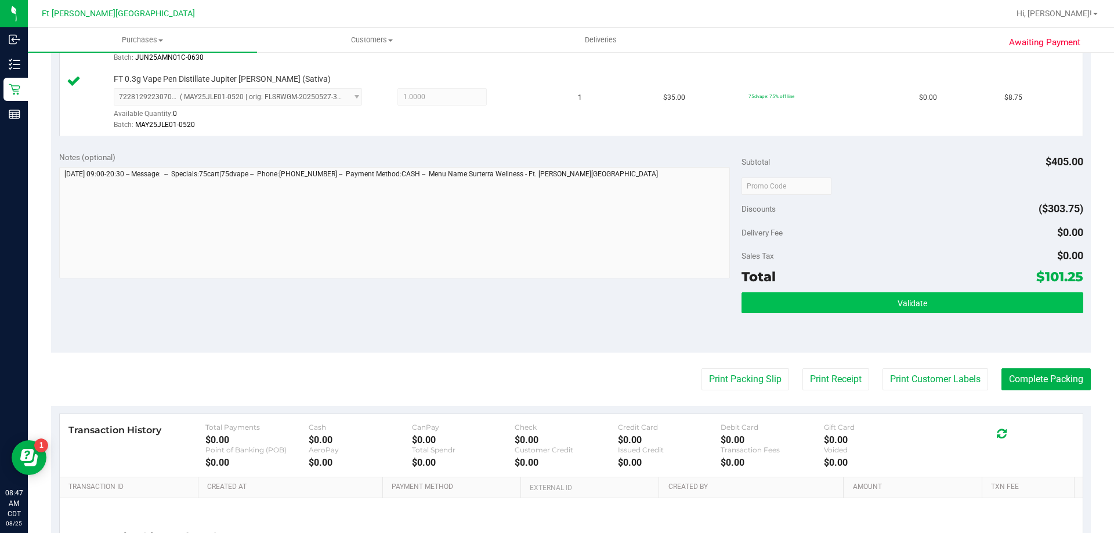
drag, startPoint x: 847, startPoint y: 289, endPoint x: 847, endPoint y: 302, distance: 12.8
click at [847, 293] on div "Subtotal $405.00 Discounts ($303.75) Delivery Fee $0.00 Sales Tax $0.00 Total $…" at bounding box center [912, 247] width 341 height 193
click at [849, 301] on button "Validate" at bounding box center [912, 303] width 341 height 21
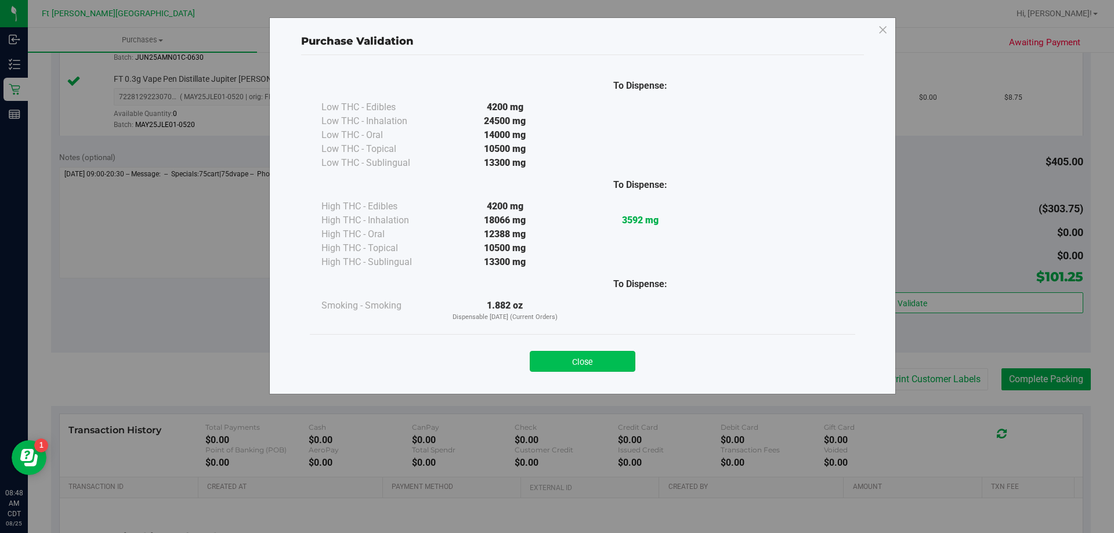
click at [599, 366] on button "Close" at bounding box center [583, 361] width 106 height 21
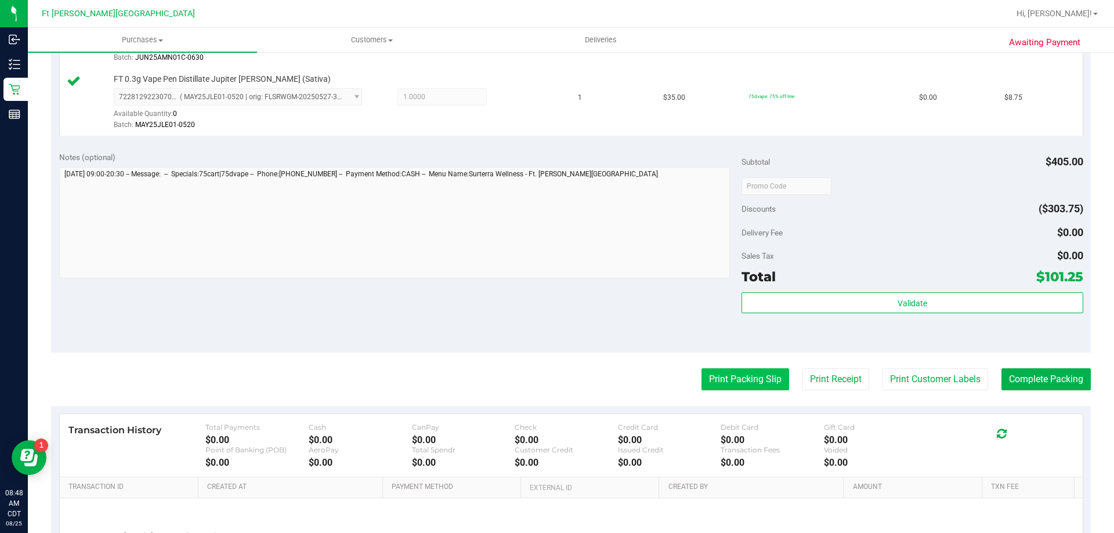
click at [730, 384] on button "Print Packing Slip" at bounding box center [746, 380] width 88 height 22
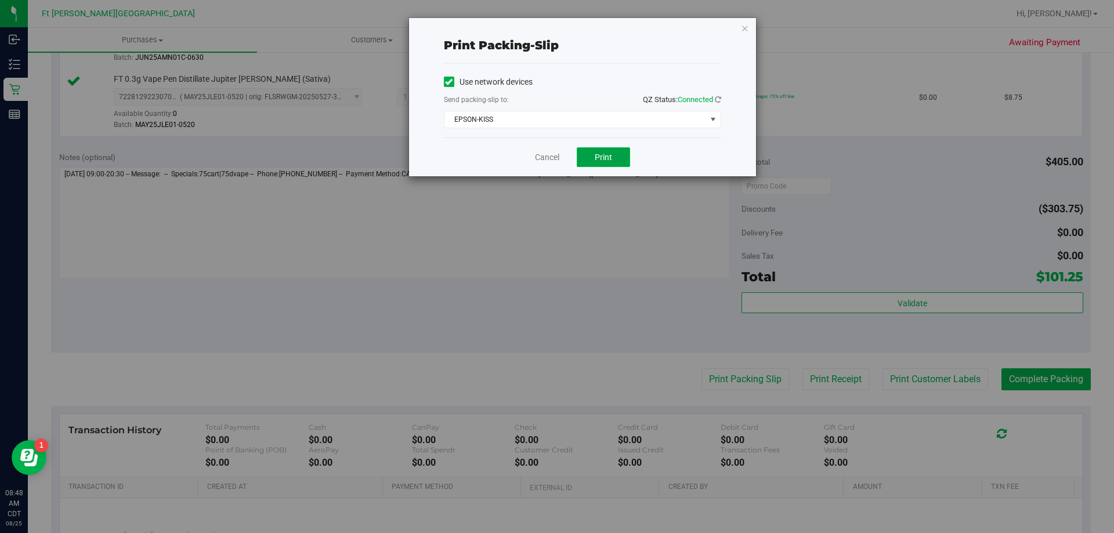
click at [616, 154] on button "Print" at bounding box center [603, 157] width 53 height 20
click at [541, 160] on link "Cancel" at bounding box center [547, 157] width 24 height 12
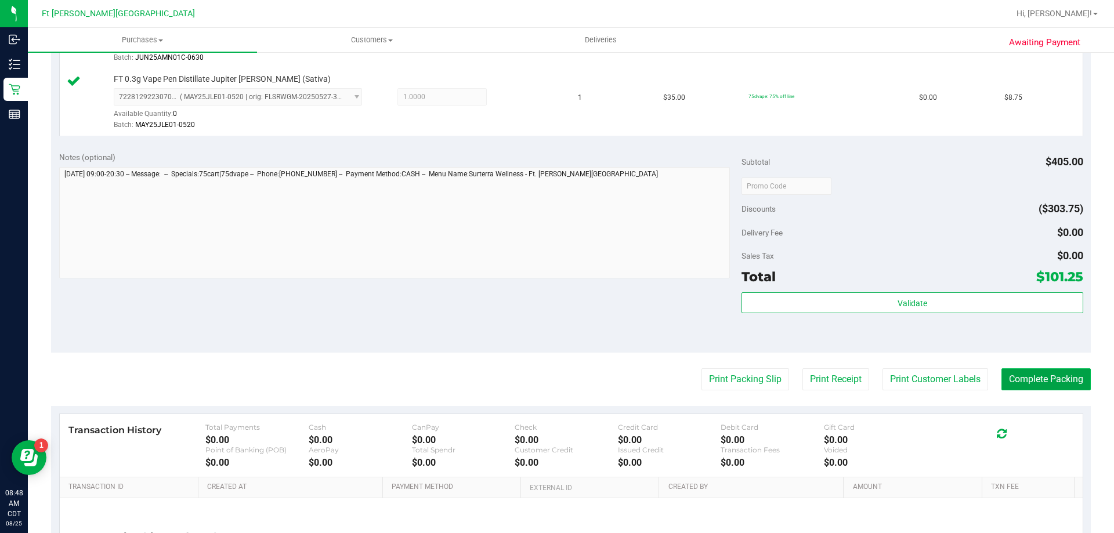
click at [1015, 385] on button "Complete Packing" at bounding box center [1046, 380] width 89 height 22
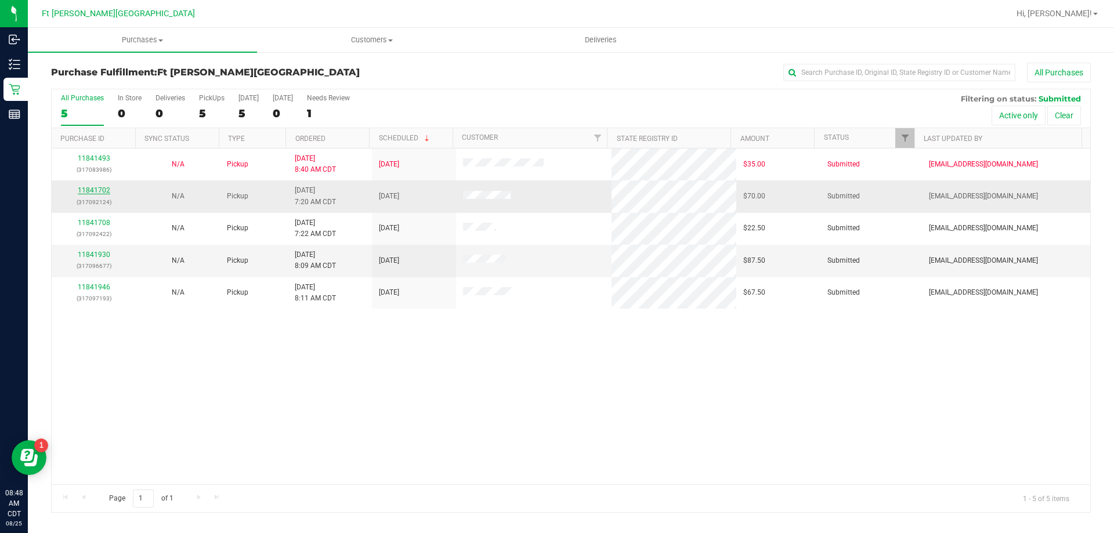
click at [103, 188] on link "11841702" at bounding box center [94, 190] width 33 height 8
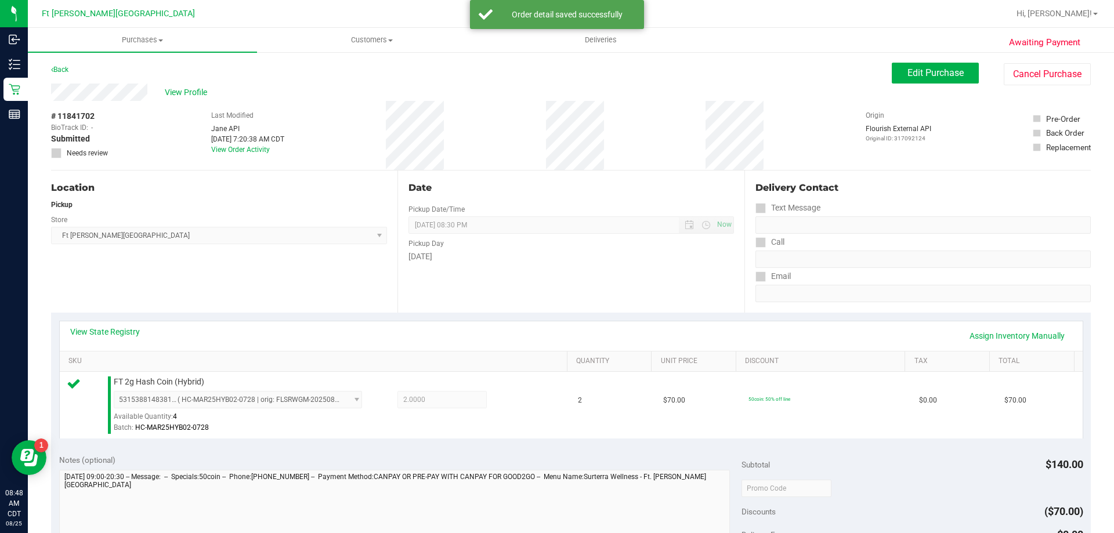
scroll to position [232, 0]
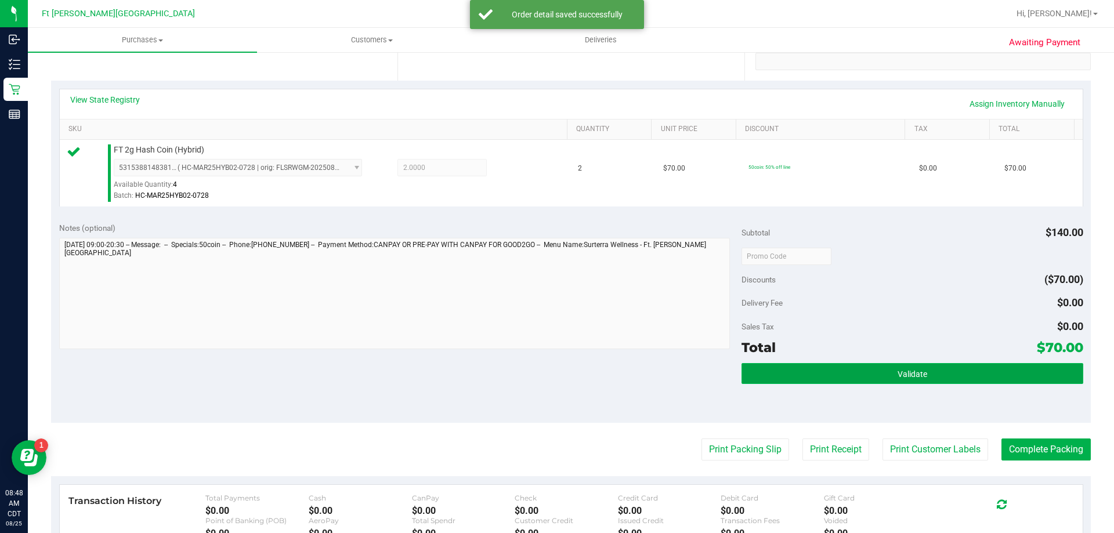
click at [818, 374] on button "Validate" at bounding box center [912, 373] width 341 height 21
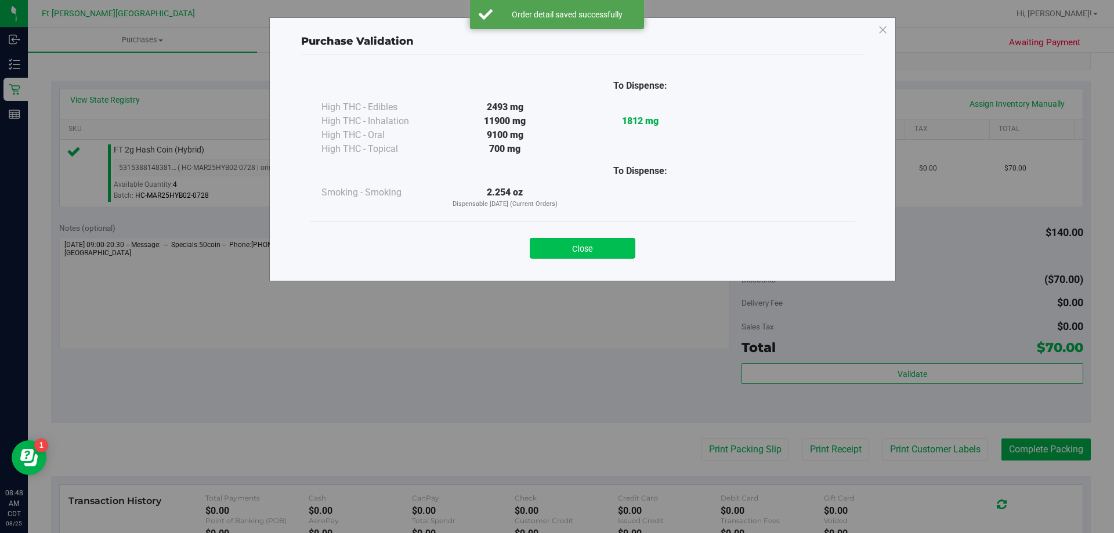
click at [621, 250] on button "Close" at bounding box center [583, 248] width 106 height 21
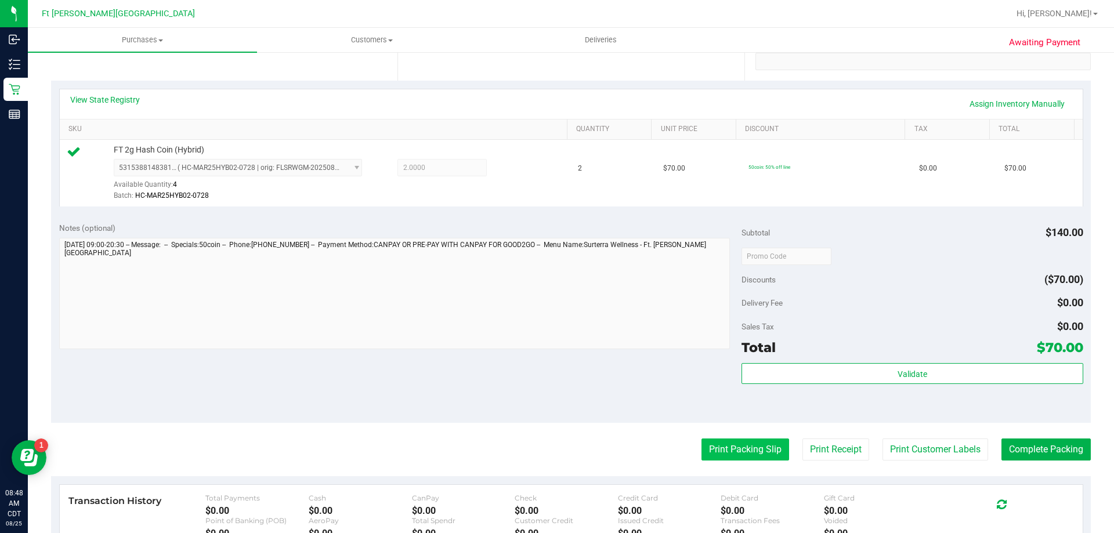
click at [726, 445] on button "Print Packing Slip" at bounding box center [746, 450] width 88 height 22
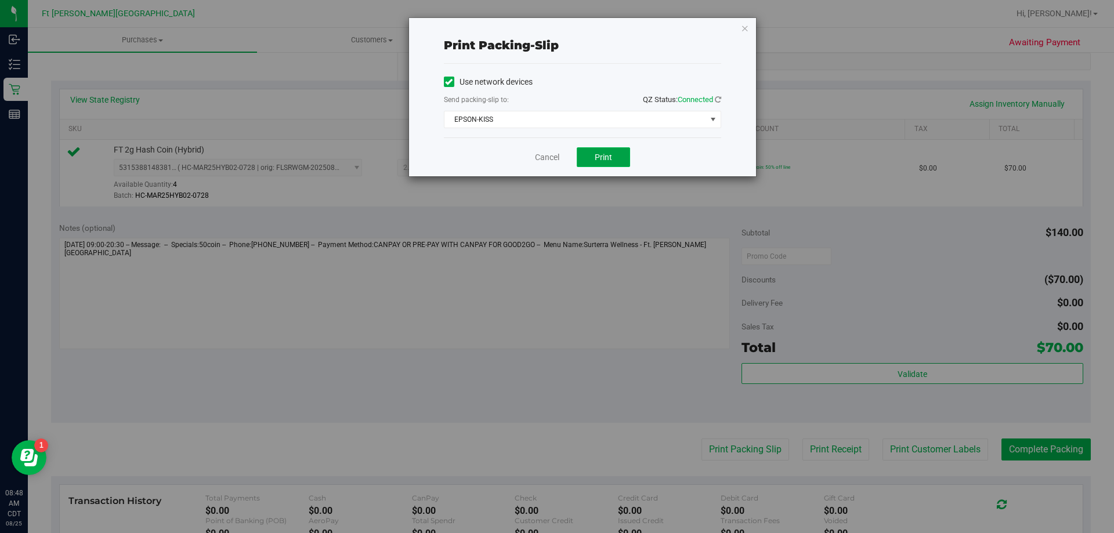
click at [597, 149] on button "Print" at bounding box center [603, 157] width 53 height 20
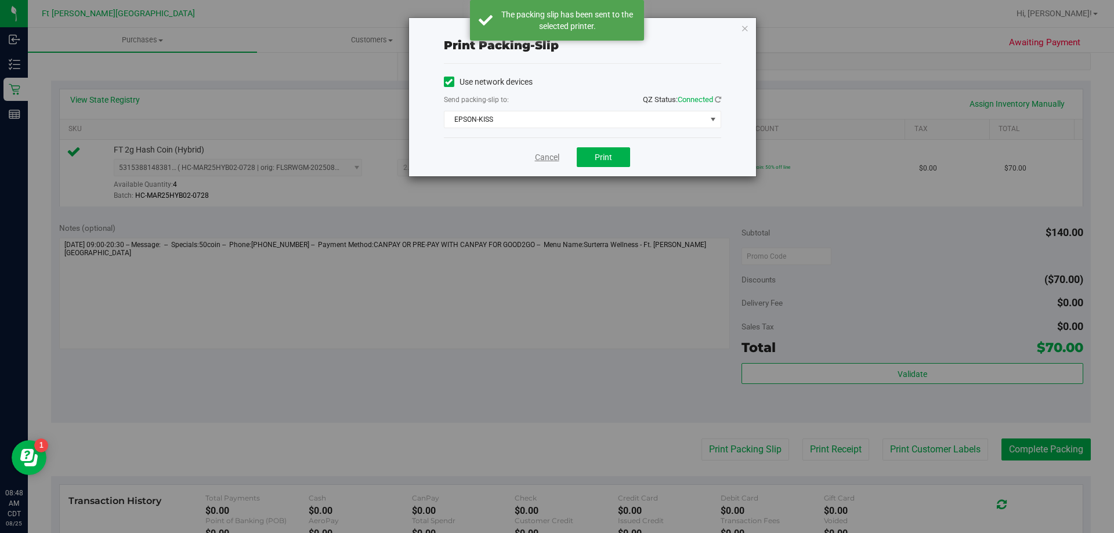
click at [553, 157] on link "Cancel" at bounding box center [547, 157] width 24 height 12
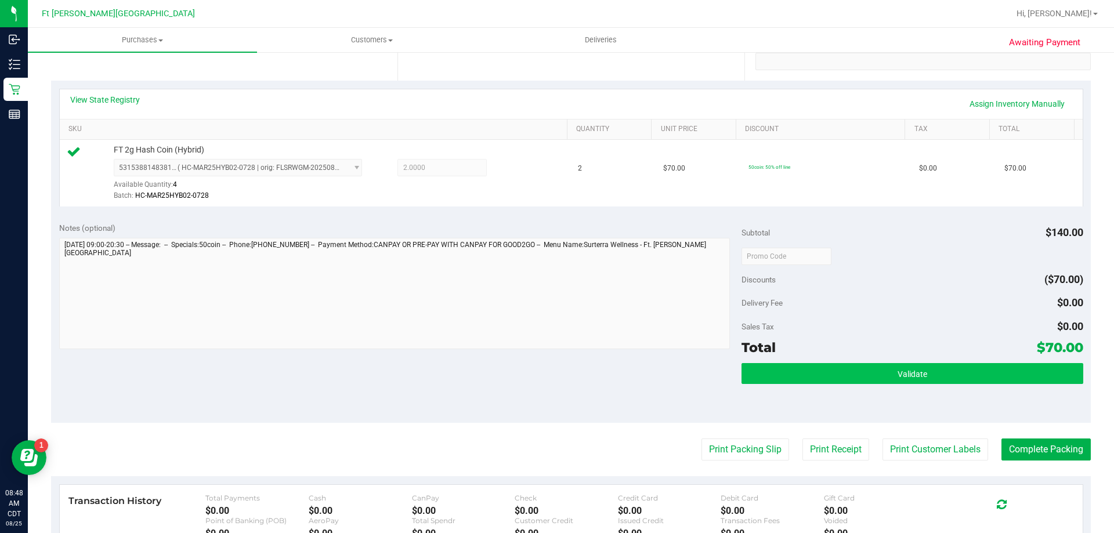
drag, startPoint x: 973, startPoint y: 389, endPoint x: 974, endPoint y: 378, distance: 11.7
click at [973, 383] on div "Validate" at bounding box center [912, 389] width 341 height 52
click at [975, 378] on button "Validate" at bounding box center [912, 373] width 341 height 21
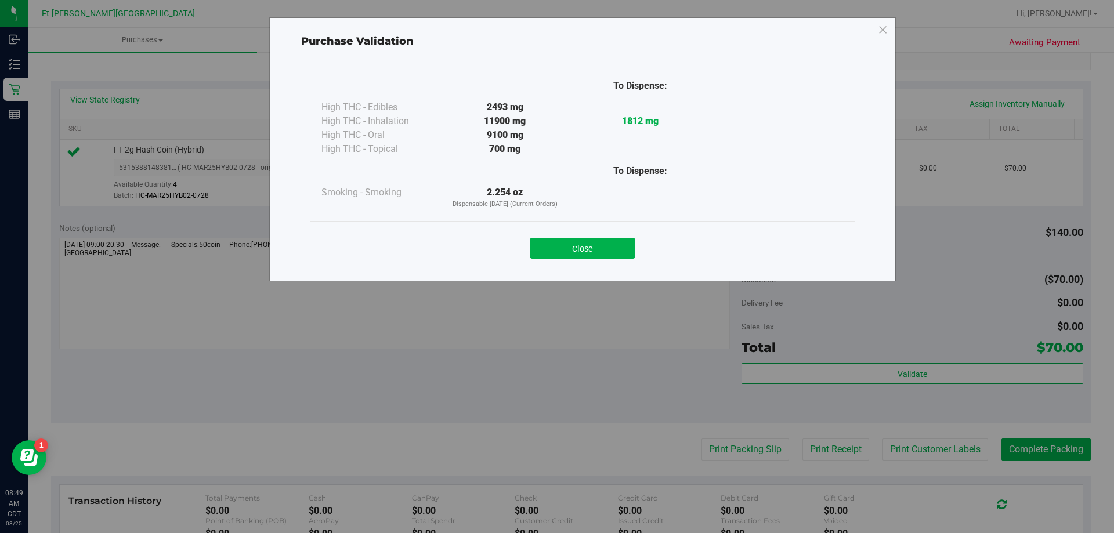
drag, startPoint x: 613, startPoint y: 239, endPoint x: 846, endPoint y: 310, distance: 243.8
click at [614, 241] on button "Close" at bounding box center [583, 248] width 106 height 21
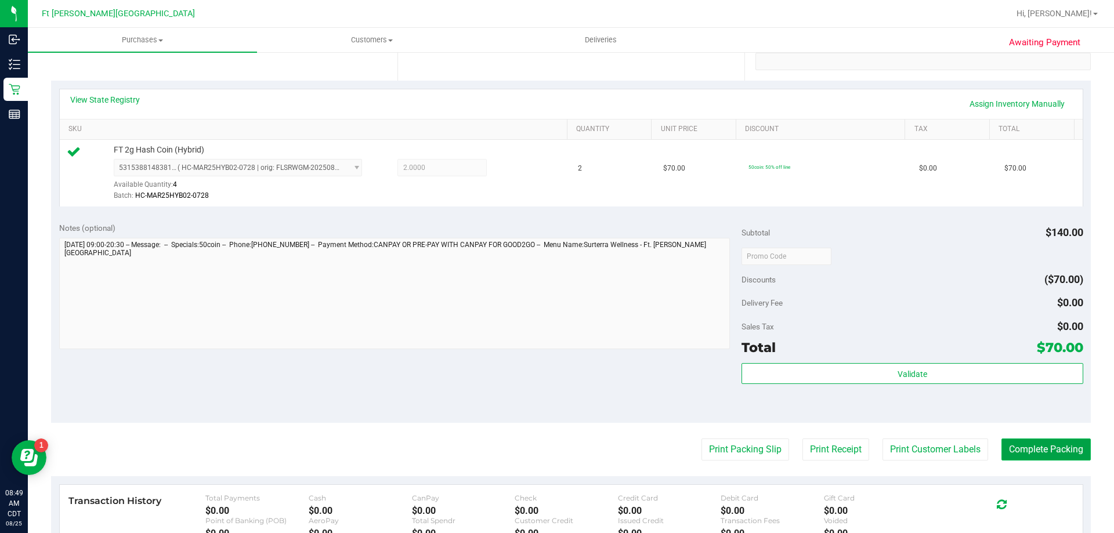
click at [1052, 449] on button "Complete Packing" at bounding box center [1046, 450] width 89 height 22
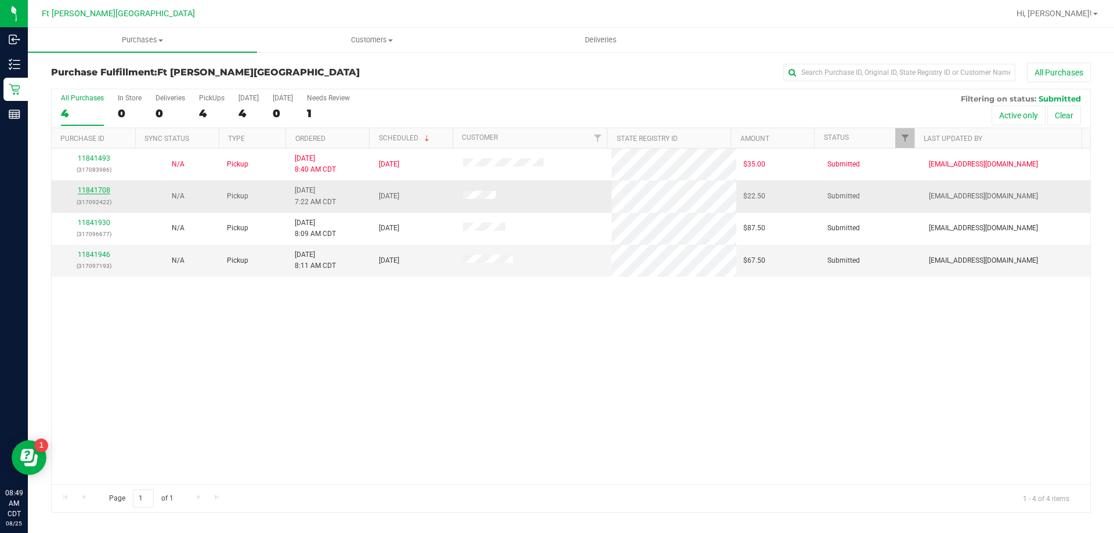
click at [103, 187] on link "11841708" at bounding box center [94, 190] width 33 height 8
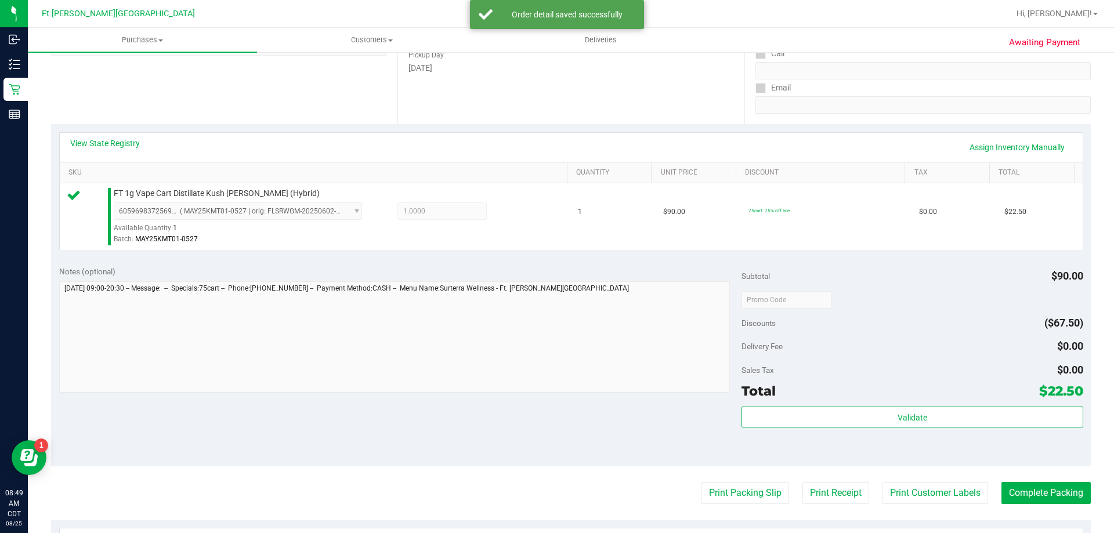
scroll to position [232, 0]
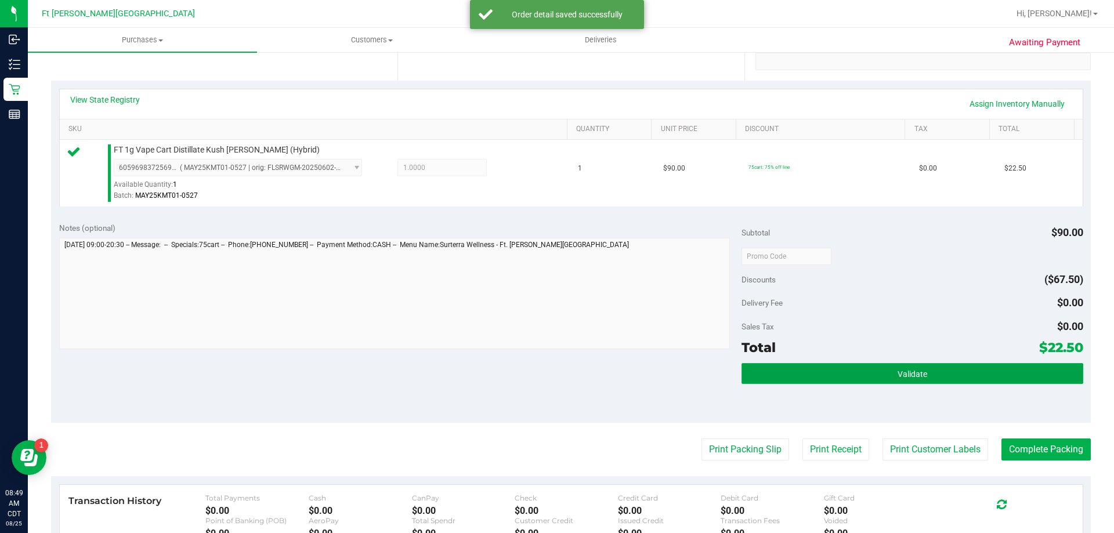
click at [866, 371] on button "Validate" at bounding box center [912, 373] width 341 height 21
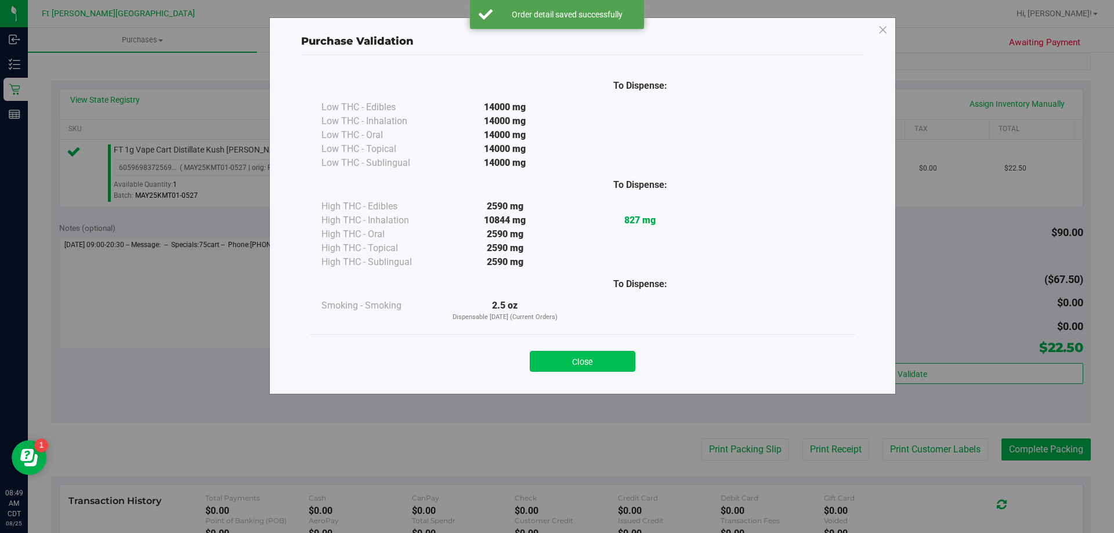
click at [594, 370] on button "Close" at bounding box center [583, 361] width 106 height 21
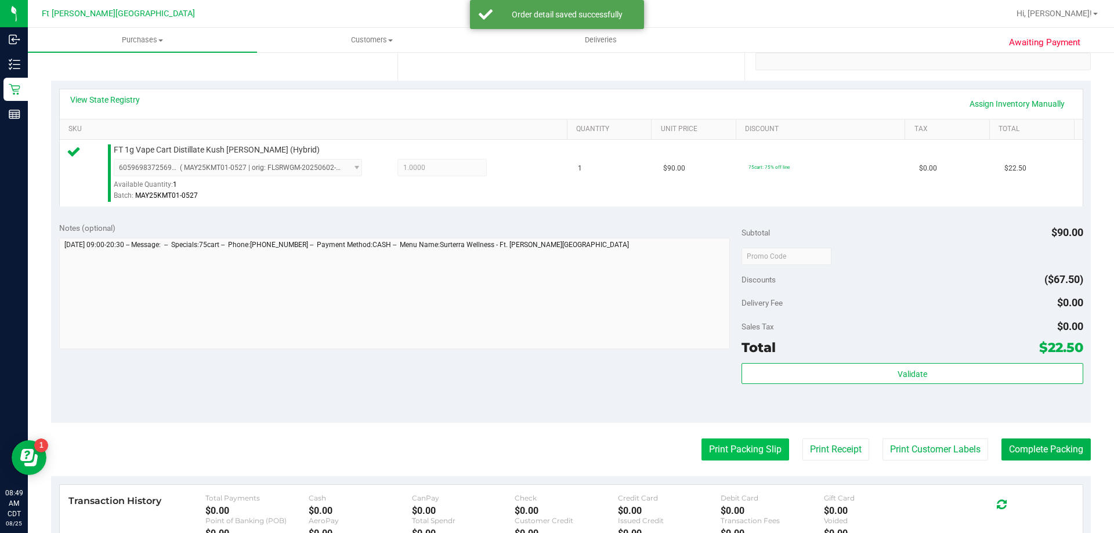
click at [738, 457] on button "Print Packing Slip" at bounding box center [746, 450] width 88 height 22
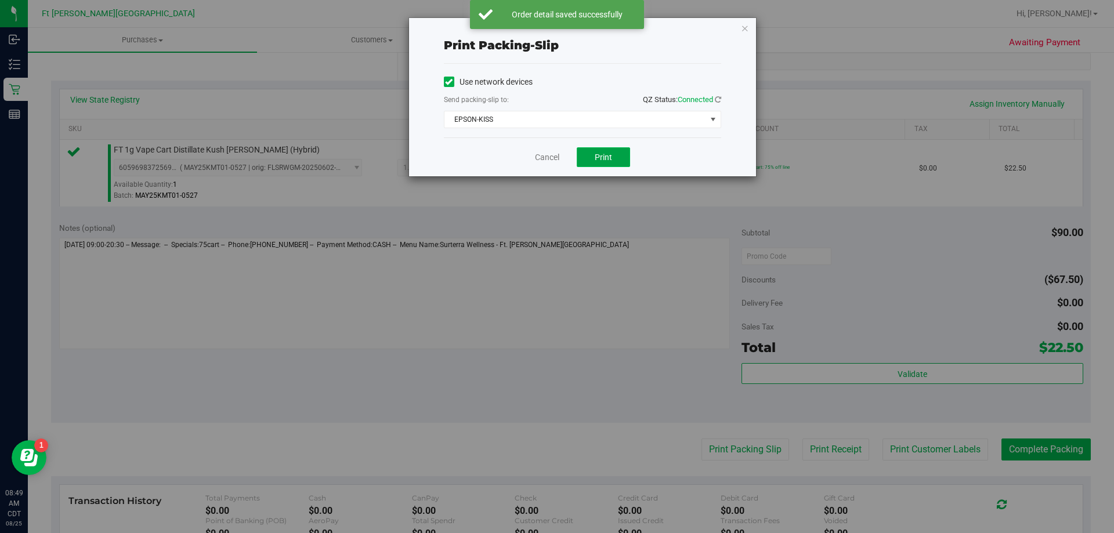
click at [604, 161] on span "Print" at bounding box center [603, 157] width 17 height 9
click at [550, 156] on link "Cancel" at bounding box center [547, 157] width 24 height 12
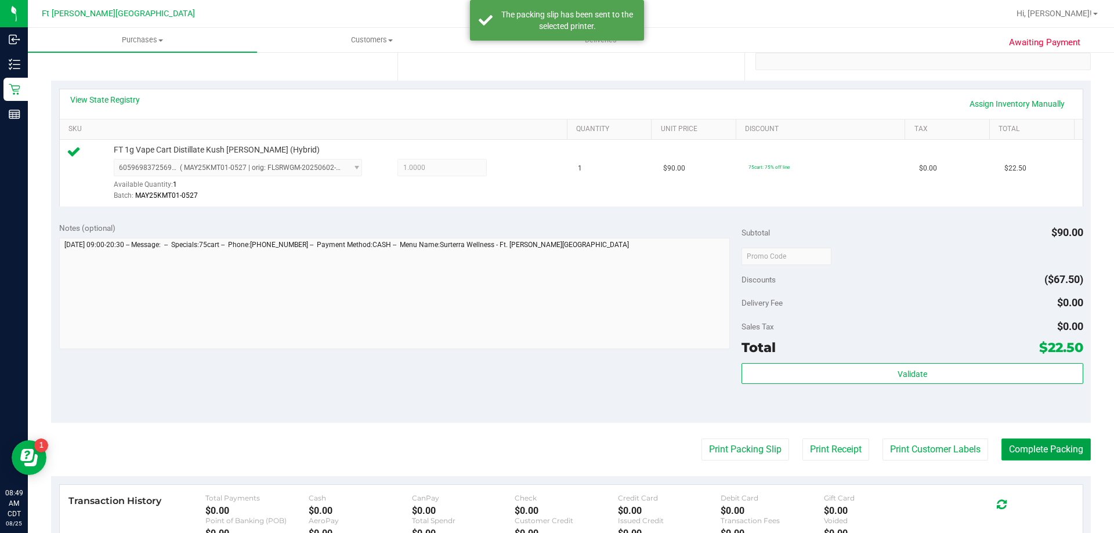
click at [1052, 448] on button "Complete Packing" at bounding box center [1046, 450] width 89 height 22
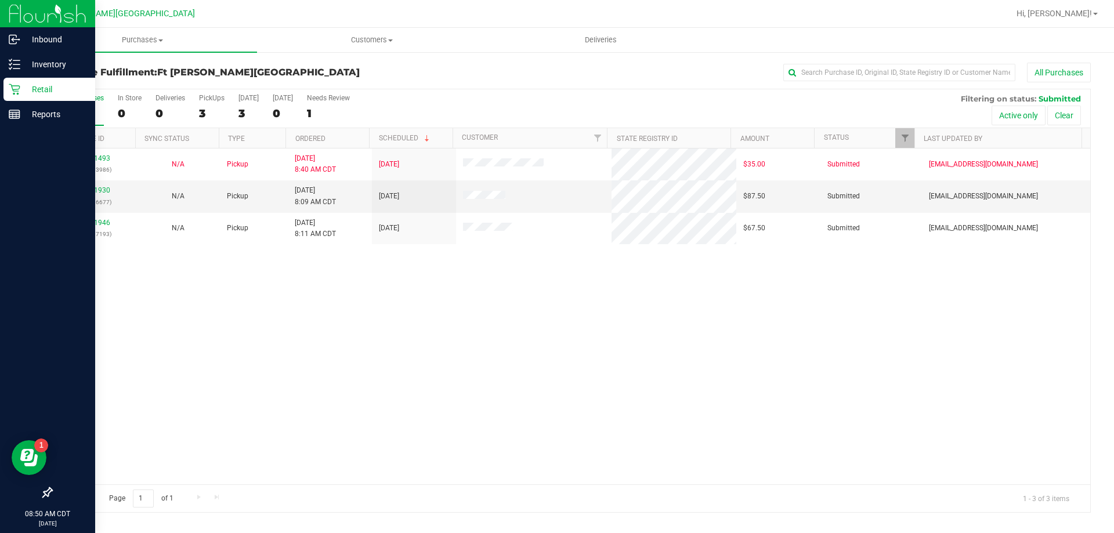
drag, startPoint x: 36, startPoint y: 88, endPoint x: 66, endPoint y: 96, distance: 30.7
click at [37, 87] on p "Retail" at bounding box center [55, 89] width 70 height 14
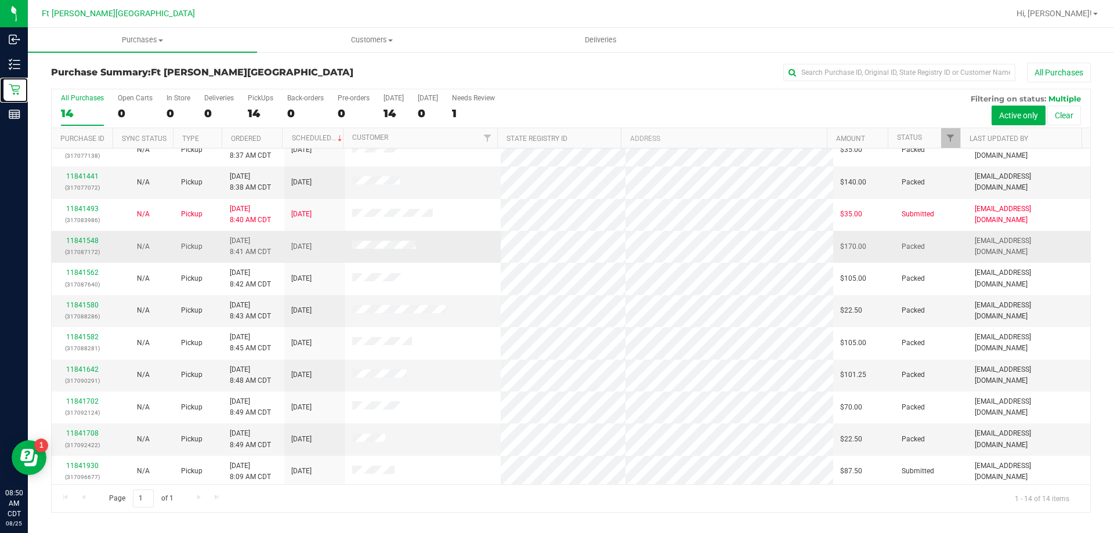
scroll to position [114, 0]
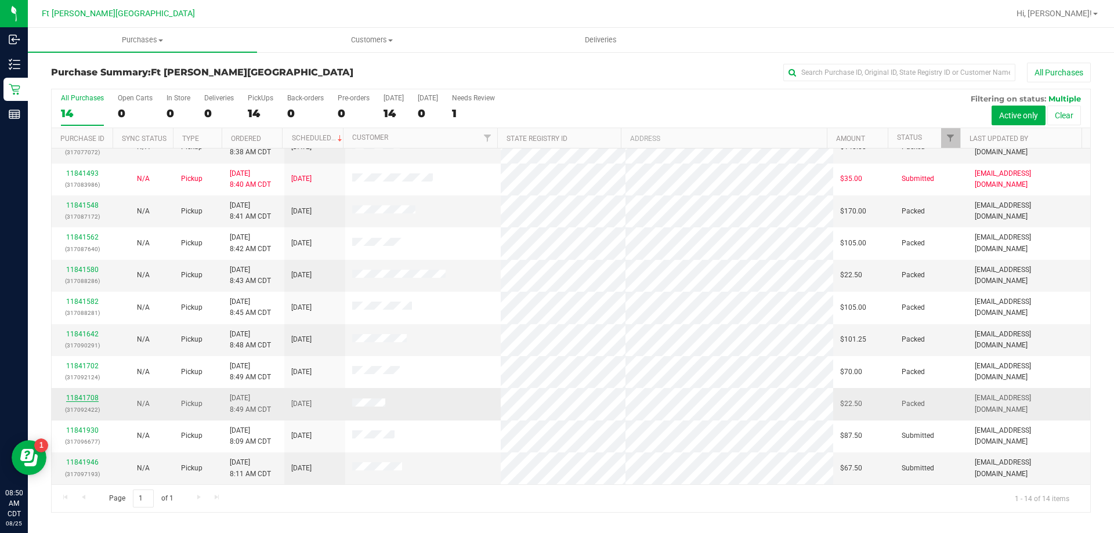
click at [89, 397] on link "11841708" at bounding box center [82, 398] width 33 height 8
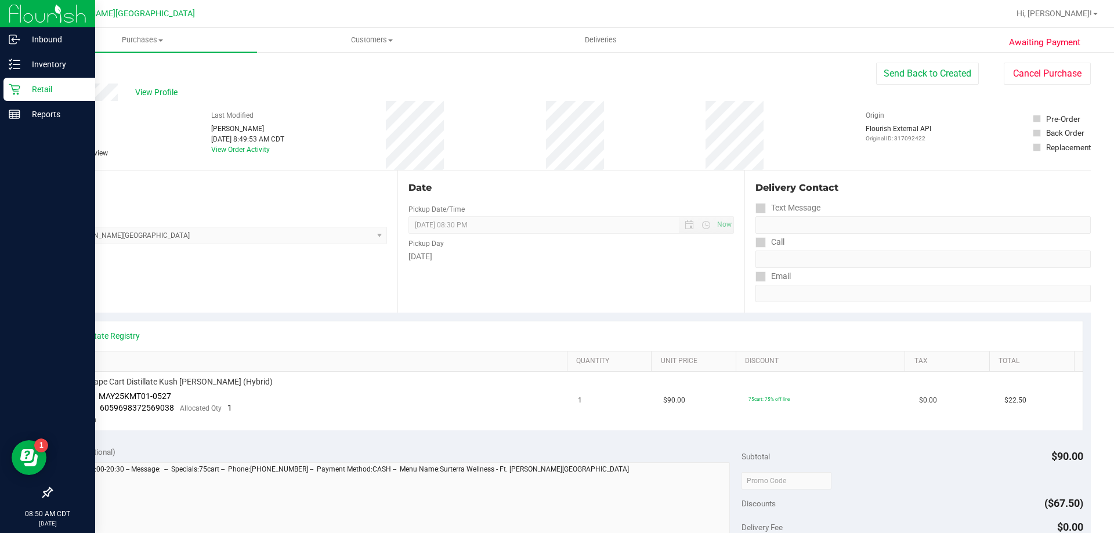
drag, startPoint x: 13, startPoint y: 82, endPoint x: 15, endPoint y: 89, distance: 7.7
click at [13, 83] on div "Retail" at bounding box center [49, 89] width 92 height 23
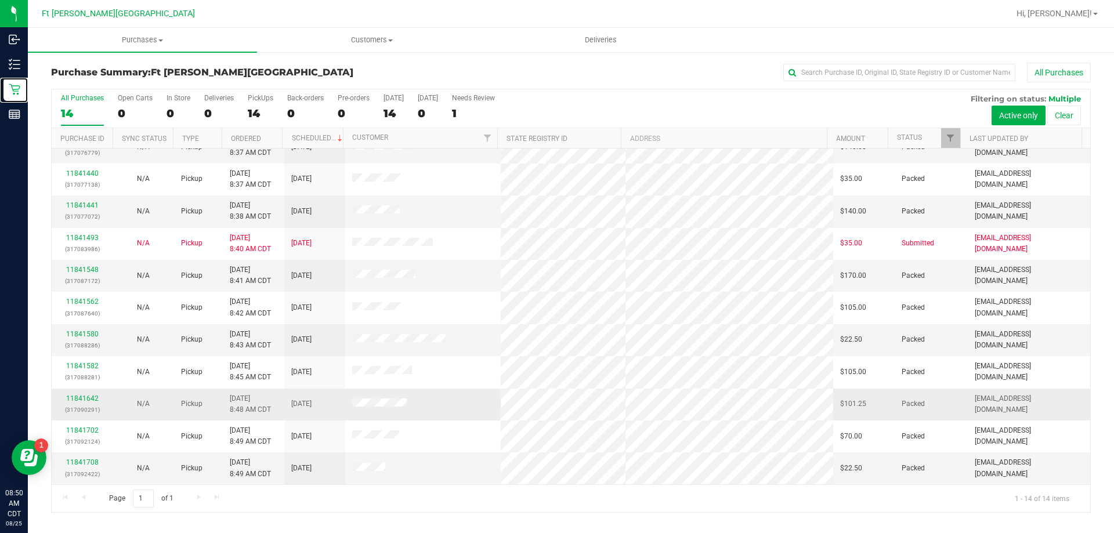
scroll to position [114, 0]
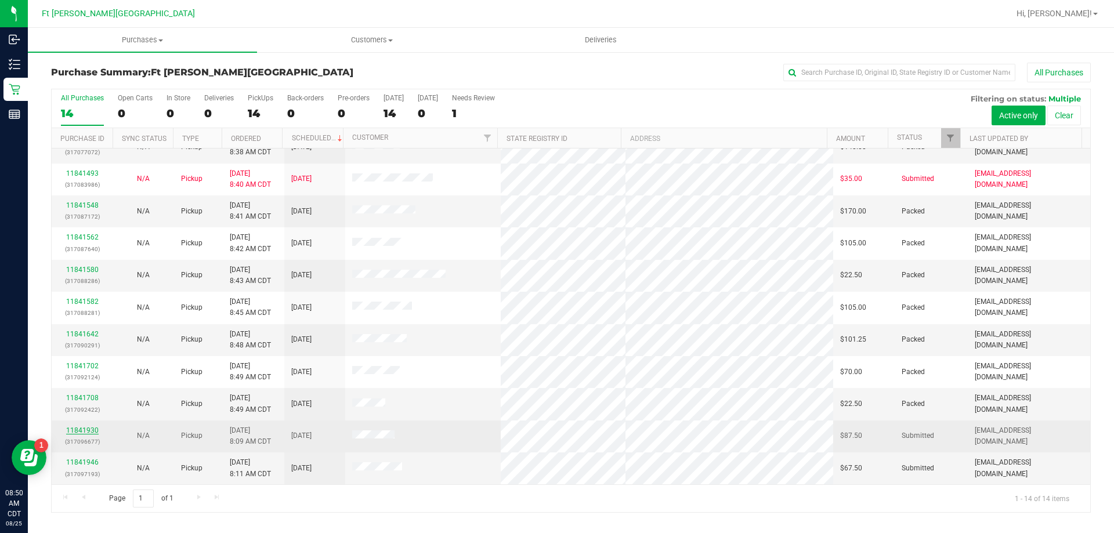
click at [84, 432] on link "11841930" at bounding box center [82, 431] width 33 height 8
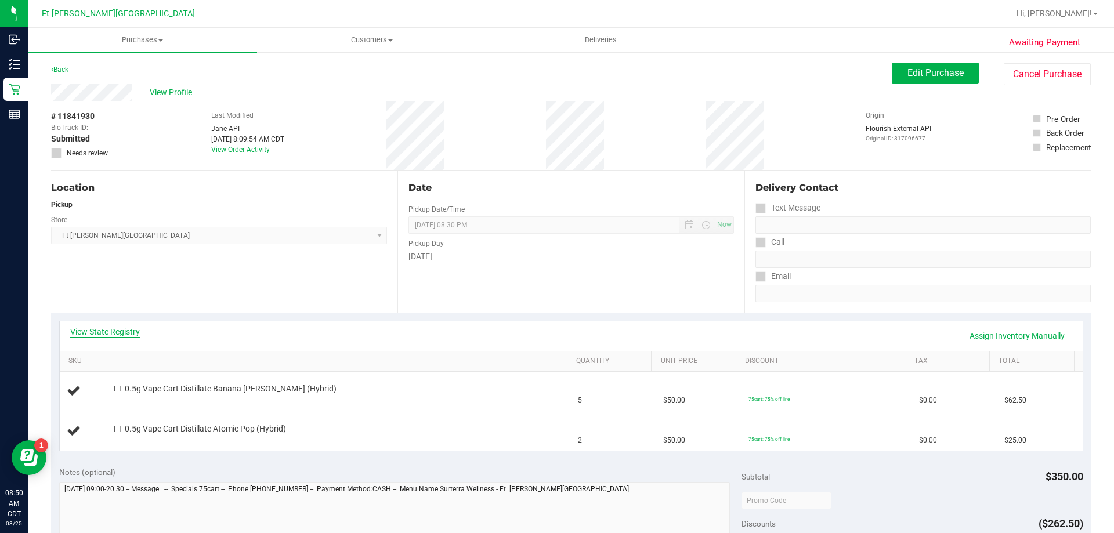
click at [92, 334] on link "View State Registry" at bounding box center [105, 332] width 70 height 12
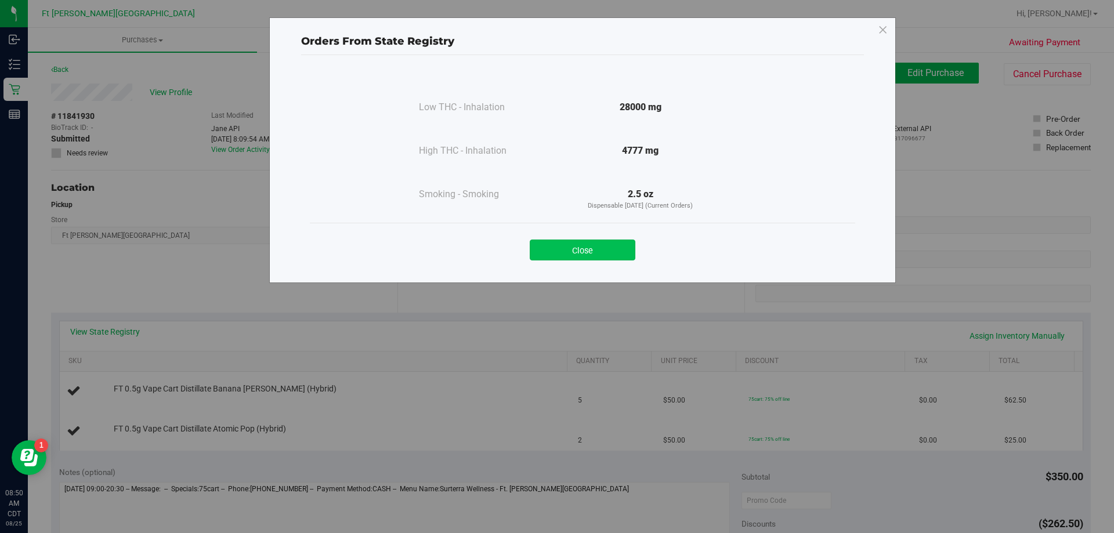
click at [554, 256] on button "Close" at bounding box center [583, 250] width 106 height 21
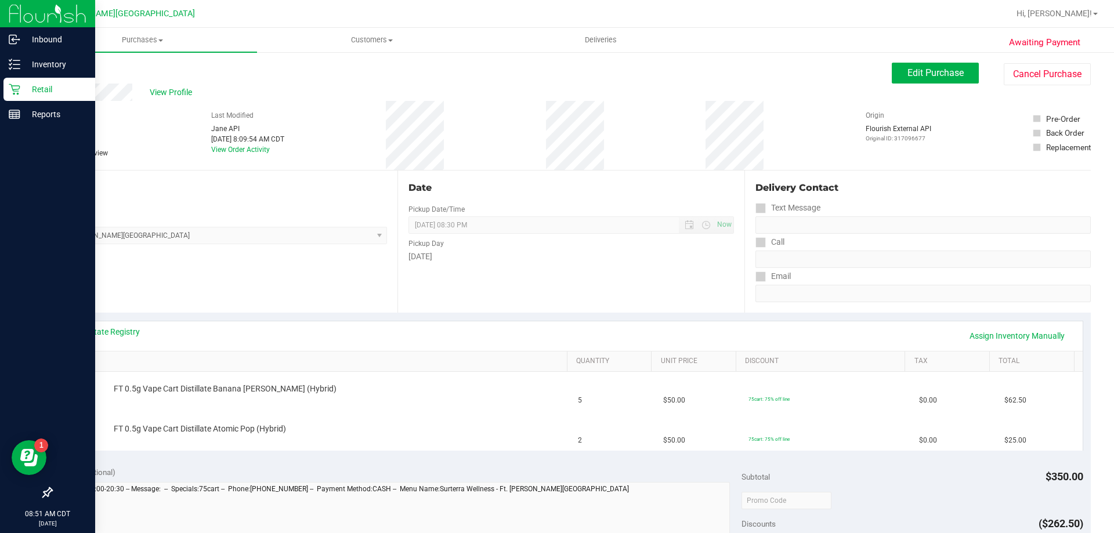
click at [15, 95] on div "Retail" at bounding box center [49, 89] width 92 height 23
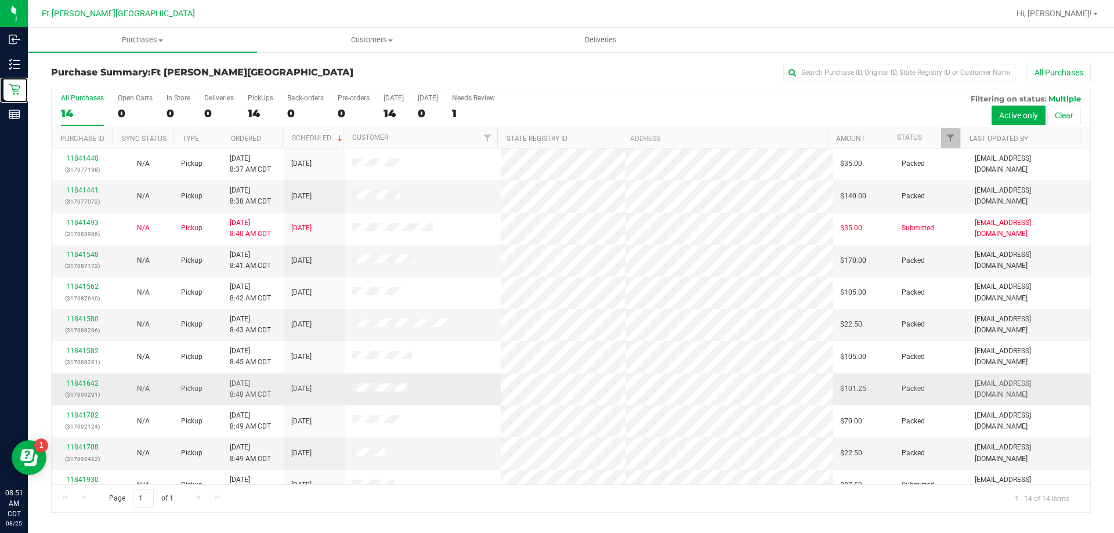
scroll to position [114, 0]
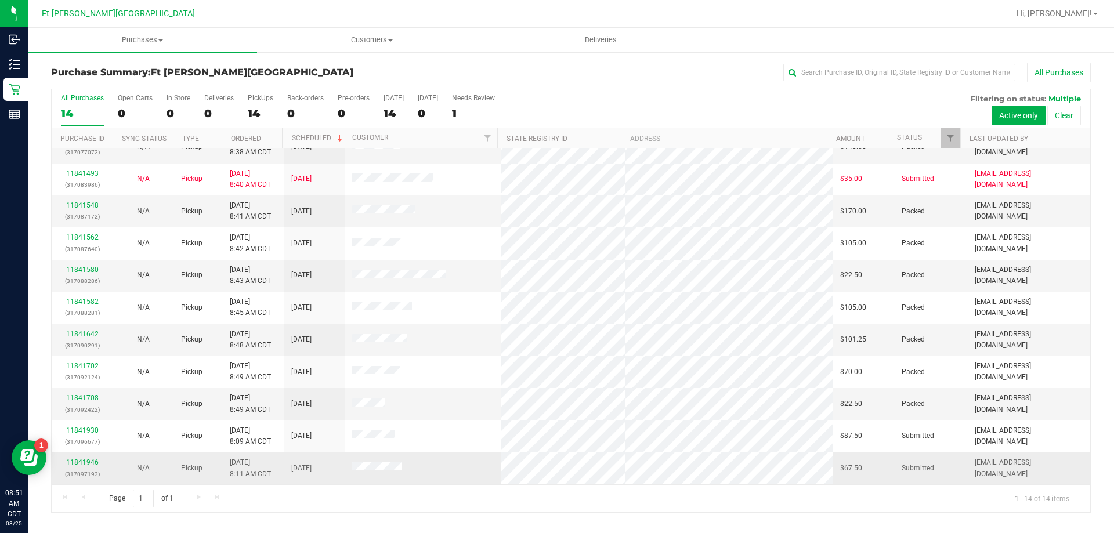
click at [92, 461] on link "11841946" at bounding box center [82, 463] width 33 height 8
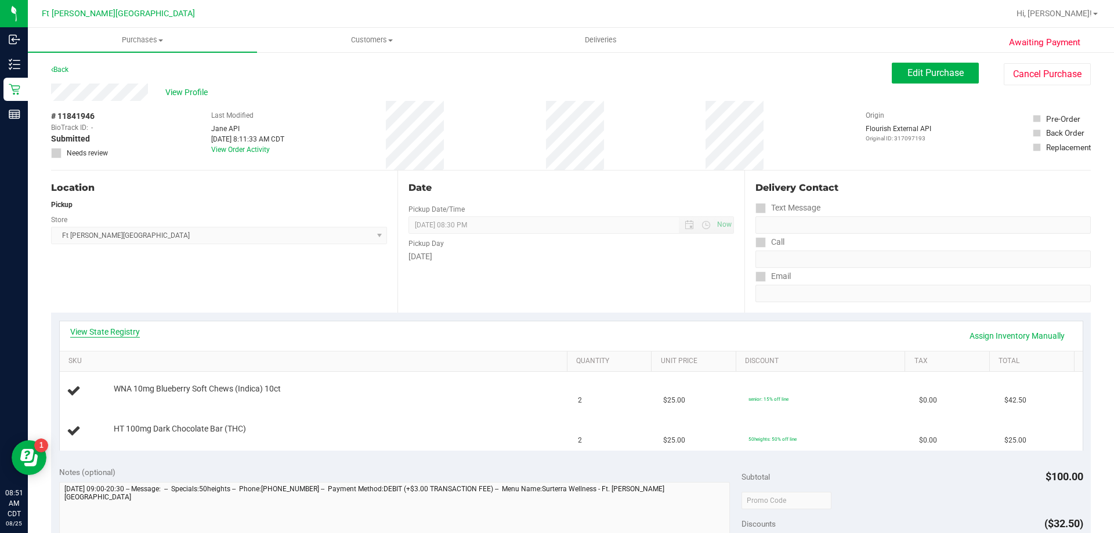
click at [131, 330] on link "View State Registry" at bounding box center [105, 332] width 70 height 12
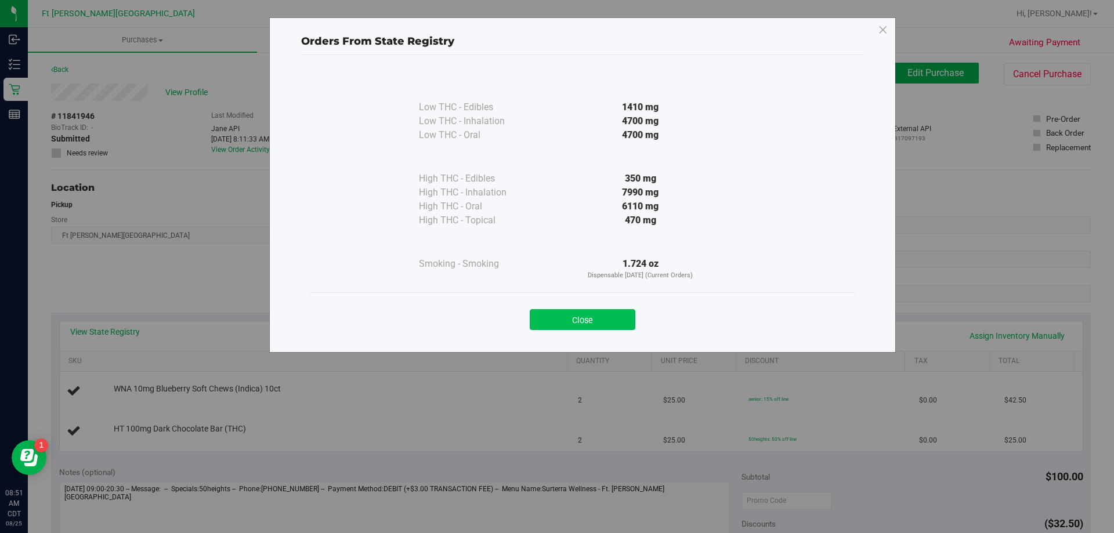
click at [600, 320] on button "Close" at bounding box center [583, 319] width 106 height 21
click at [600, 321] on div "View State Registry Assign Inventory Manually SKU Quantity Unit Price Discount …" at bounding box center [571, 386] width 1024 height 130
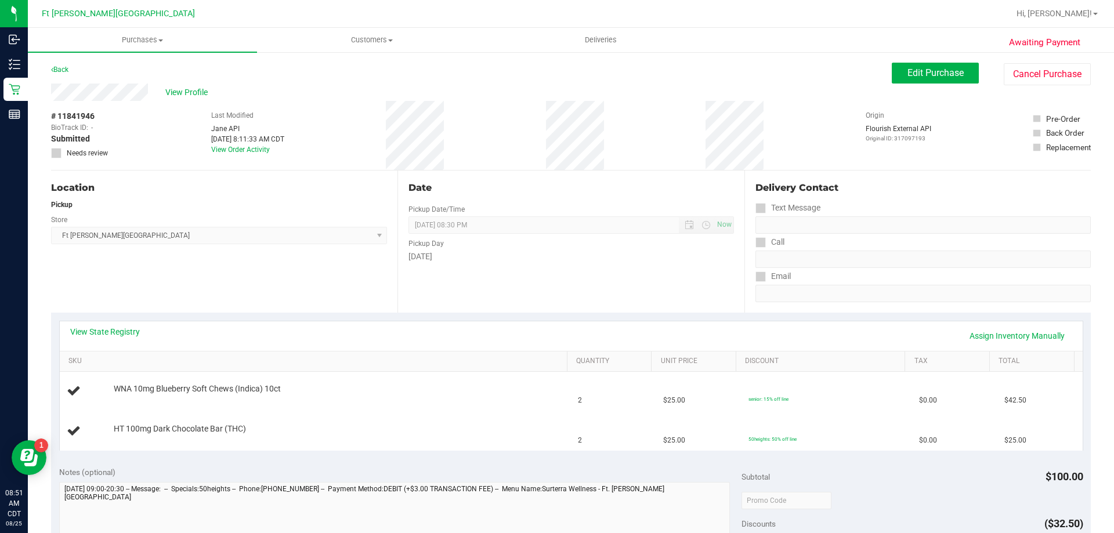
click at [433, 312] on div "Date Pickup Date/Time [DATE] Now [DATE] 08:30 PM Now Pickup Day [DATE]" at bounding box center [571, 242] width 347 height 142
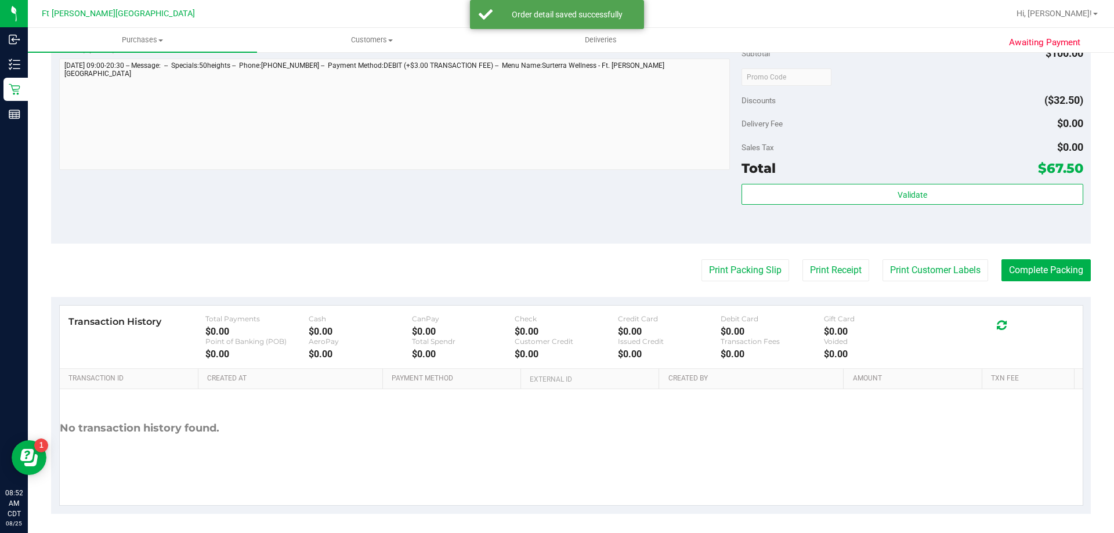
scroll to position [483, 0]
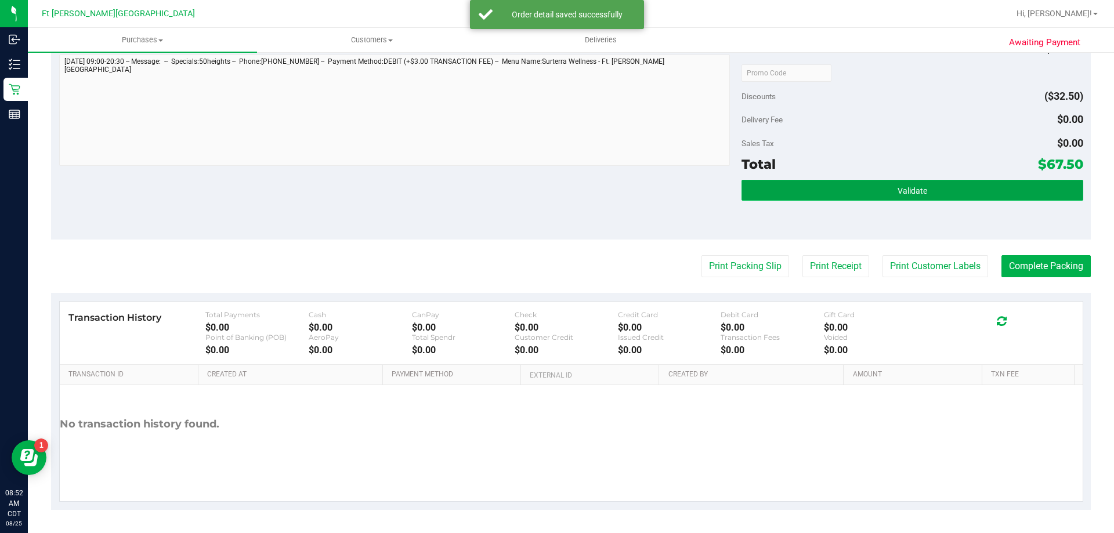
click at [878, 183] on button "Validate" at bounding box center [912, 190] width 341 height 21
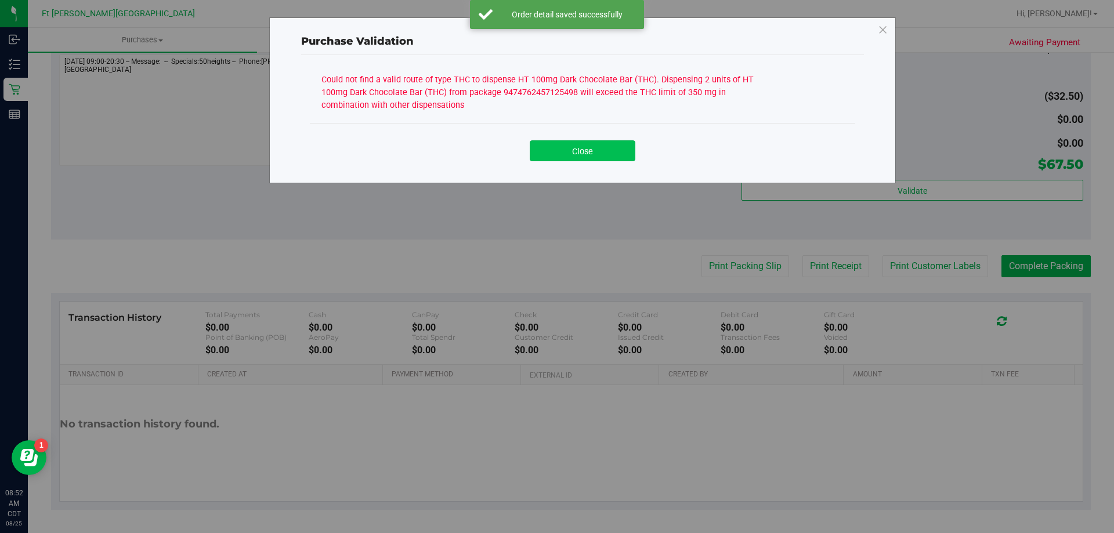
click at [603, 159] on button "Close" at bounding box center [583, 150] width 106 height 21
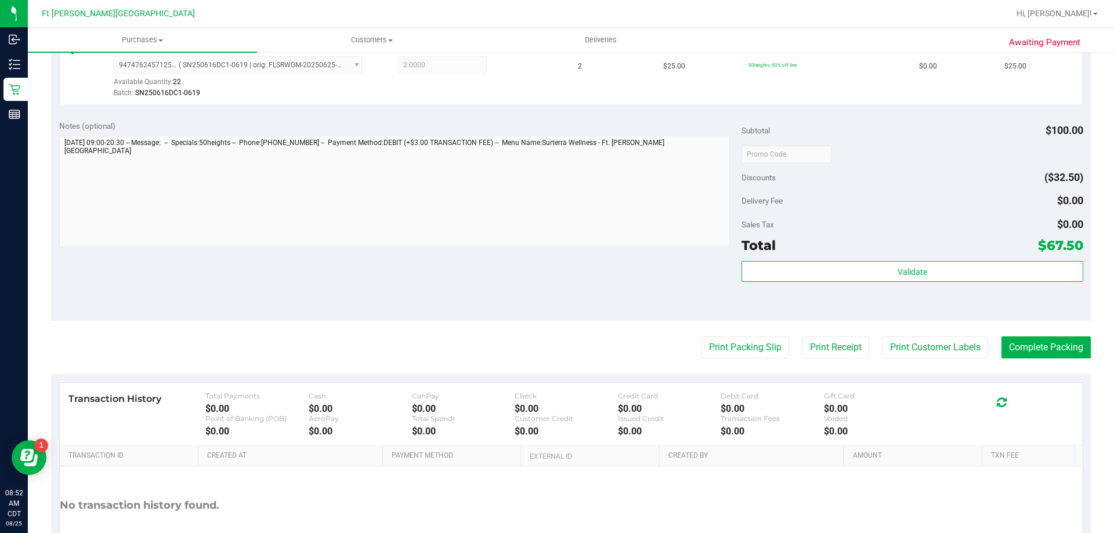
scroll to position [251, 0]
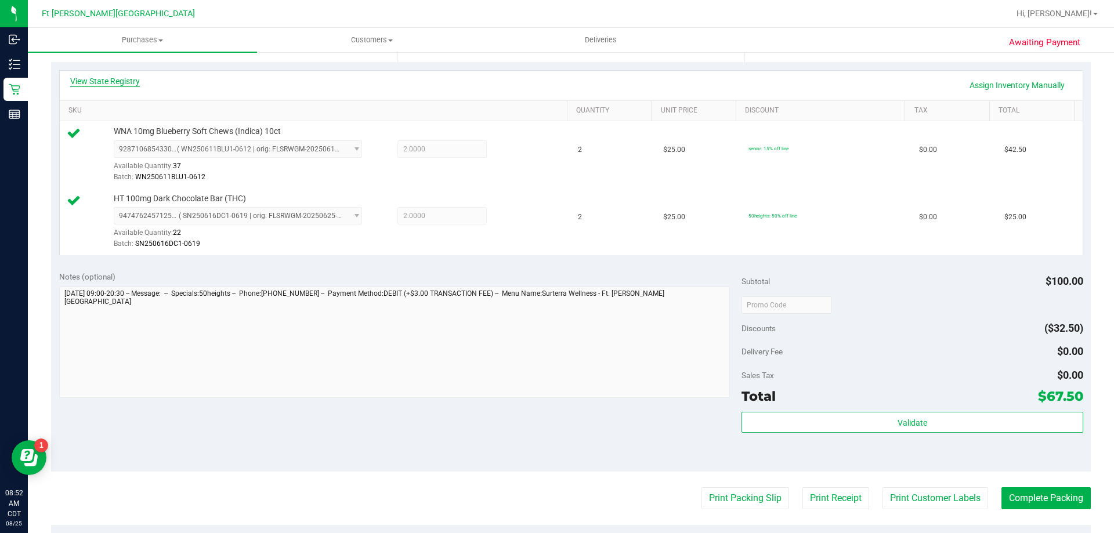
click at [122, 77] on div "View State Registry Assign Inventory Manually" at bounding box center [571, 86] width 1023 height 30
click at [124, 80] on link "View State Registry" at bounding box center [105, 81] width 70 height 12
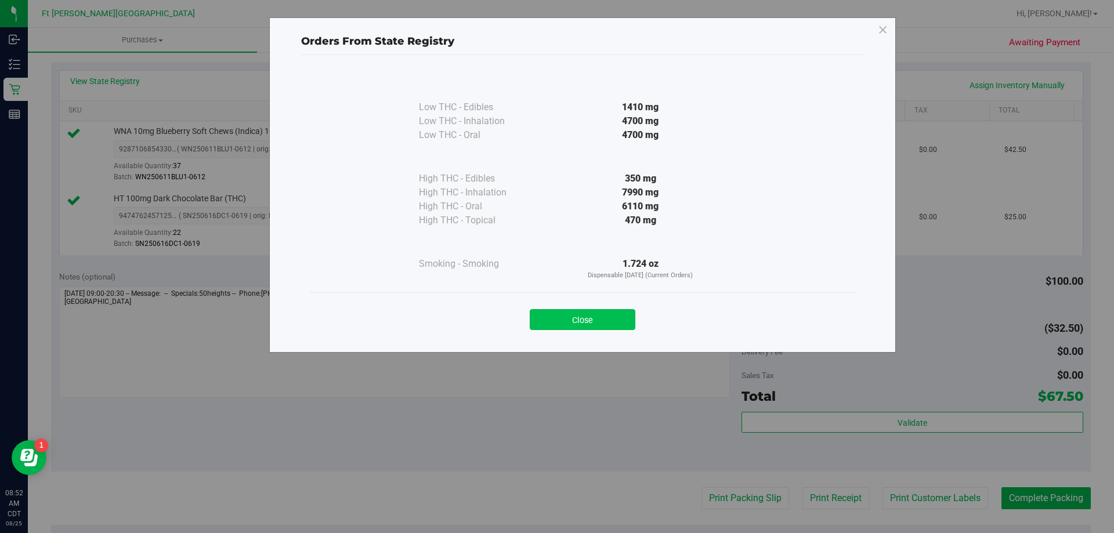
click at [590, 319] on button "Close" at bounding box center [583, 319] width 106 height 21
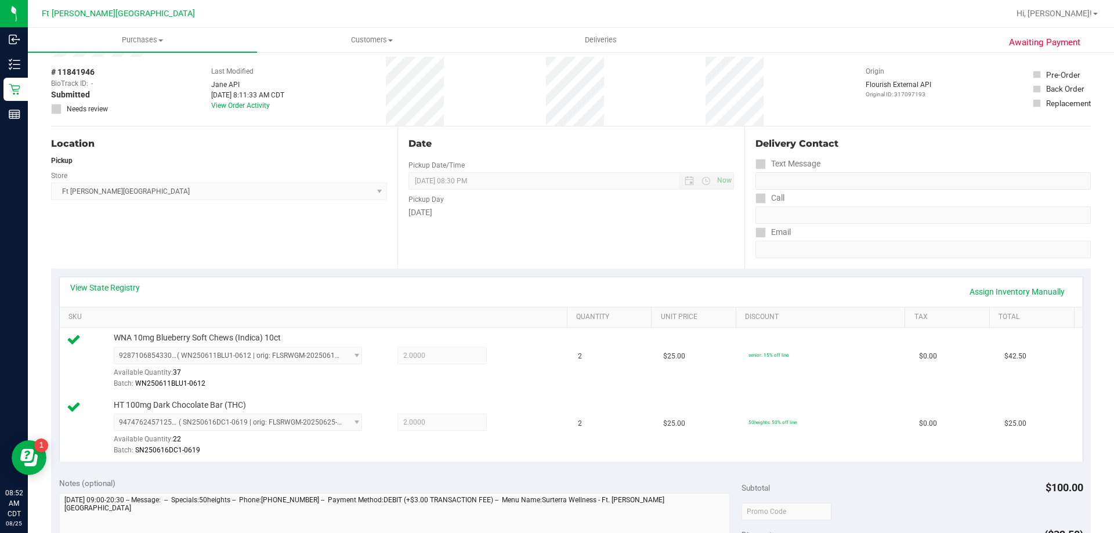
scroll to position [19, 0]
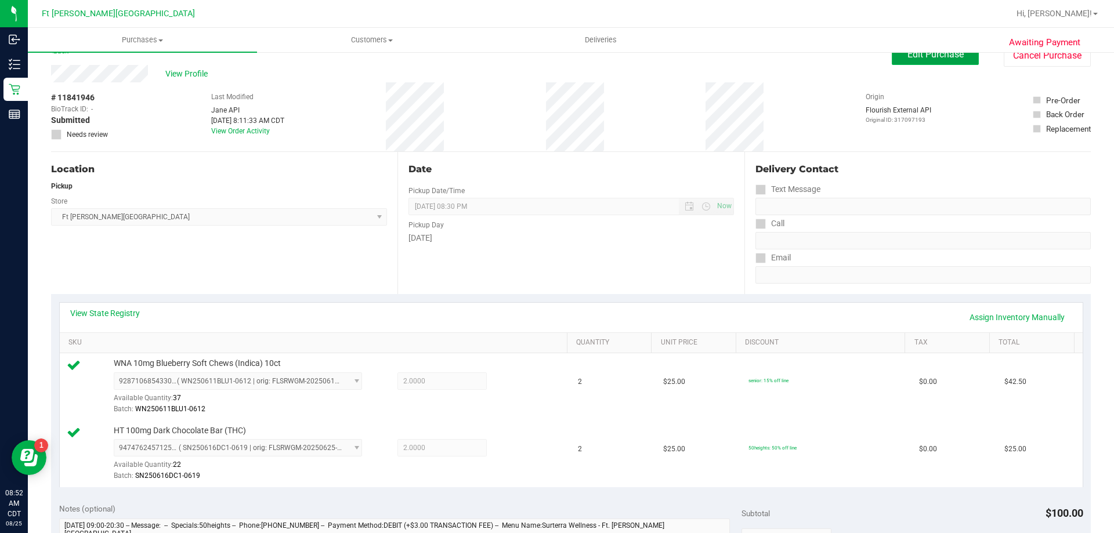
click at [905, 61] on button "Edit Purchase" at bounding box center [935, 54] width 87 height 21
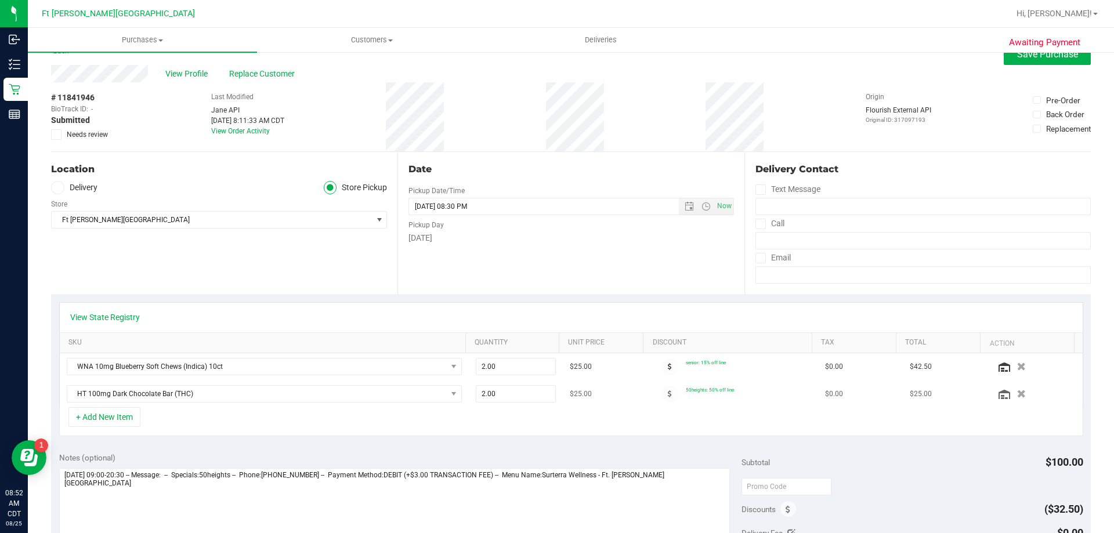
click at [1017, 395] on icon "button" at bounding box center [1021, 394] width 9 height 8
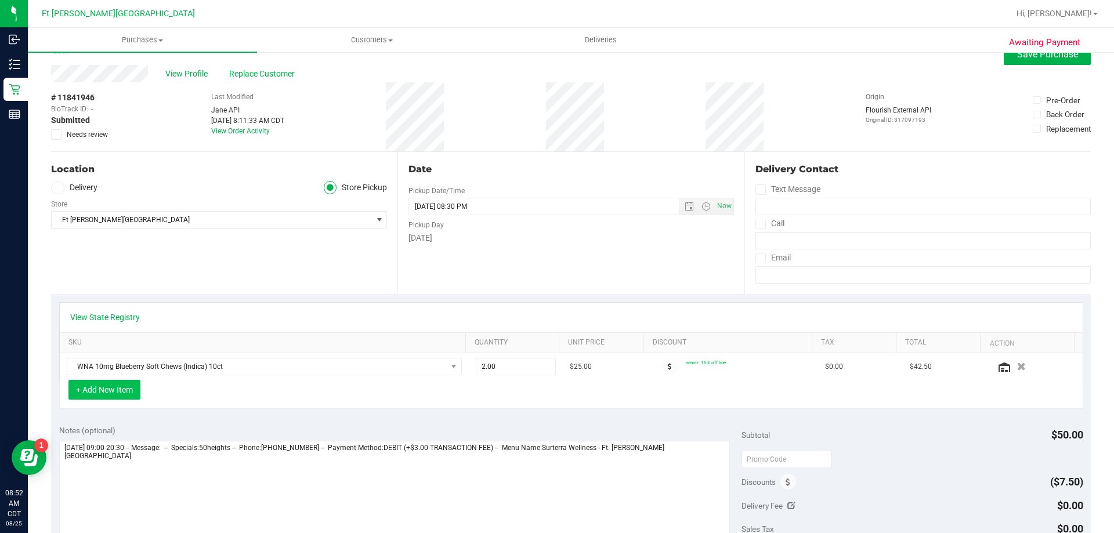
click at [117, 388] on button "+ Add New Item" at bounding box center [104, 390] width 72 height 20
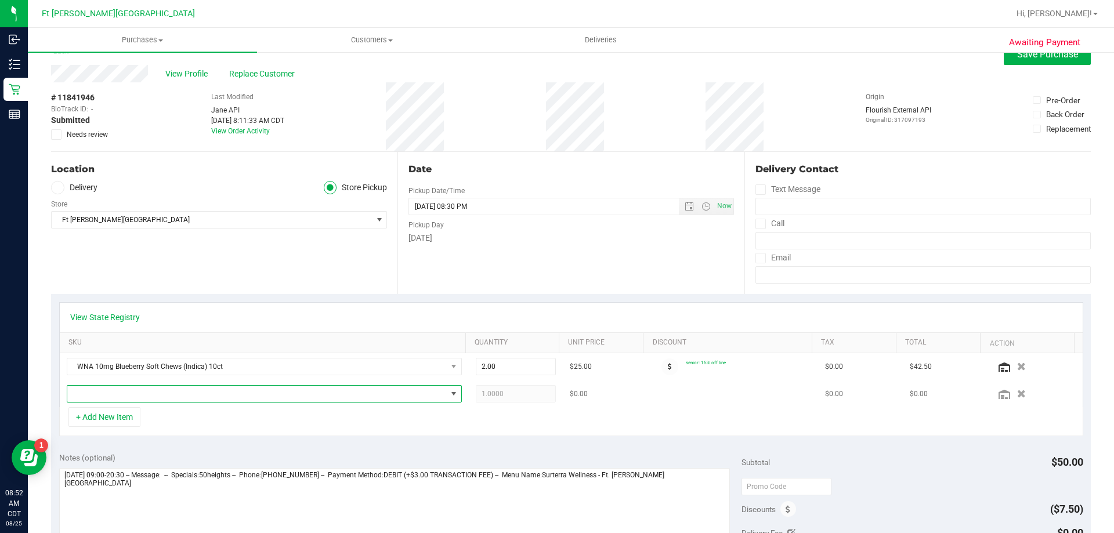
click at [160, 395] on span "NO DATA FOUND" at bounding box center [257, 394] width 380 height 16
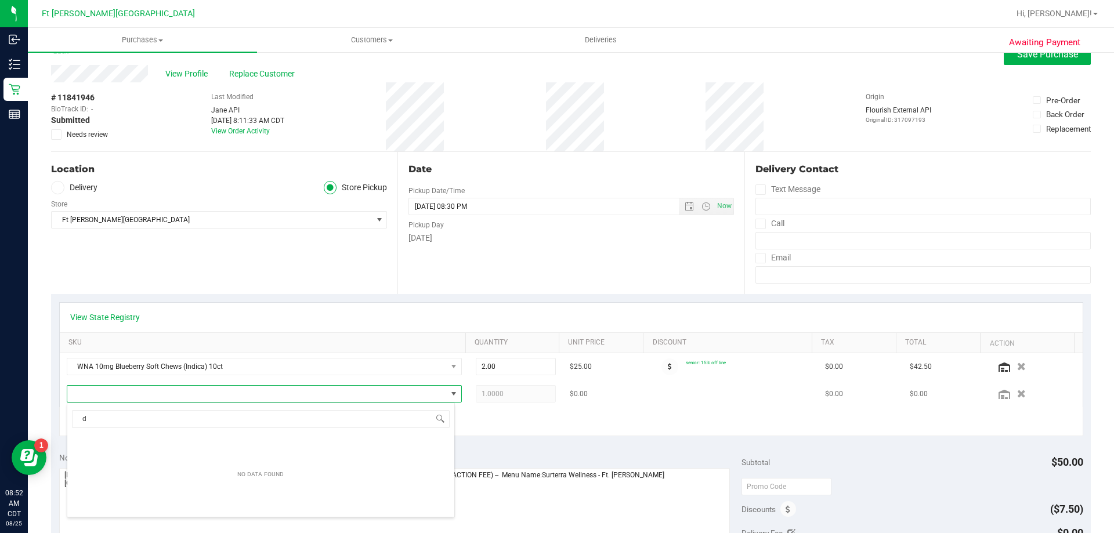
scroll to position [17, 385]
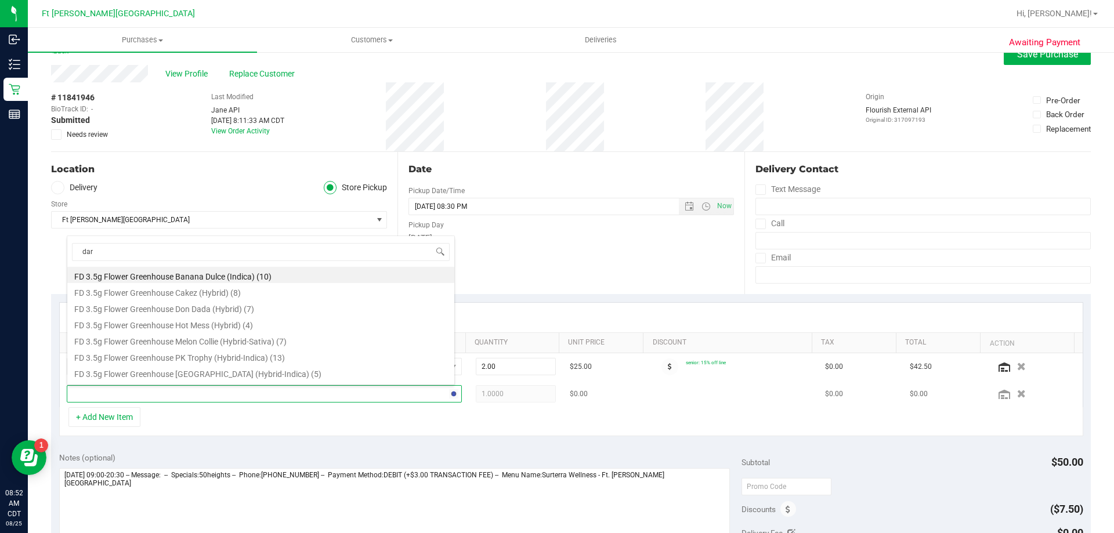
type input "dark"
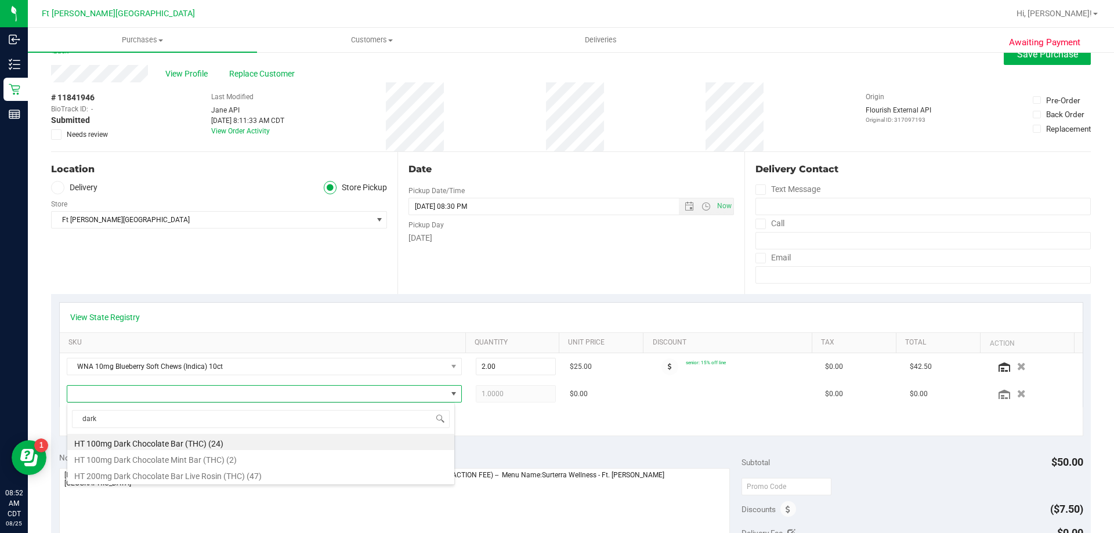
click at [168, 439] on li "HT 100mg Dark Chocolate Bar (THC) (24)" at bounding box center [260, 442] width 387 height 16
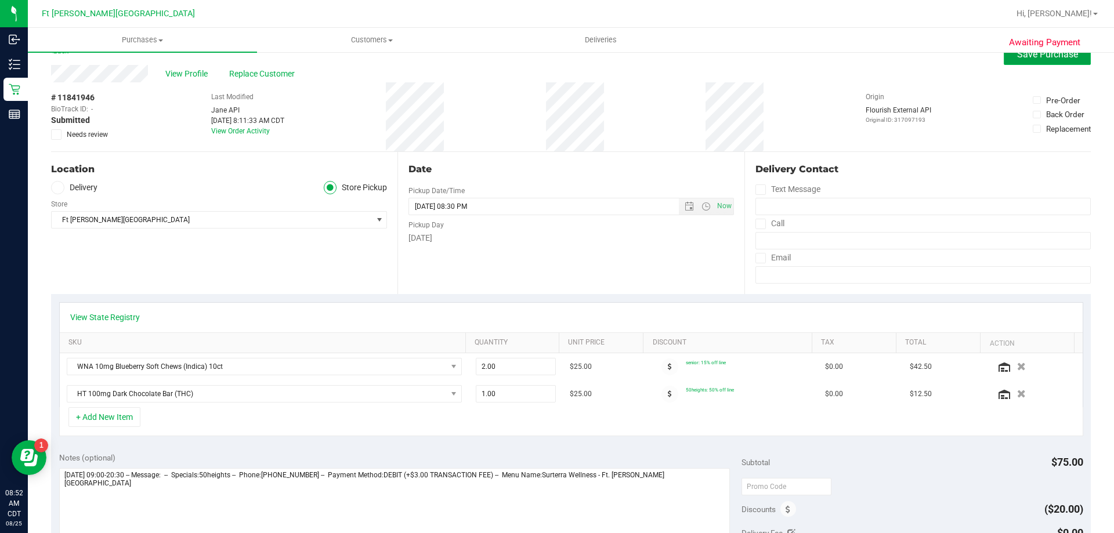
click at [1050, 54] on span "Save Purchase" at bounding box center [1047, 54] width 61 height 11
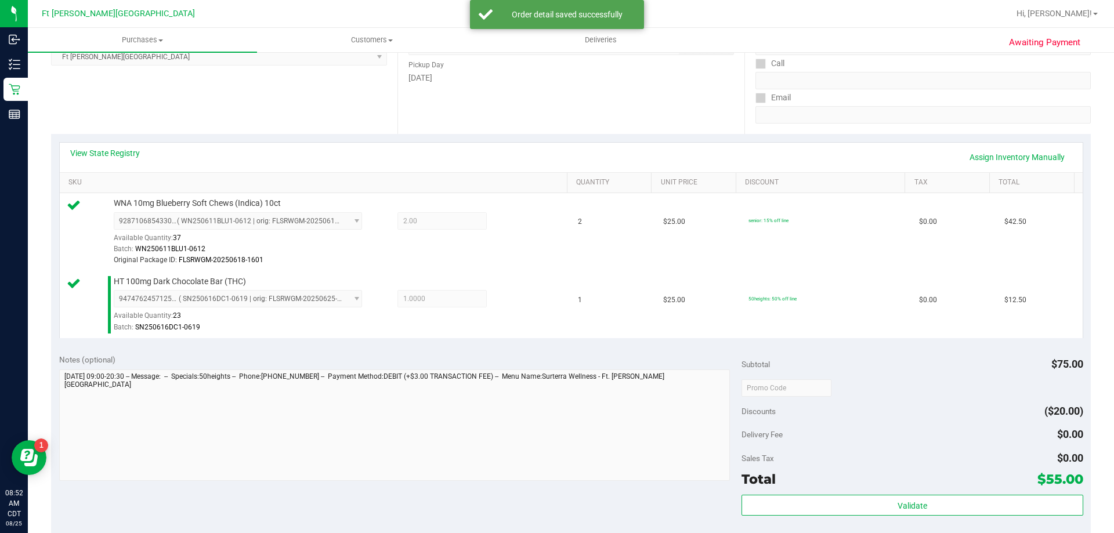
scroll to position [193, 0]
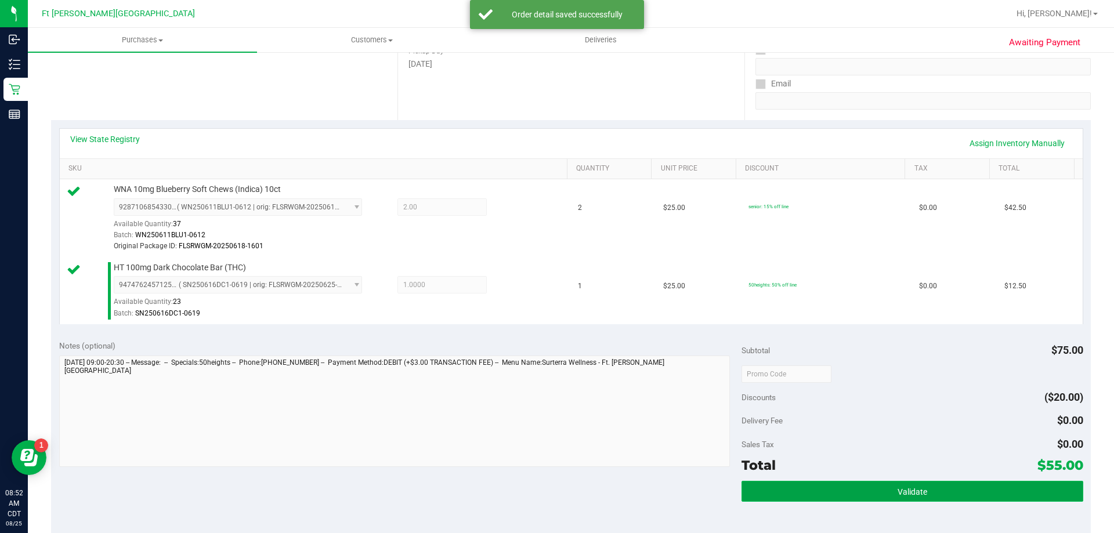
click at [883, 490] on button "Validate" at bounding box center [912, 491] width 341 height 21
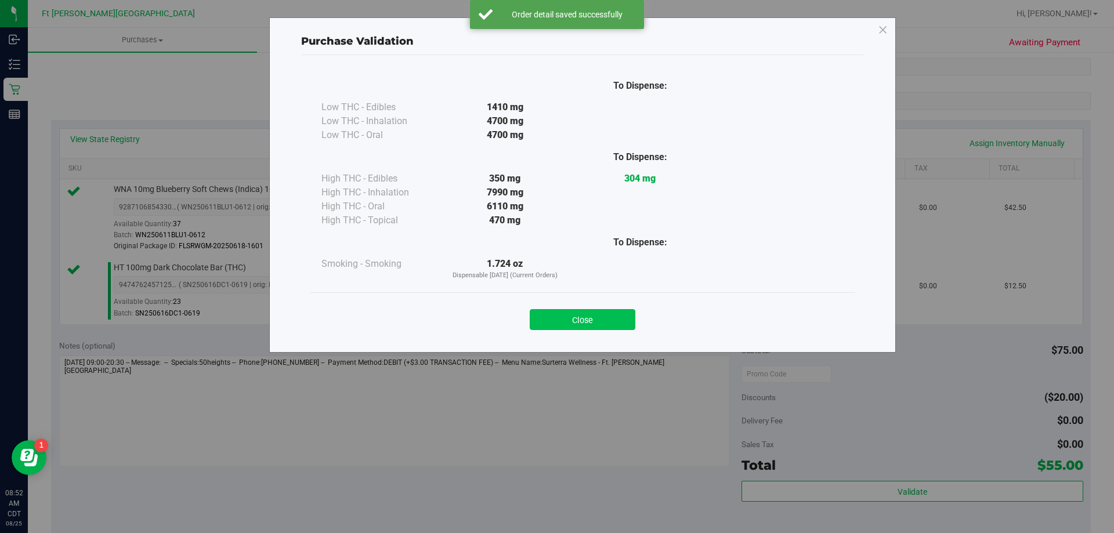
click at [589, 317] on button "Close" at bounding box center [583, 319] width 106 height 21
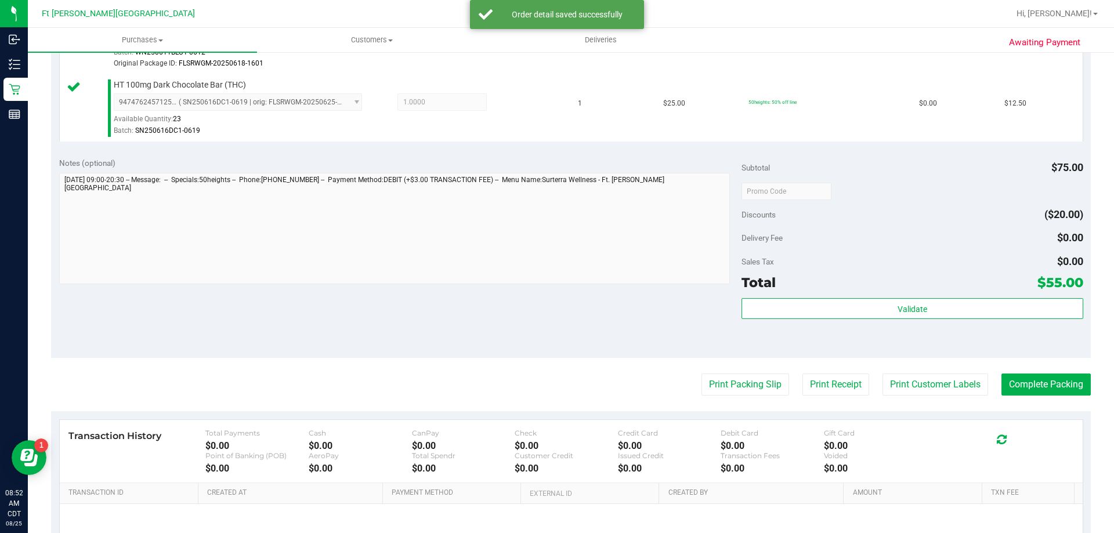
scroll to position [494, 0]
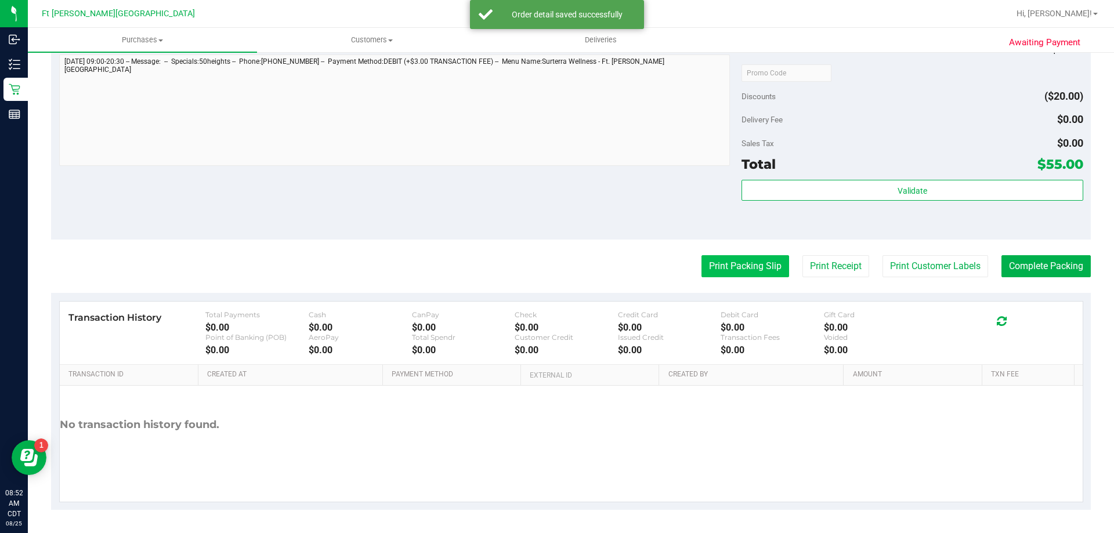
click at [717, 268] on button "Print Packing Slip" at bounding box center [746, 266] width 88 height 22
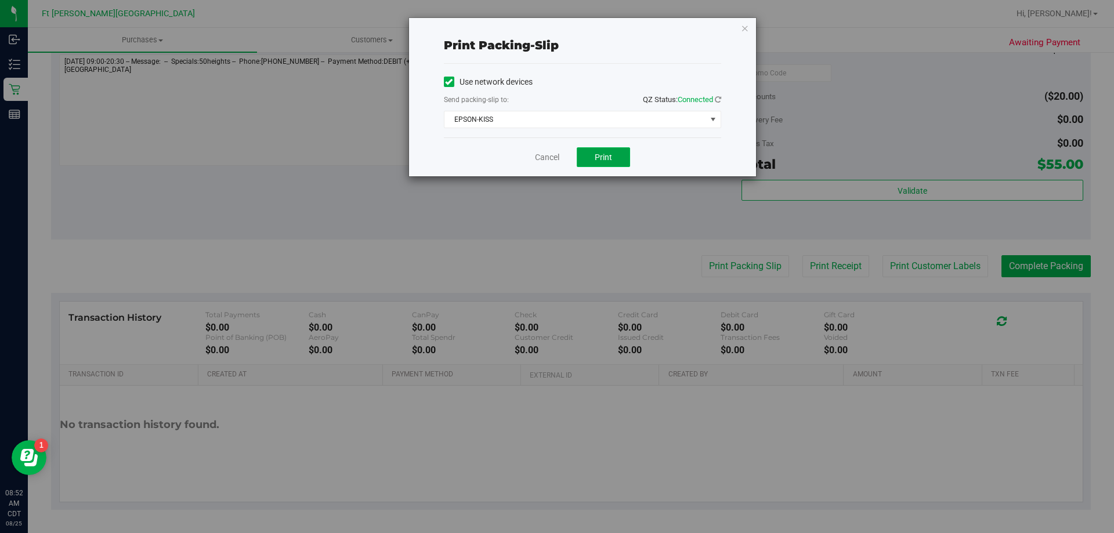
click at [600, 163] on button "Print" at bounding box center [603, 157] width 53 height 20
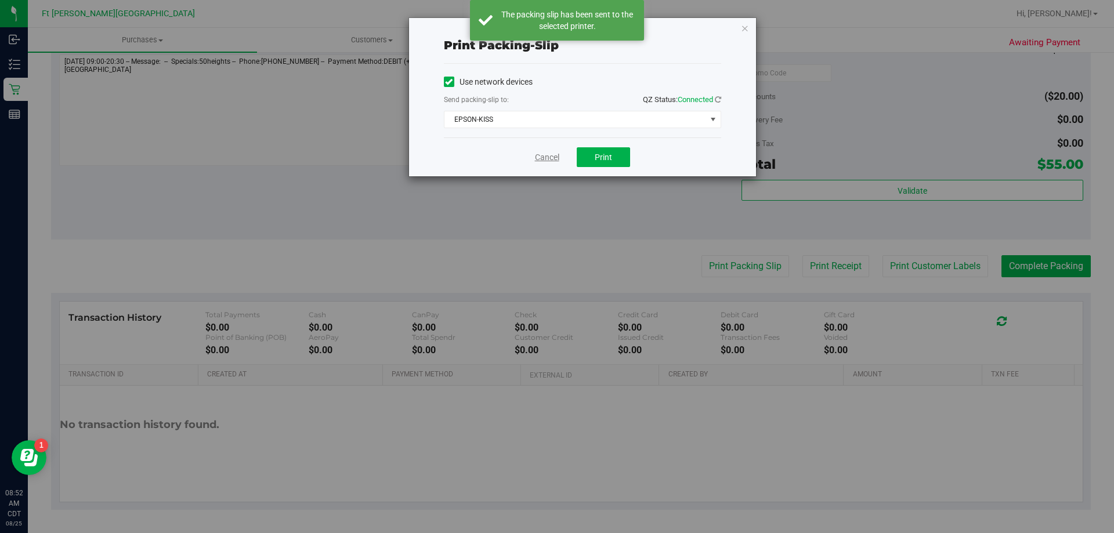
drag, startPoint x: 536, startPoint y: 155, endPoint x: 850, endPoint y: 217, distance: 319.5
click at [536, 156] on link "Cancel" at bounding box center [547, 157] width 24 height 12
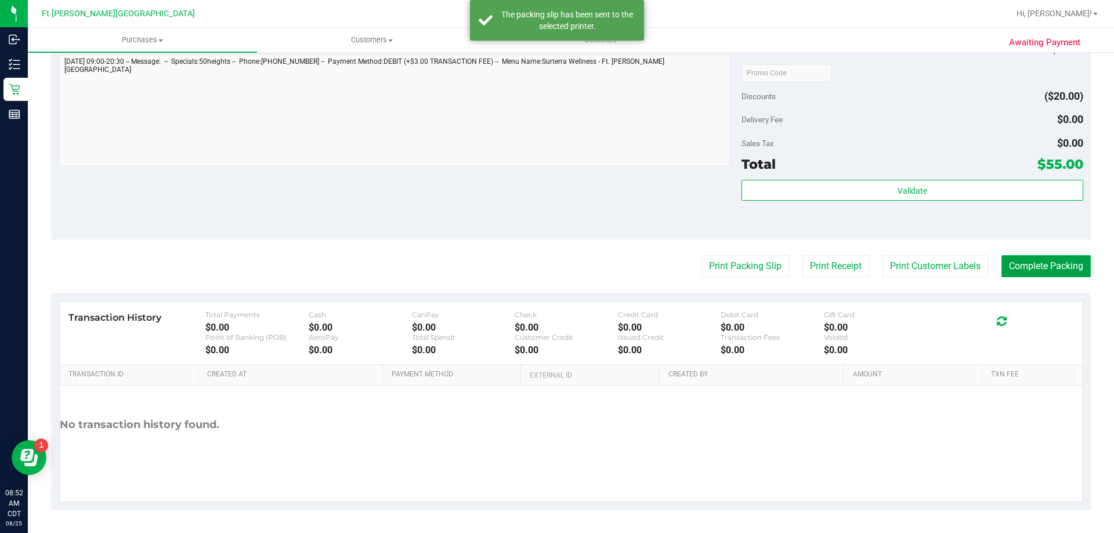
click at [1034, 277] on button "Complete Packing" at bounding box center [1046, 266] width 89 height 22
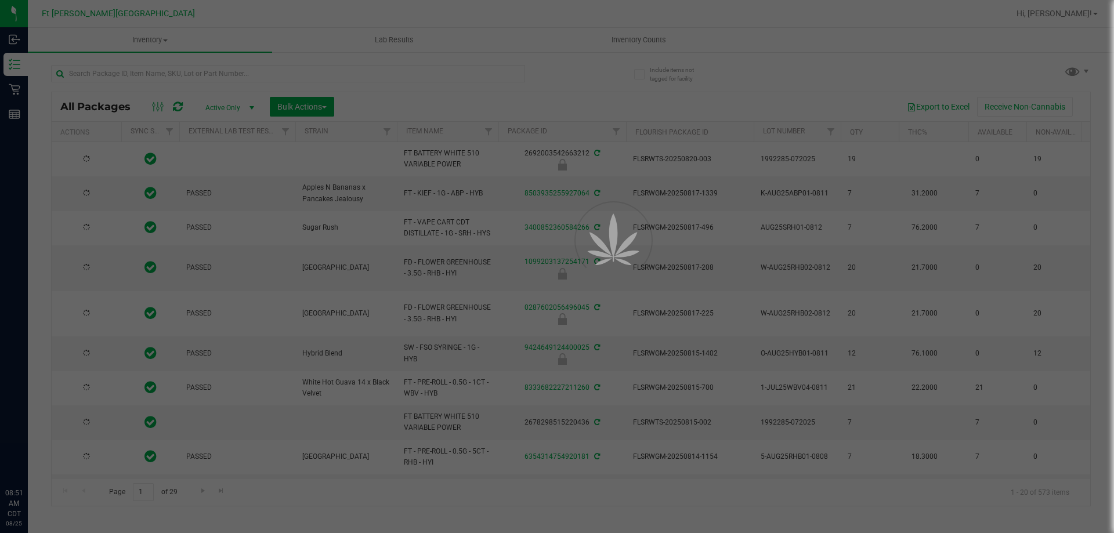
click at [179, 71] on div at bounding box center [557, 266] width 1114 height 533
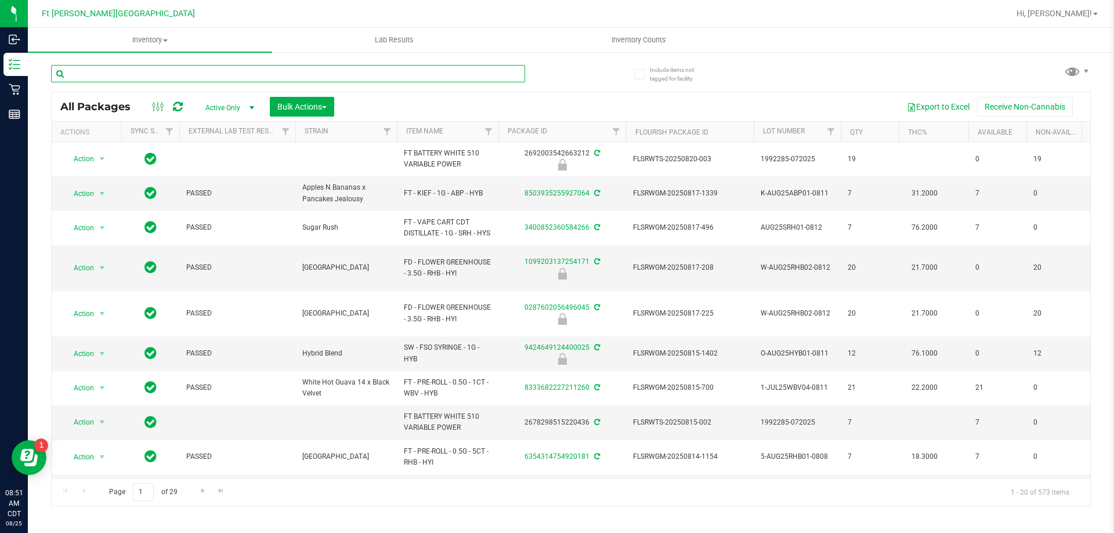
click at [179, 71] on input "text" at bounding box center [288, 73] width 474 height 17
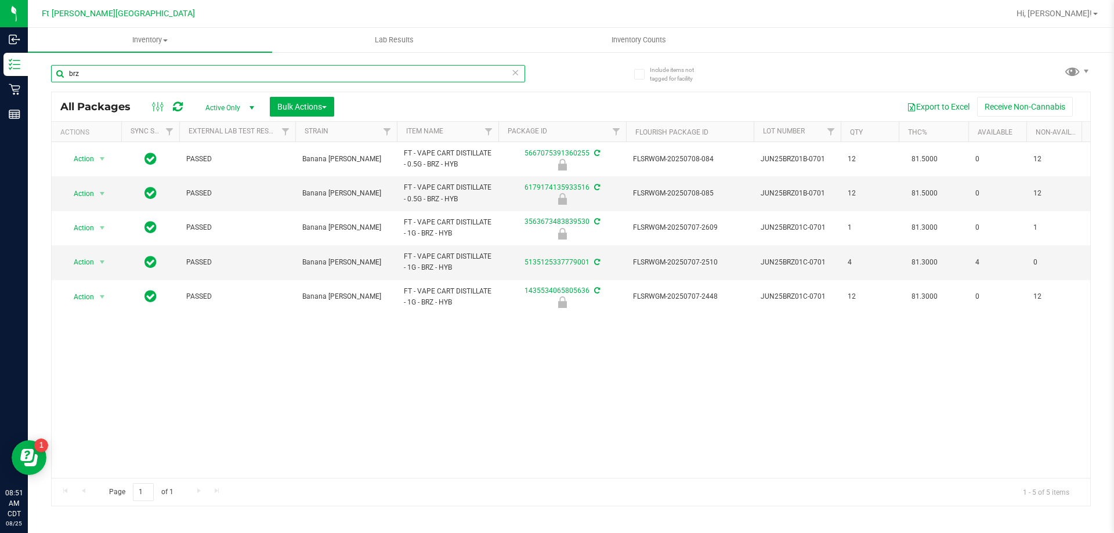
type input "brz"
